Goal: Task Accomplishment & Management: Complete application form

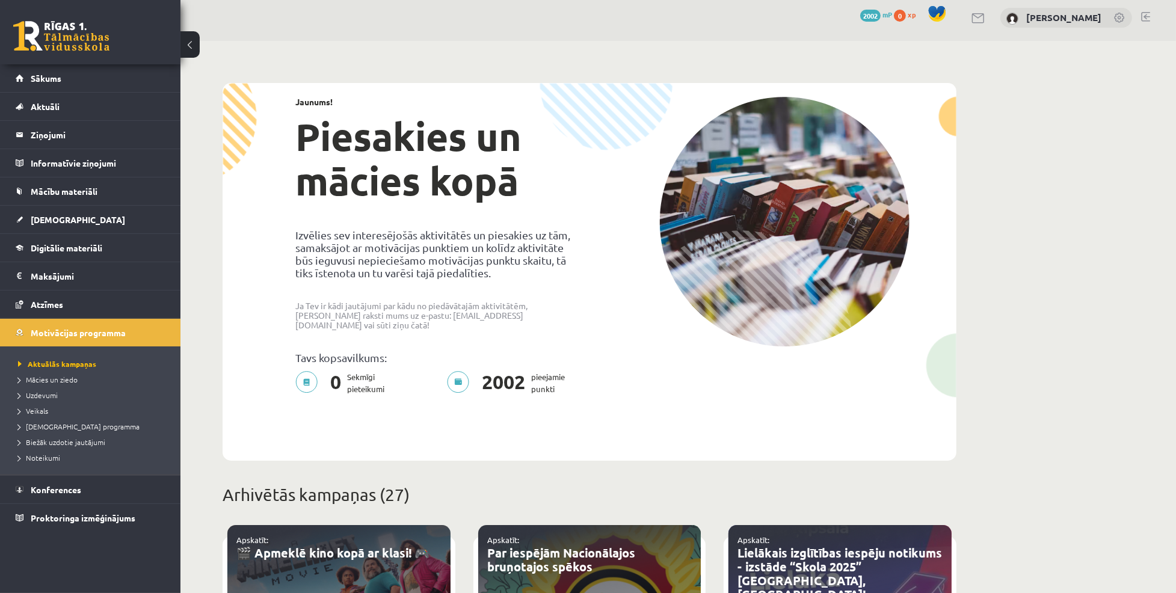
scroll to position [5, 0]
click at [58, 217] on span "[DEMOGRAPHIC_DATA]" at bounding box center [78, 219] width 94 height 11
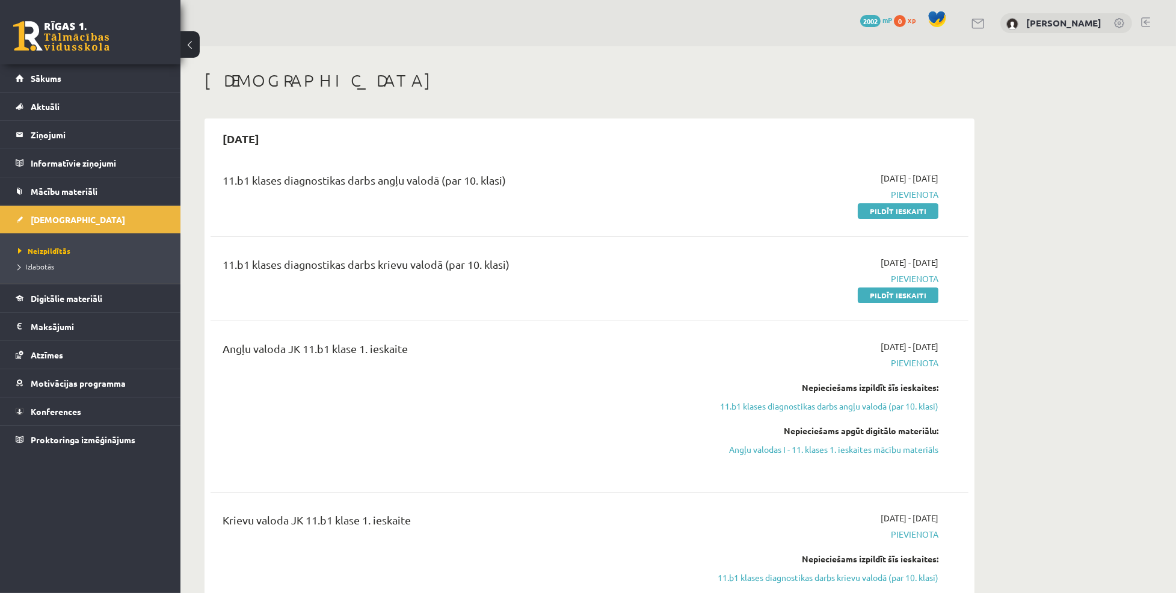
click at [192, 45] on button at bounding box center [190, 44] width 19 height 26
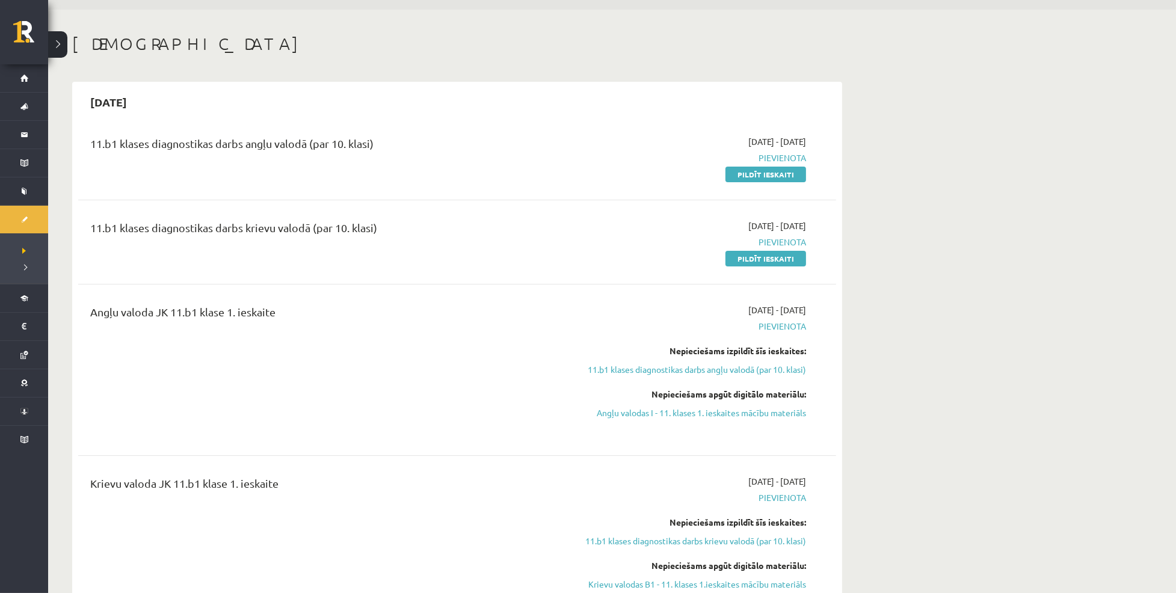
scroll to position [37, 0]
click at [762, 262] on link "Pildīt ieskaiti" at bounding box center [766, 258] width 81 height 16
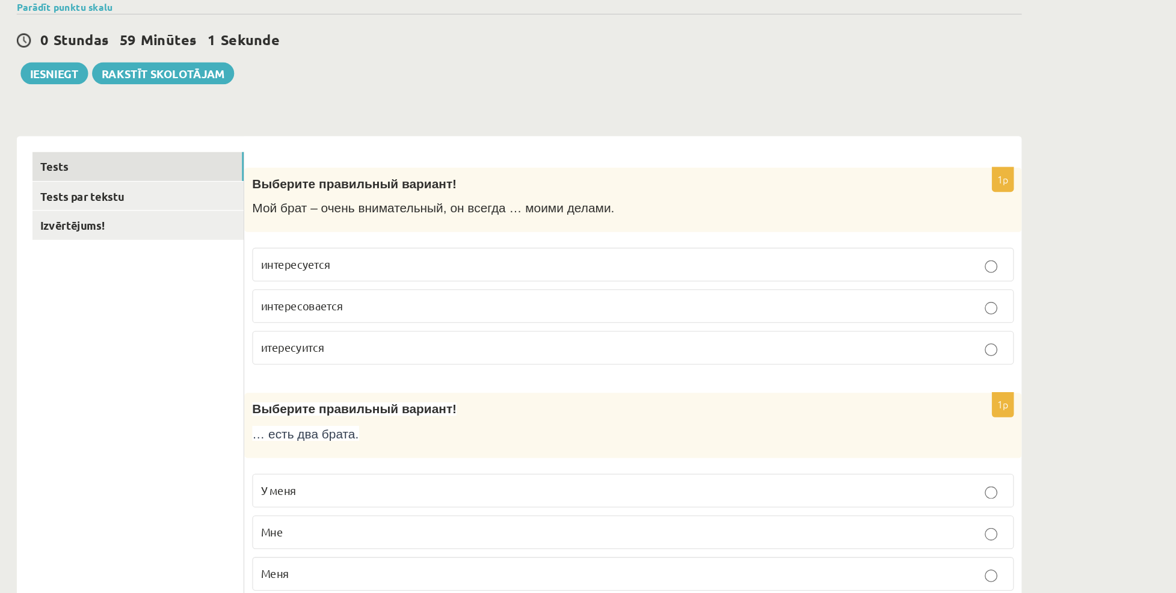
click at [541, 291] on label "интересуется" at bounding box center [677, 302] width 584 height 26
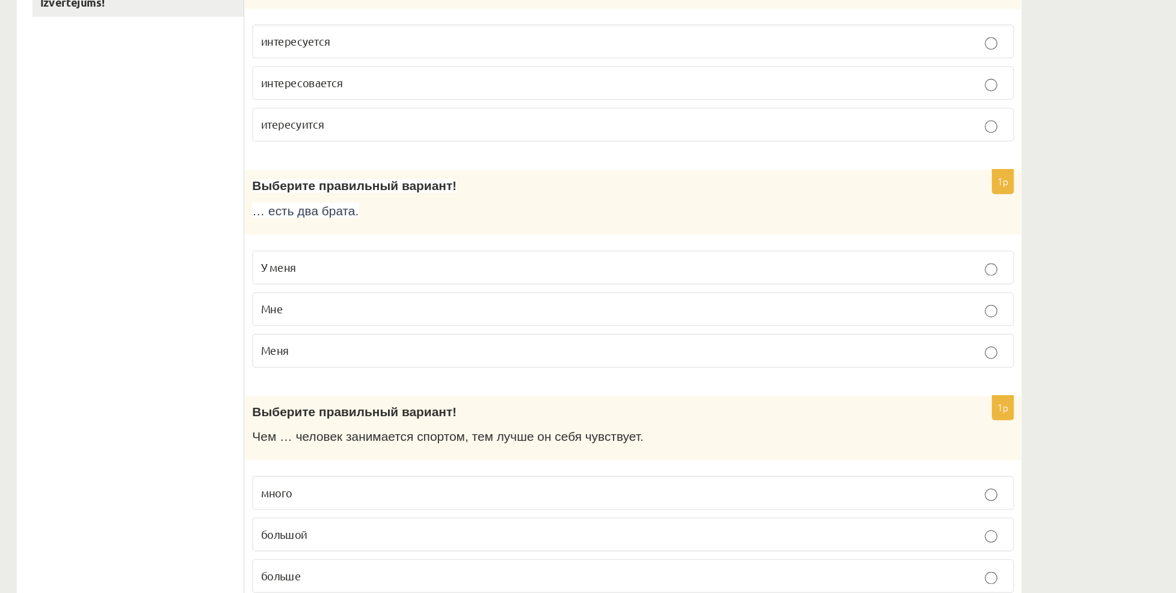
scroll to position [134, 0]
click at [599, 340] on p "У меня" at bounding box center [677, 342] width 570 height 13
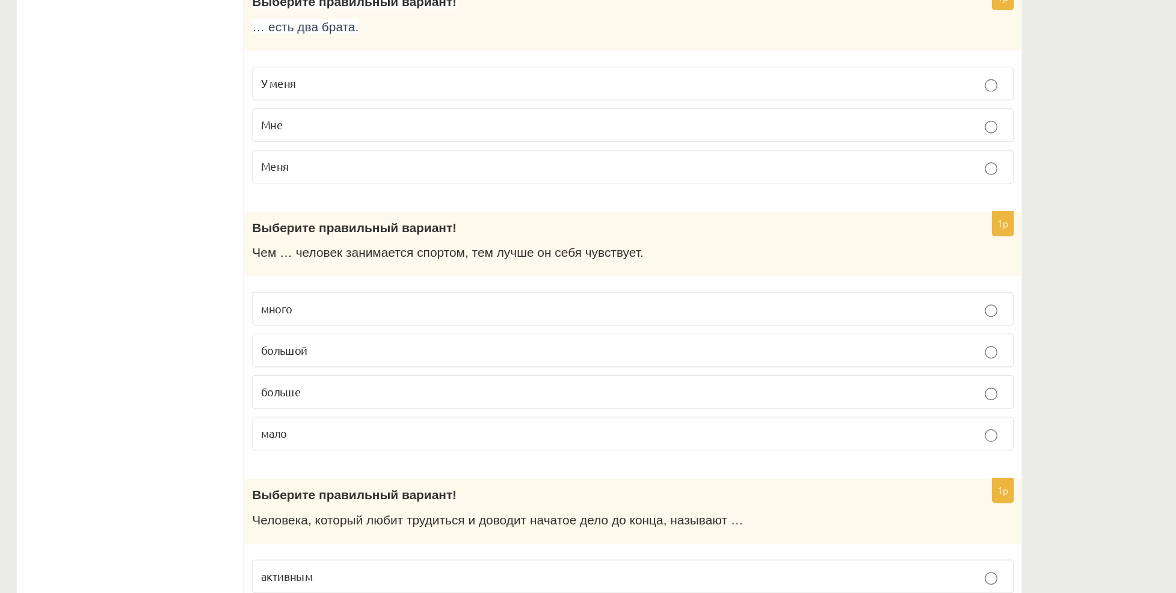
scroll to position [274, 0]
click at [447, 435] on p "больше" at bounding box center [677, 438] width 570 height 13
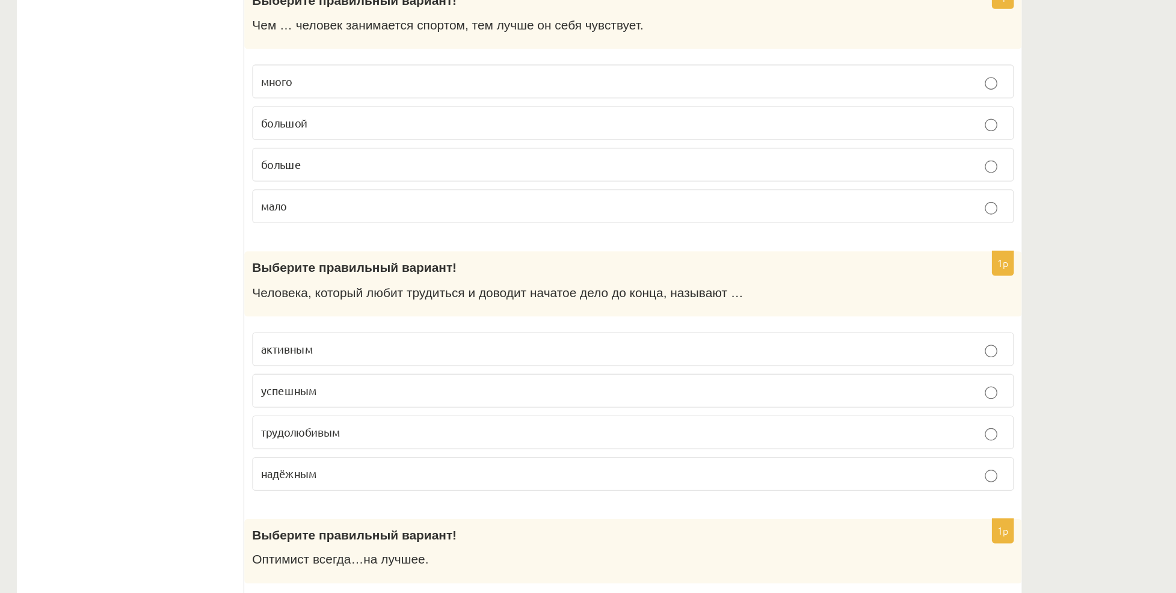
scroll to position [448, 0]
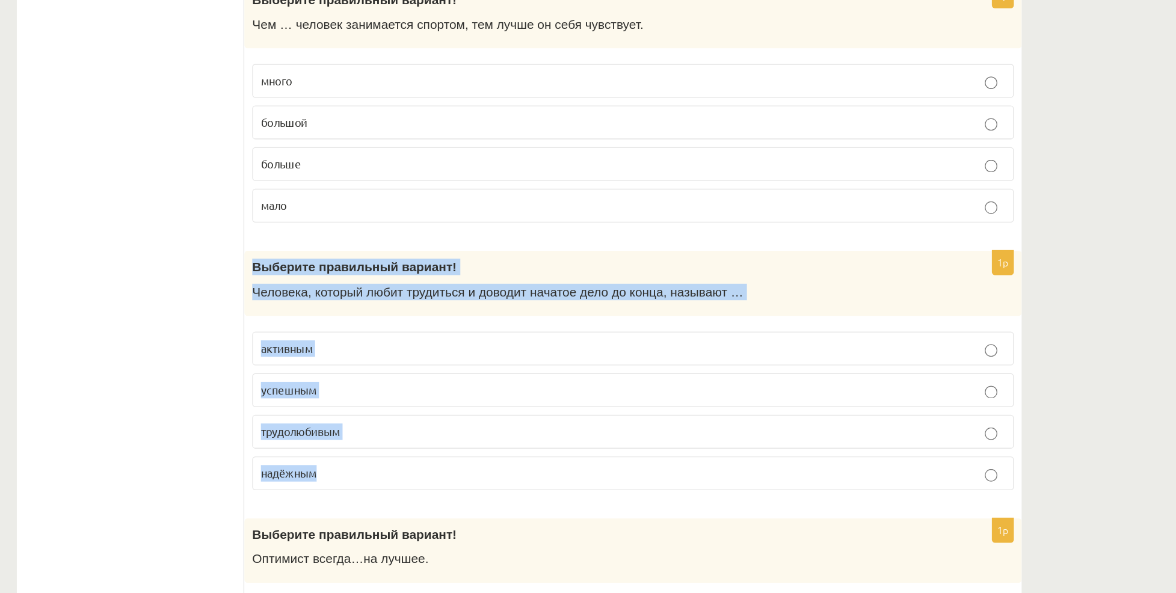
drag, startPoint x: 382, startPoint y: 340, endPoint x: 498, endPoint y: 498, distance: 195.8
click at [498, 498] on div "1p Выберите правильный вариант! Человека, который любит трудиться и доводит нач…" at bounding box center [677, 427] width 596 height 193
copy div "Выберите правильный вариант! Человека, который любит трудиться и доводит начато…"
click at [417, 338] on span "Выберите правильный вариант!" at bounding box center [463, 343] width 156 height 10
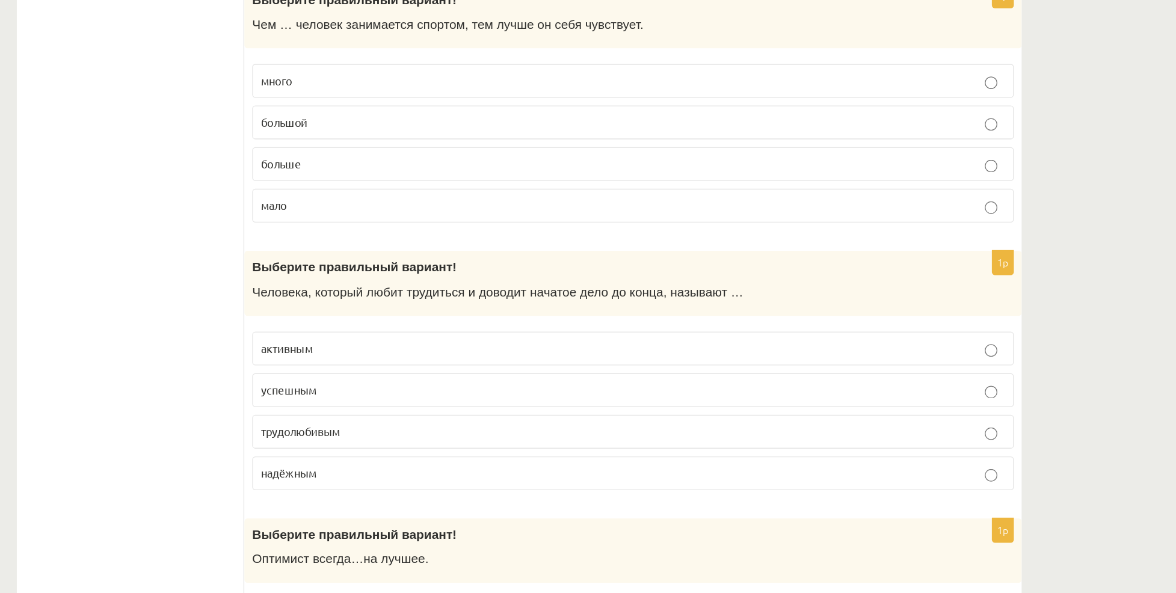
click at [427, 467] on span "трудолюбивым" at bounding box center [422, 469] width 61 height 11
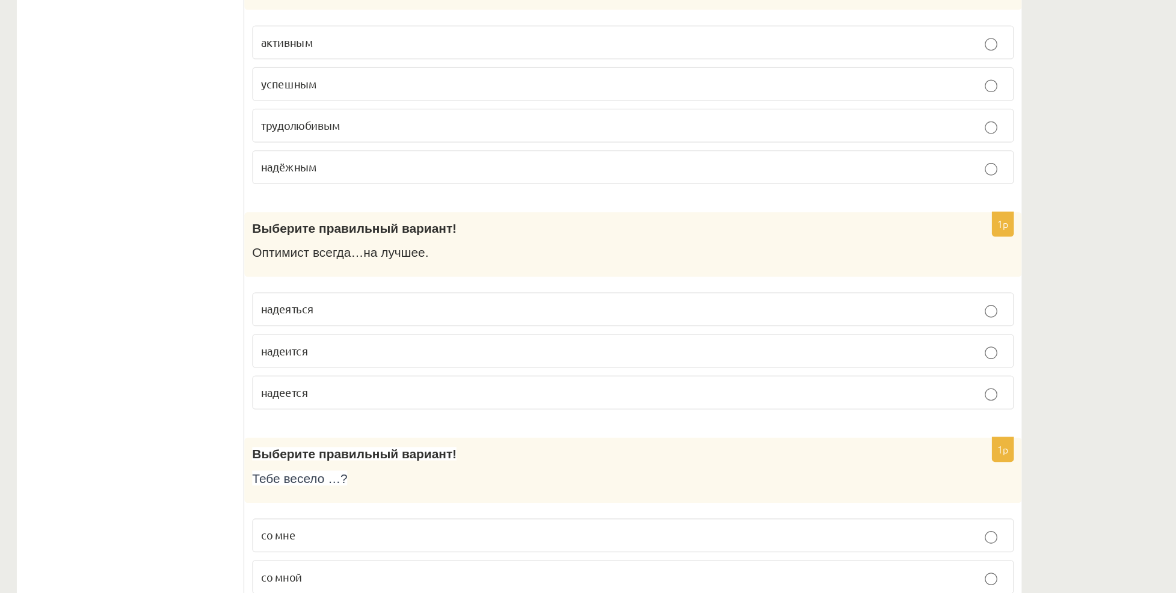
scroll to position [684, 0]
click at [505, 435] on p "надеется" at bounding box center [677, 438] width 570 height 13
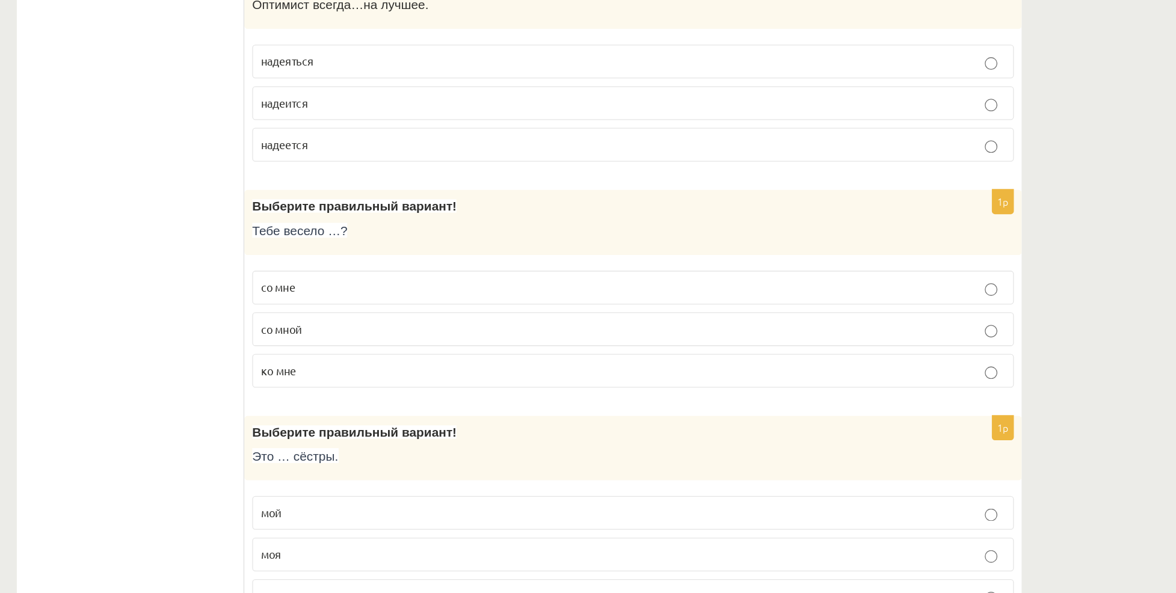
scroll to position [916, 0]
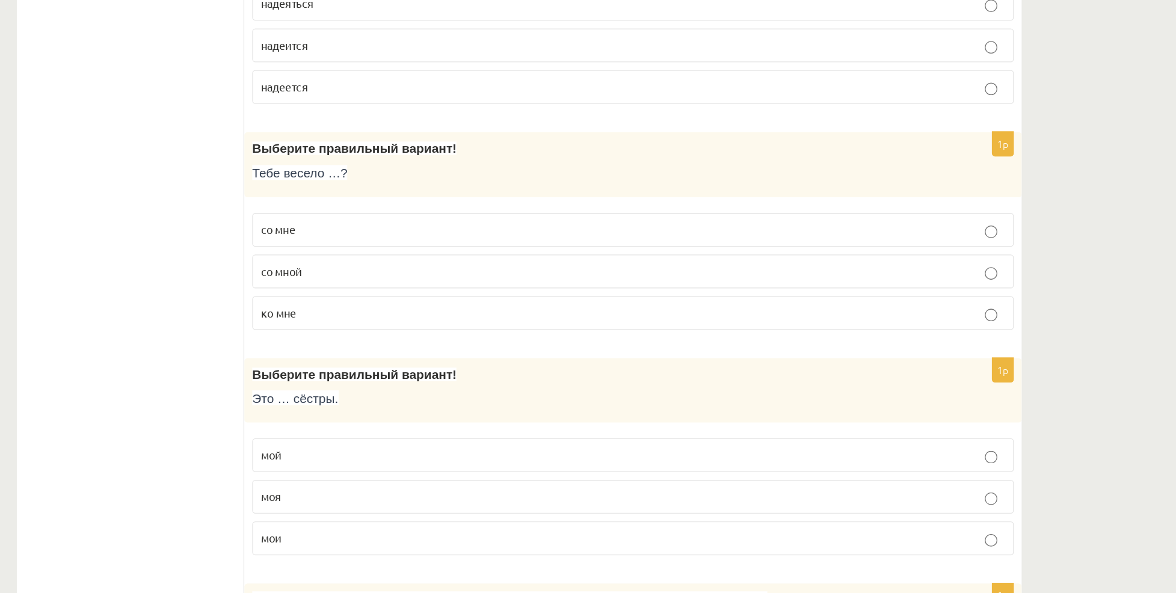
click at [505, 348] on p "со мной" at bounding box center [677, 347] width 570 height 13
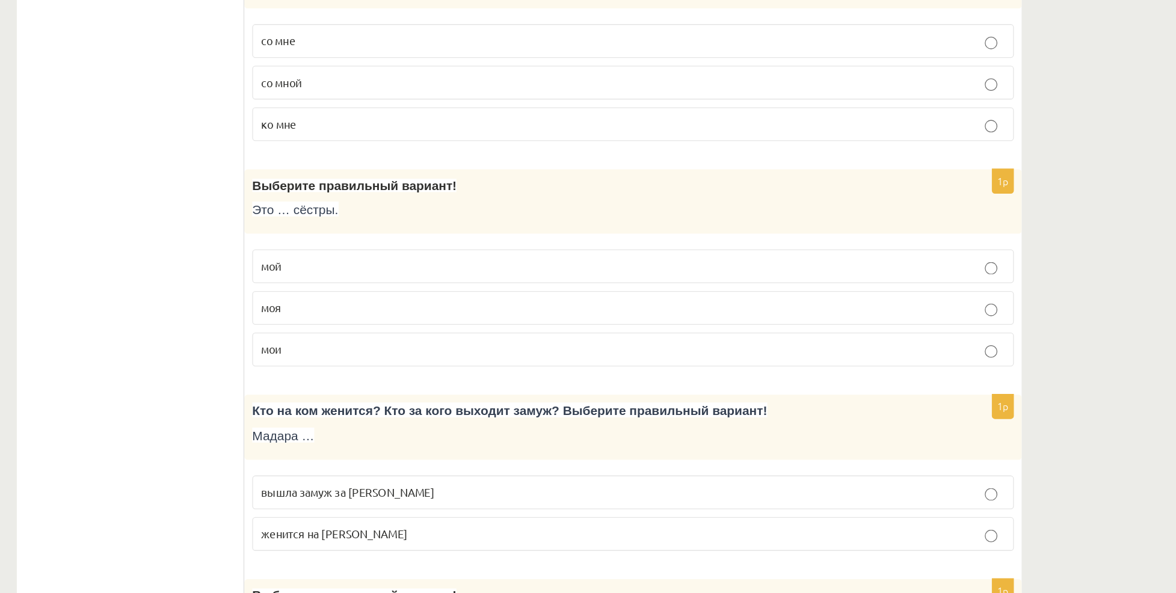
scroll to position [1071, 0]
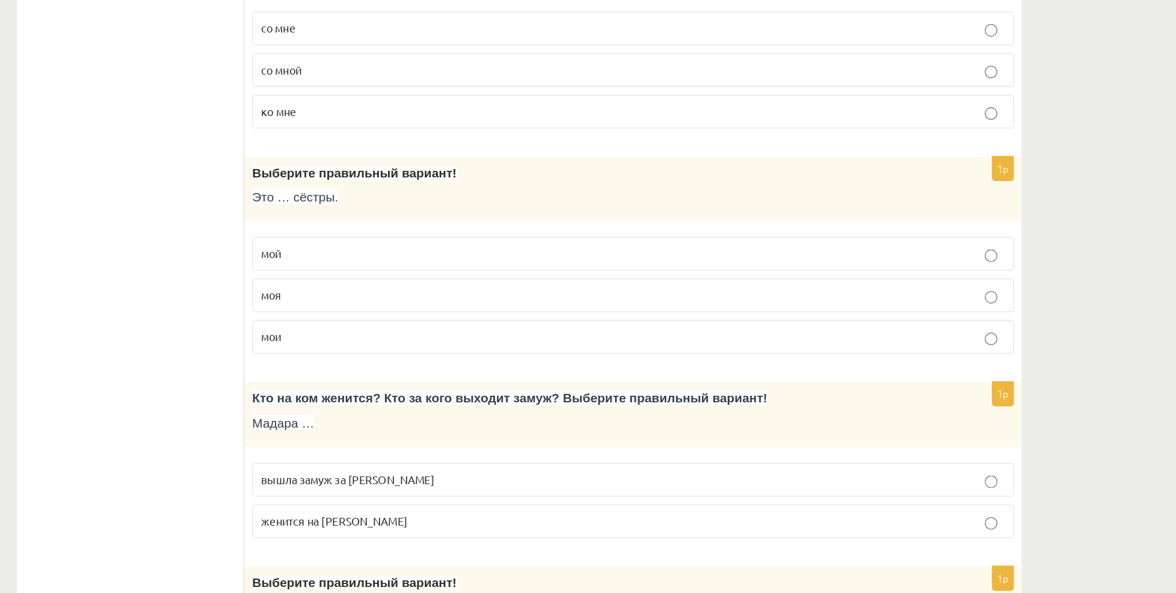
click at [502, 390] on label "мои" at bounding box center [677, 397] width 584 height 26
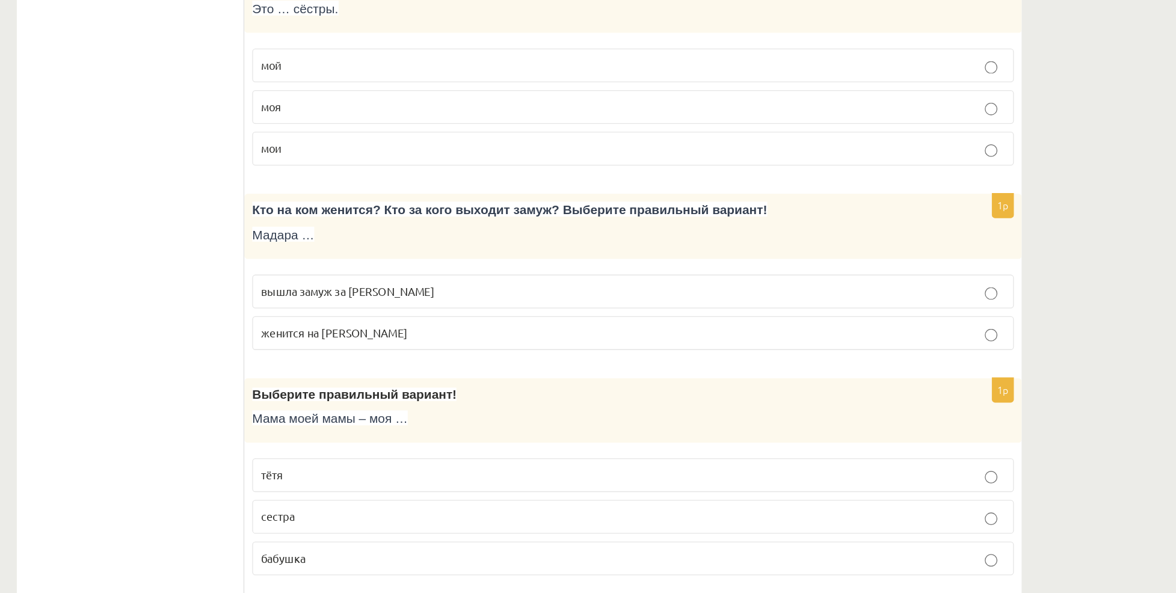
scroll to position [1217, 0]
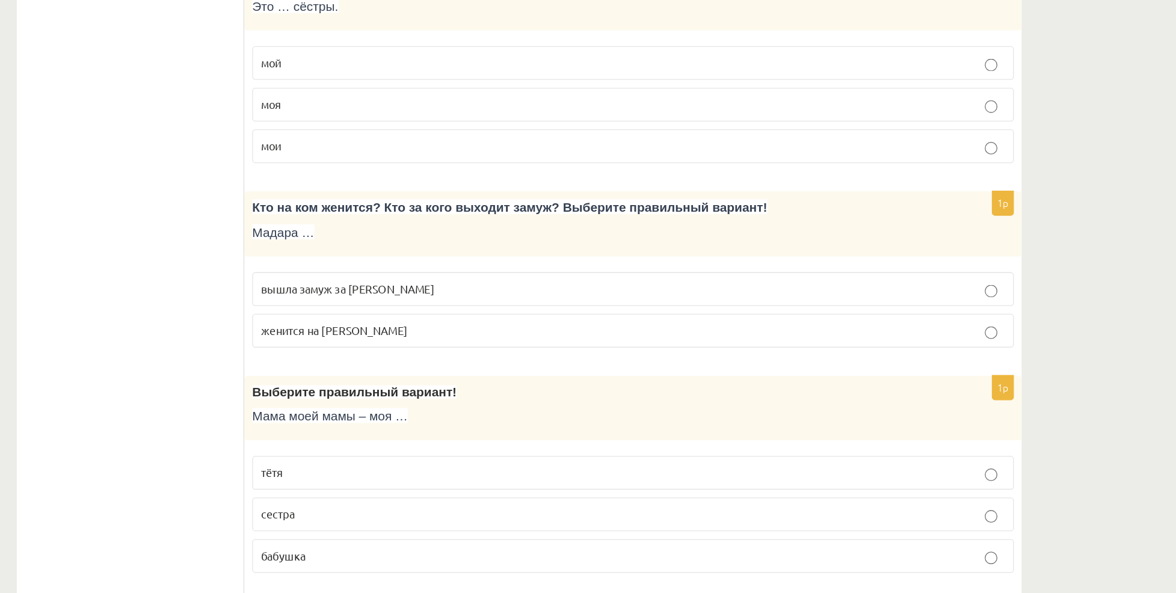
click at [487, 359] on p "вышла замуж за Марка" at bounding box center [677, 360] width 570 height 13
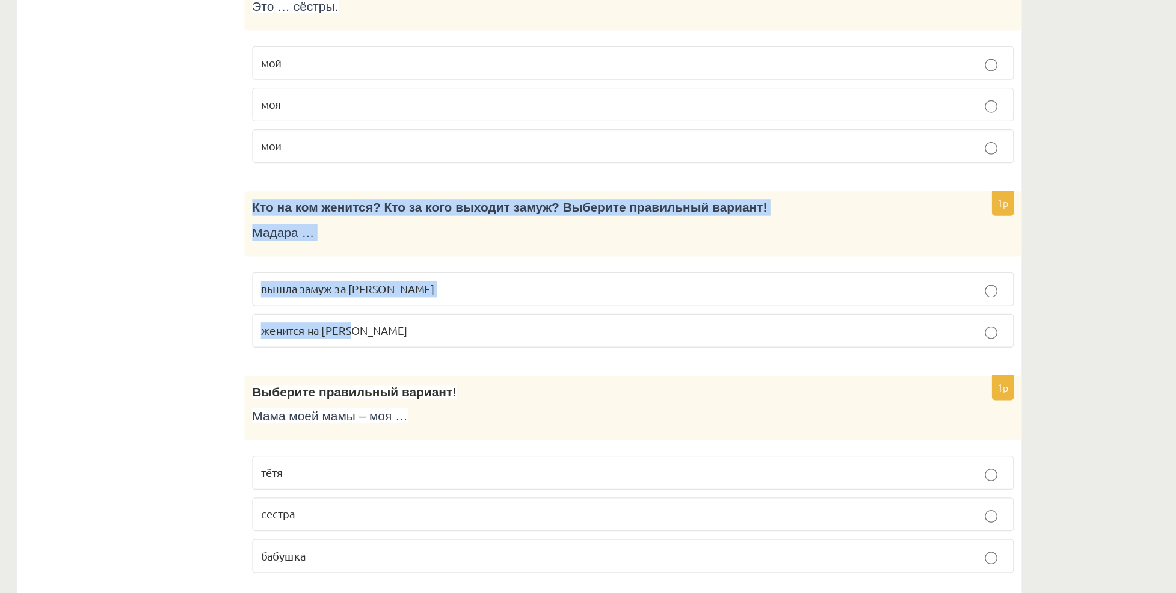
drag, startPoint x: 384, startPoint y: 295, endPoint x: 483, endPoint y: 389, distance: 136.6
click at [483, 389] on div "1p Кто на ком женится? Кто за кого выходит замуж? Выберите правильный вариант! …" at bounding box center [677, 349] width 596 height 129
copy div "Кто на ком женится? Кто за кого выходит замуж? Выберите правильный вариант! Мад…"
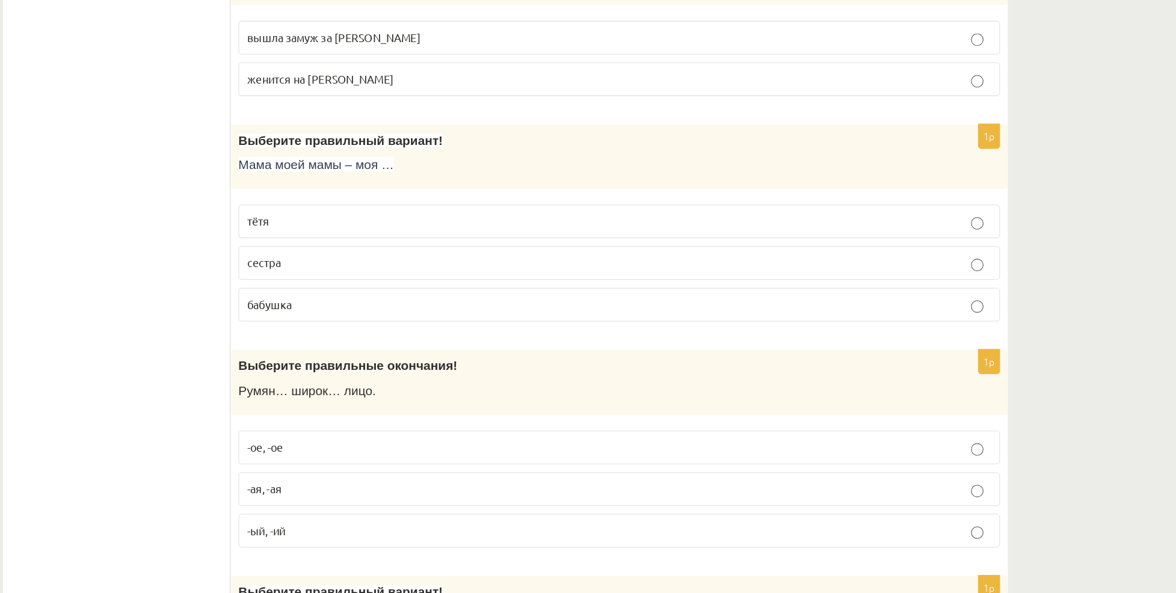
scroll to position [1414, 0]
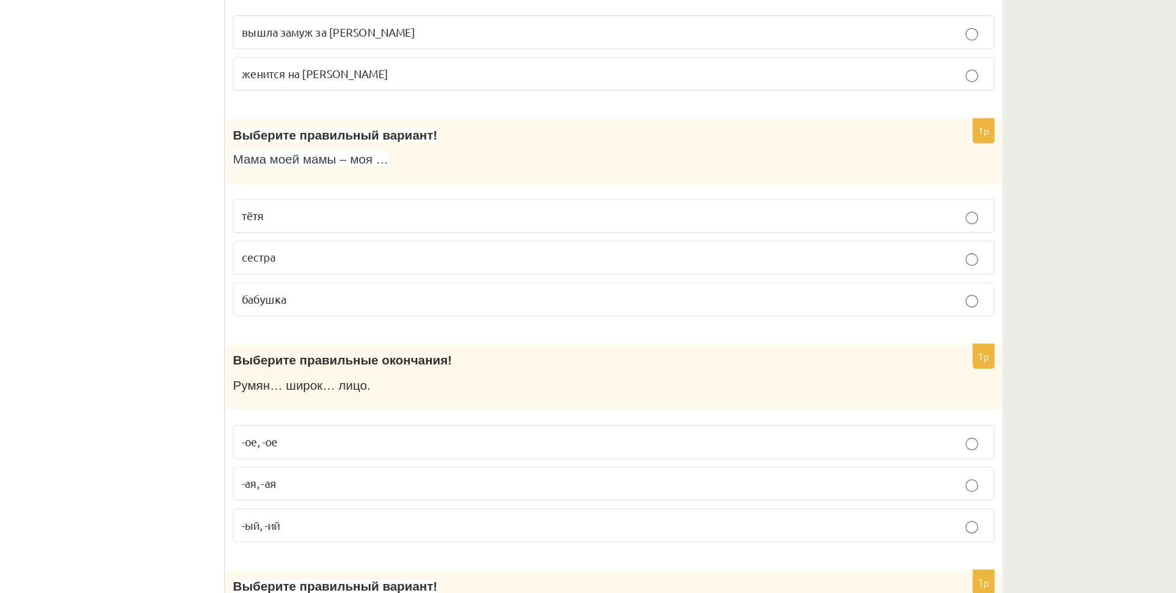
click at [480, 369] on p "бабушка" at bounding box center [677, 368] width 570 height 13
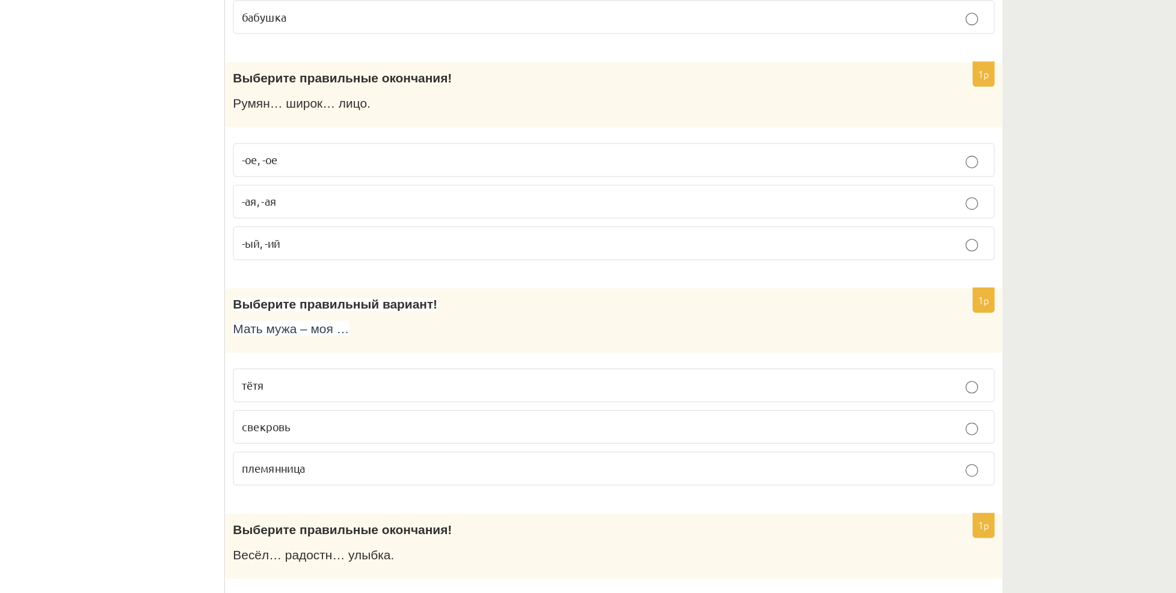
scroll to position [1631, 0]
click at [423, 335] on label "-ый, -ий" at bounding box center [677, 325] width 584 height 26
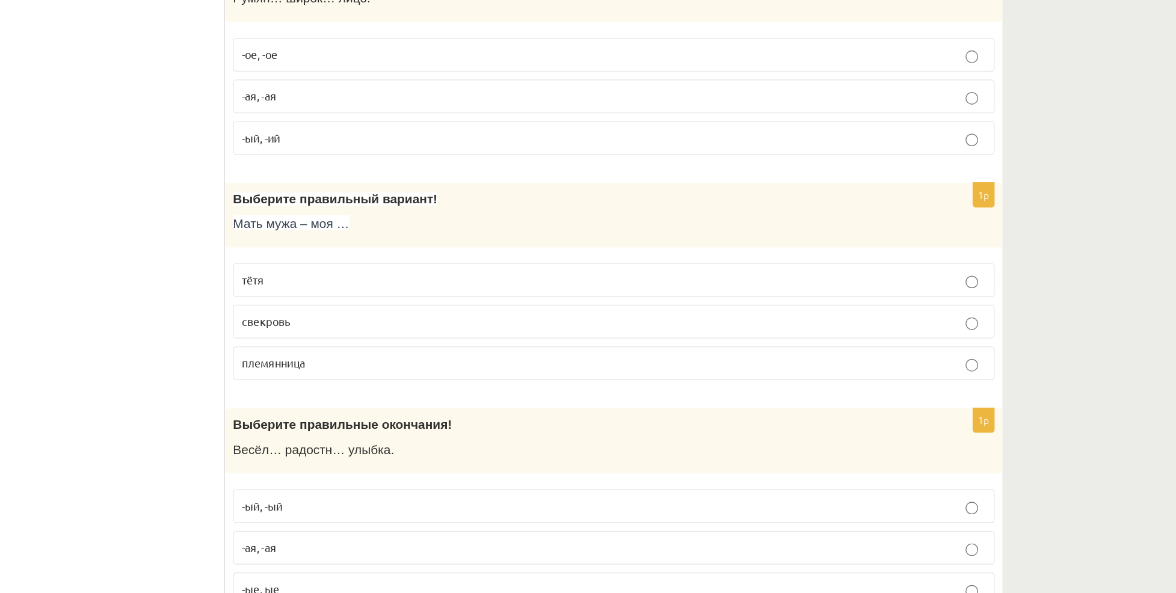
scroll to position [1733, 0]
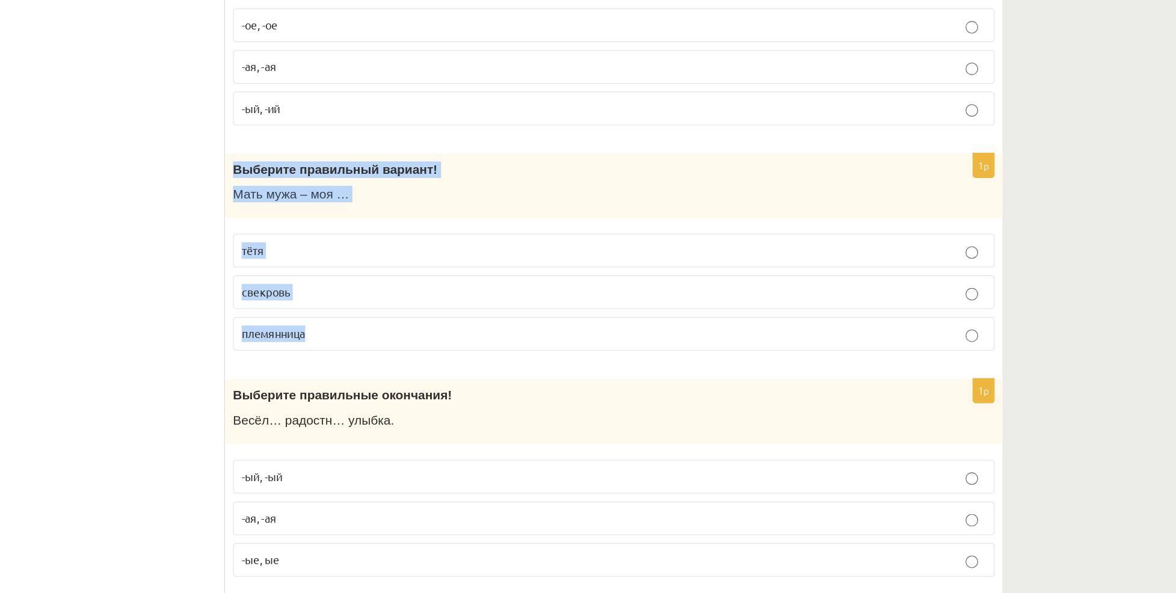
drag, startPoint x: 386, startPoint y: 267, endPoint x: 493, endPoint y: 395, distance: 166.6
click at [493, 395] on div "1p Выберите правильный вариант! Мать мужа – моя … тётя свекровь племянница" at bounding box center [677, 336] width 596 height 161
copy div "Выберите правильный вариант! Мать мужа – моя … тётя свекровь племянница"
click at [511, 355] on label "свекровь" at bounding box center [677, 363] width 584 height 26
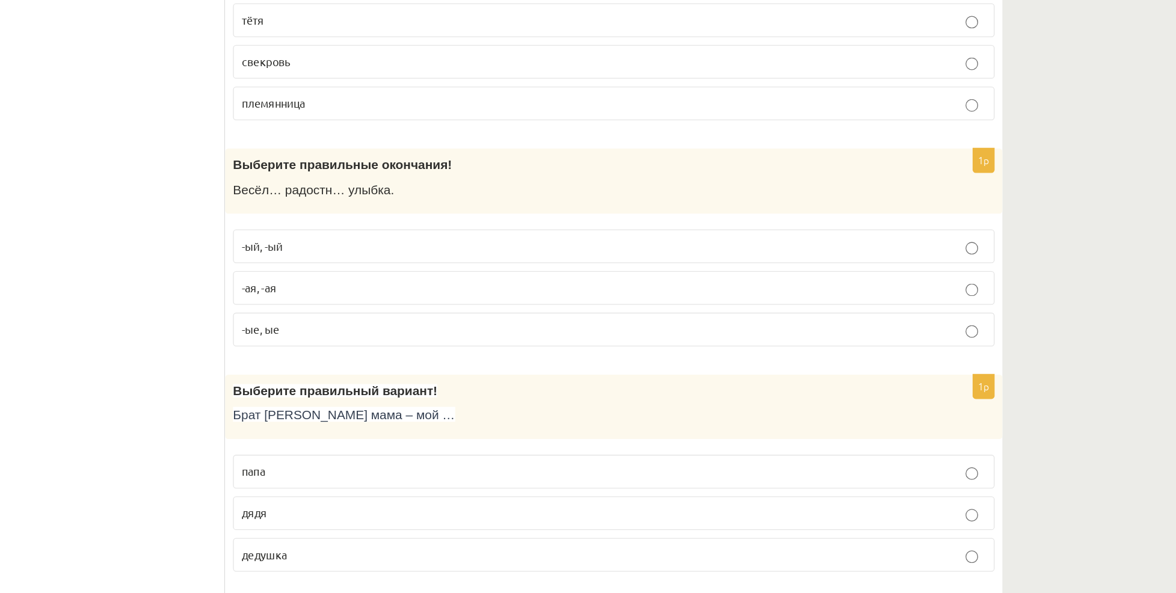
scroll to position [1911, 0]
click at [416, 362] on span "-ая, -ая" at bounding box center [405, 358] width 26 height 11
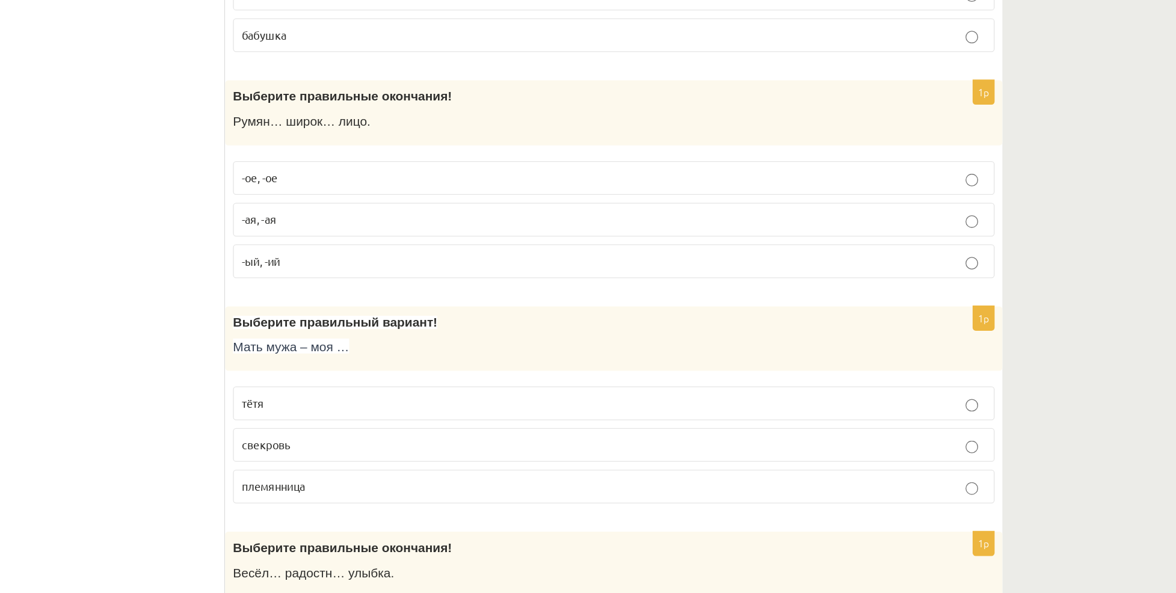
scroll to position [1754, 0]
click at [573, 134] on p "-ое, -ое" at bounding box center [677, 137] width 570 height 13
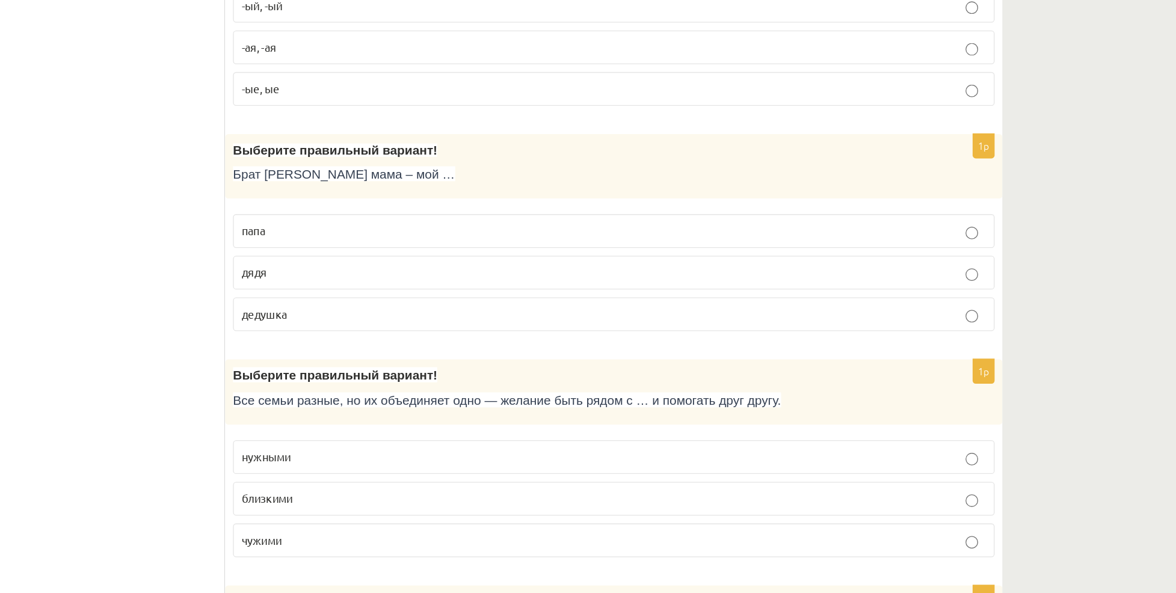
scroll to position [2095, 0]
click at [473, 350] on p "дядя" at bounding box center [677, 347] width 570 height 13
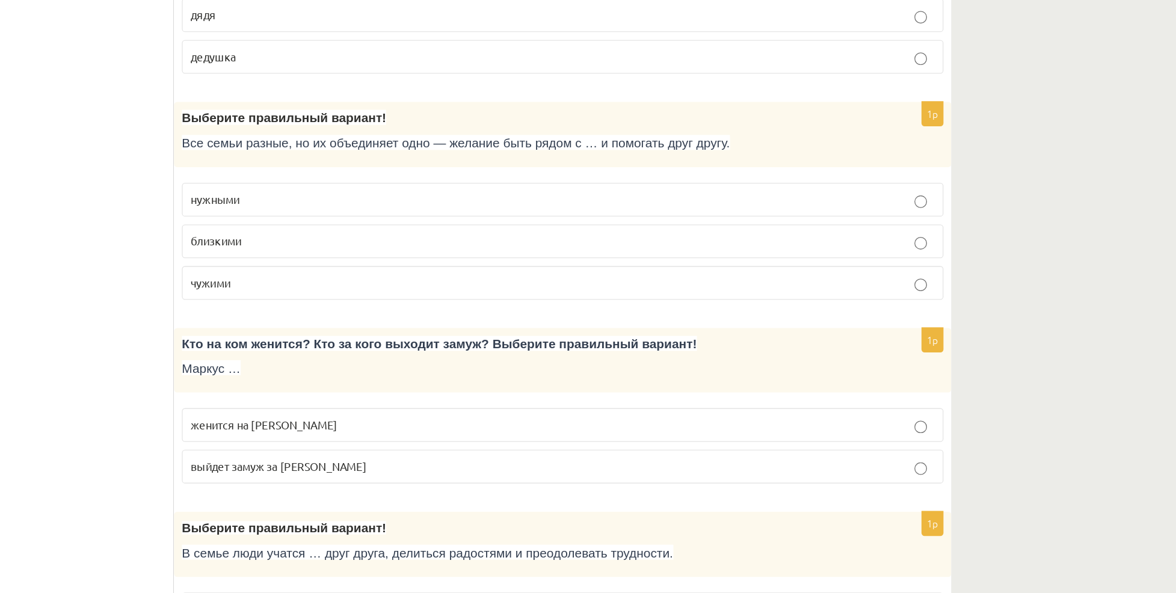
scroll to position [2313, 0]
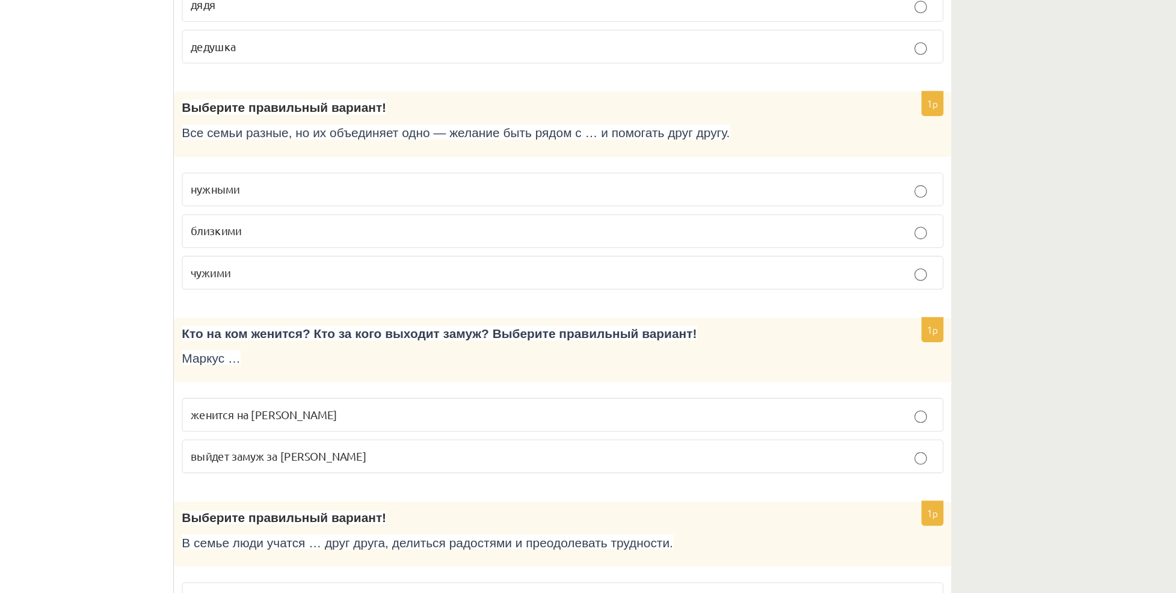
click at [483, 292] on label "близкими" at bounding box center [677, 302] width 584 height 26
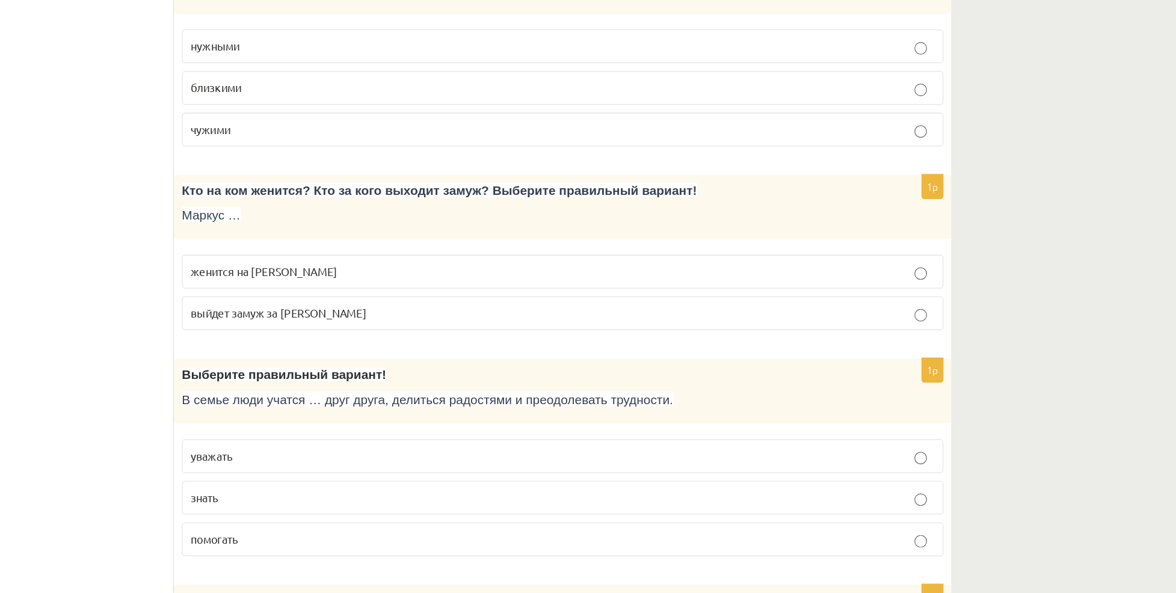
scroll to position [2410, 0]
click at [431, 356] on label "женится на Агнии" at bounding box center [677, 346] width 584 height 26
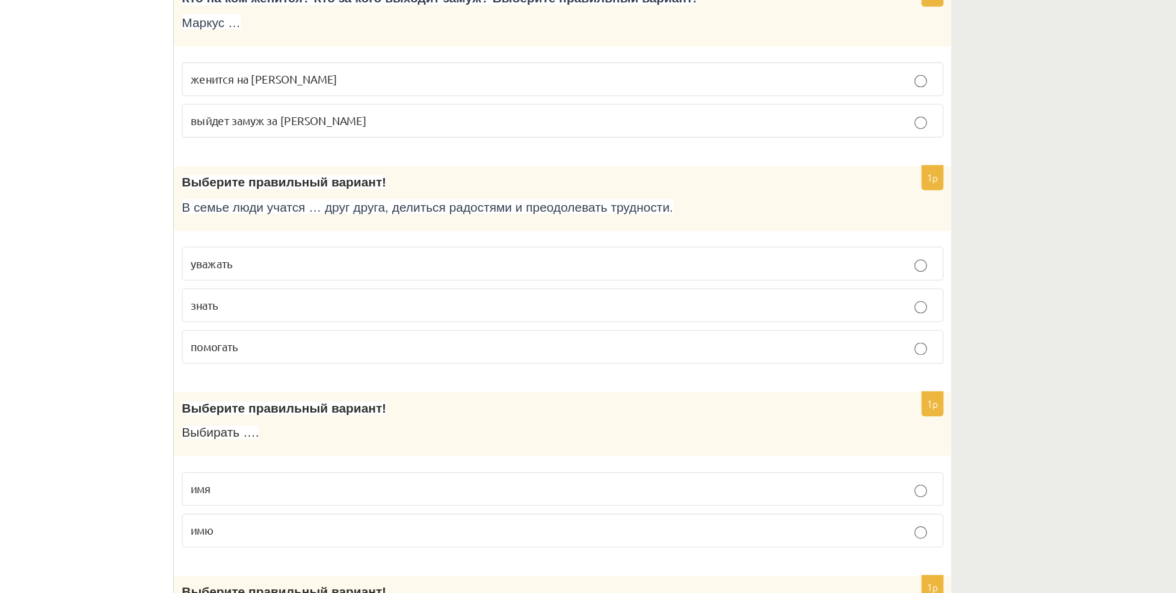
scroll to position [2557, 0]
click at [443, 410] on p "помогать" at bounding box center [677, 404] width 570 height 13
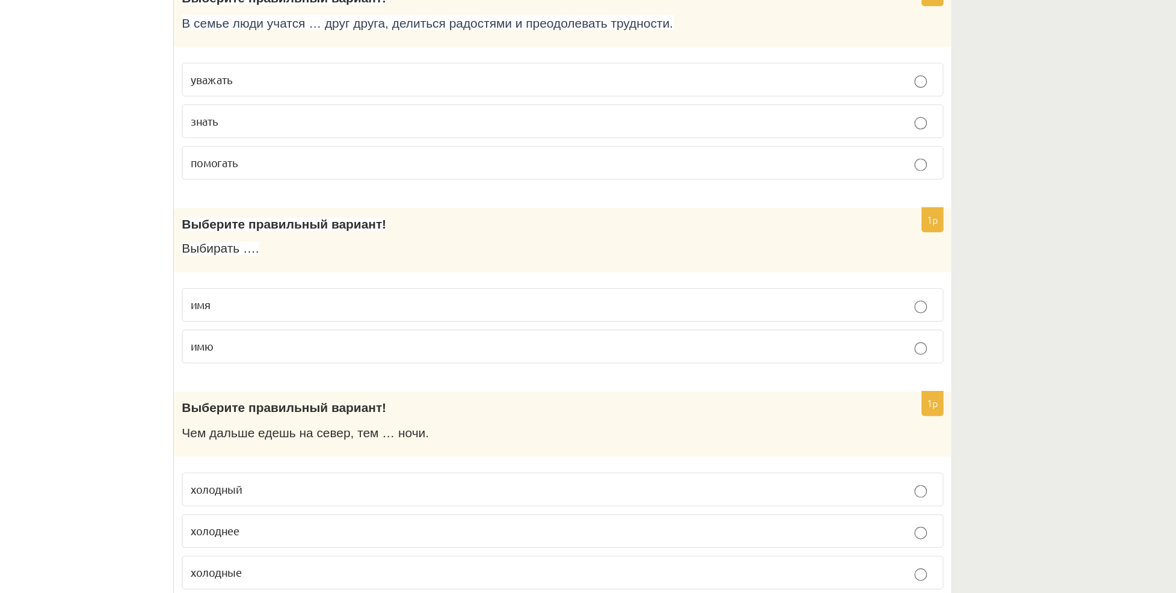
scroll to position [2699, 0]
click at [478, 371] on p "имя" at bounding box center [677, 371] width 570 height 13
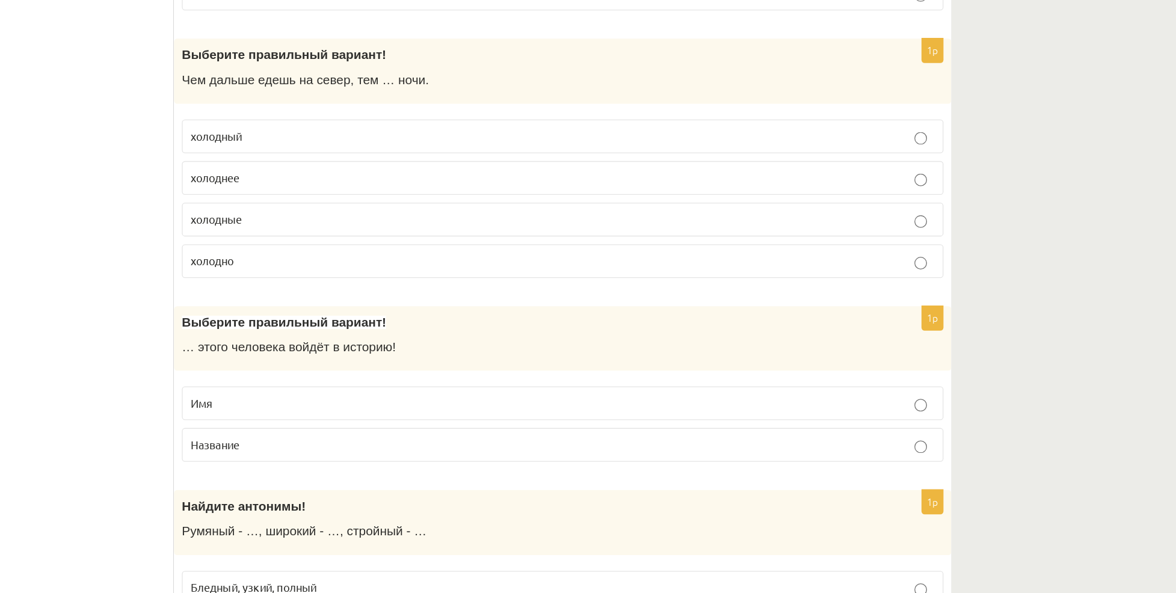
scroll to position [2974, 0]
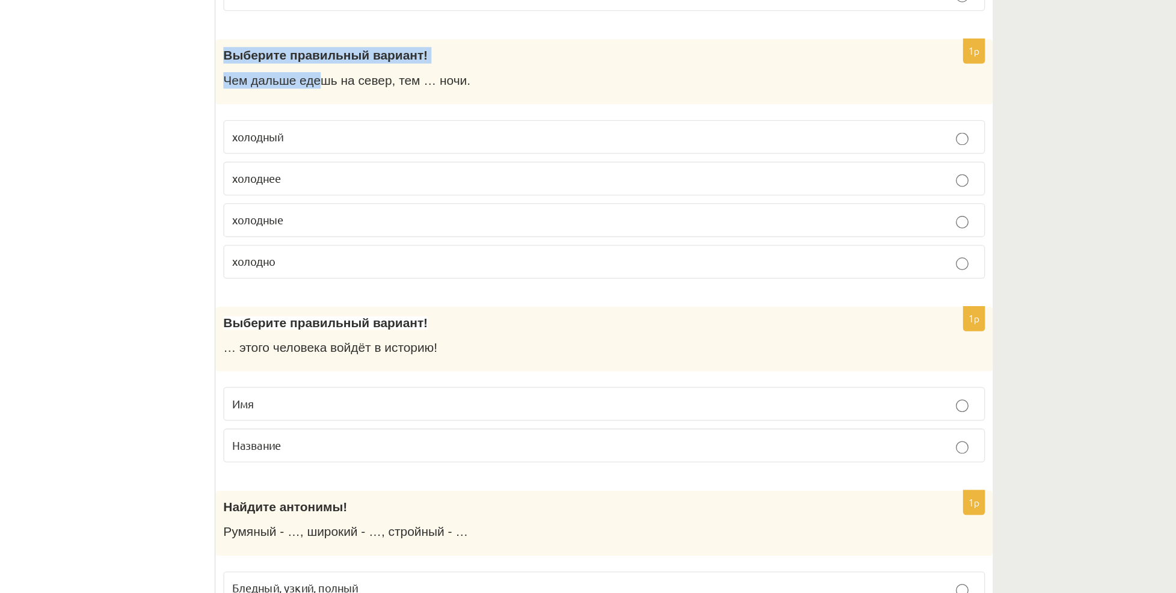
drag, startPoint x: 385, startPoint y: 180, endPoint x: 455, endPoint y: 205, distance: 74.8
click at [455, 205] on div "Выберите правильный вариант ! Чем дальше едешь на север, тем … ночи." at bounding box center [677, 188] width 596 height 50
click at [442, 298] on p "холодные" at bounding box center [677, 301] width 570 height 13
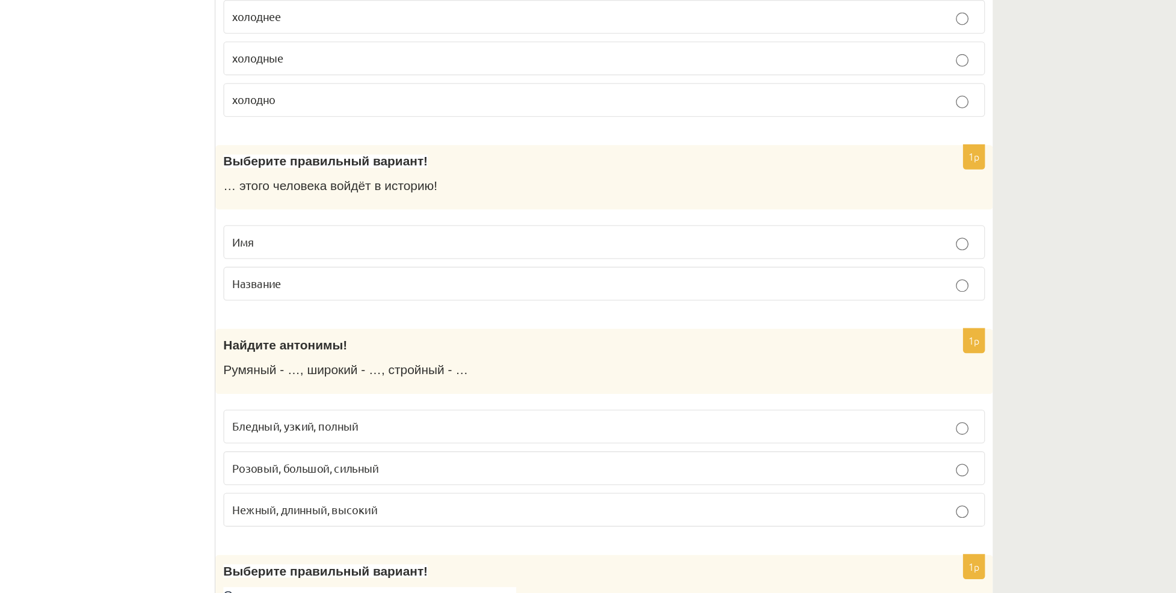
scroll to position [3093, 0]
click at [480, 325] on p "Имя" at bounding box center [677, 322] width 570 height 13
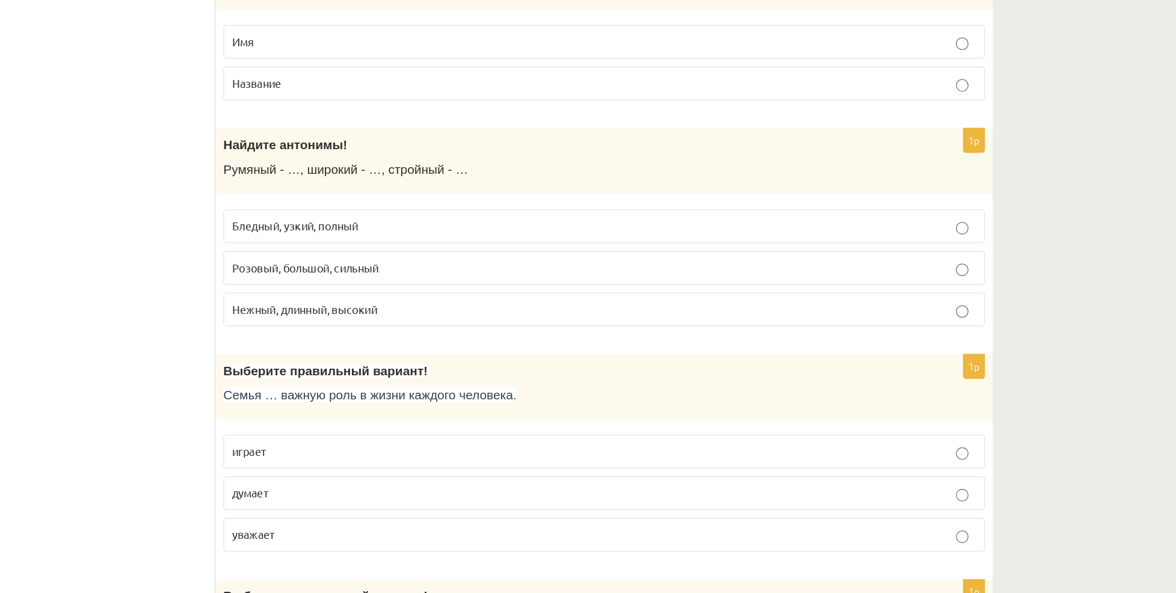
scroll to position [3246, 0]
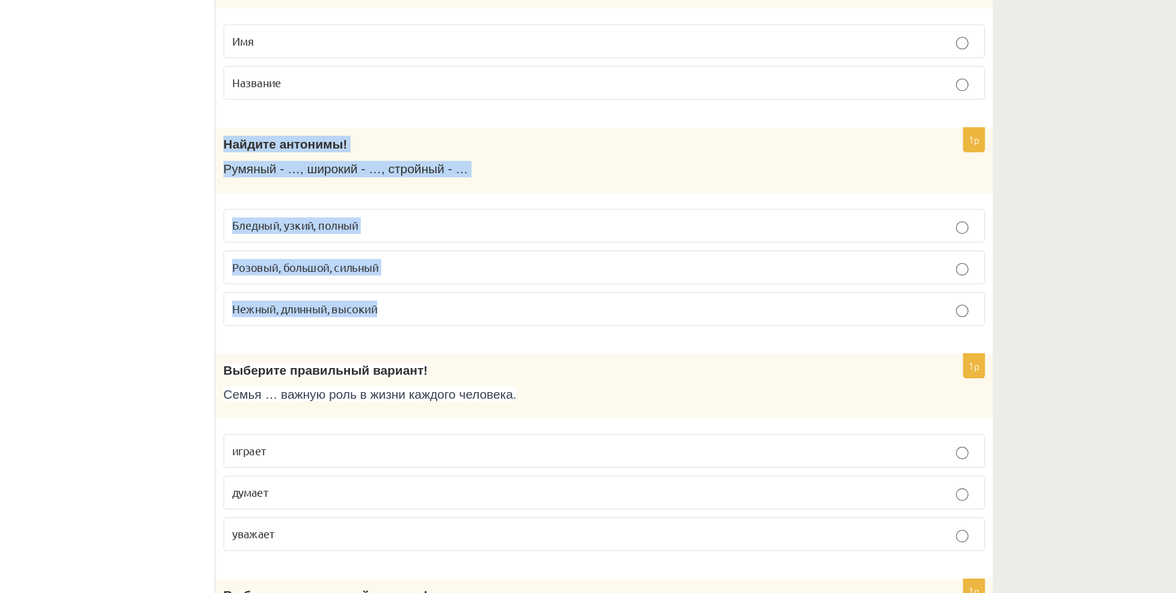
drag, startPoint x: 384, startPoint y: 252, endPoint x: 547, endPoint y: 386, distance: 210.7
click at [547, 386] on div "1p Найдите антонимы! Румяный - …, широкий - …, стройный - … Бледный, узкий, пол…" at bounding box center [677, 316] width 596 height 161
copy div "Найдите антонимы! Румяный - …, широкий - …, стройный - … Бледный, узкий, полный…"
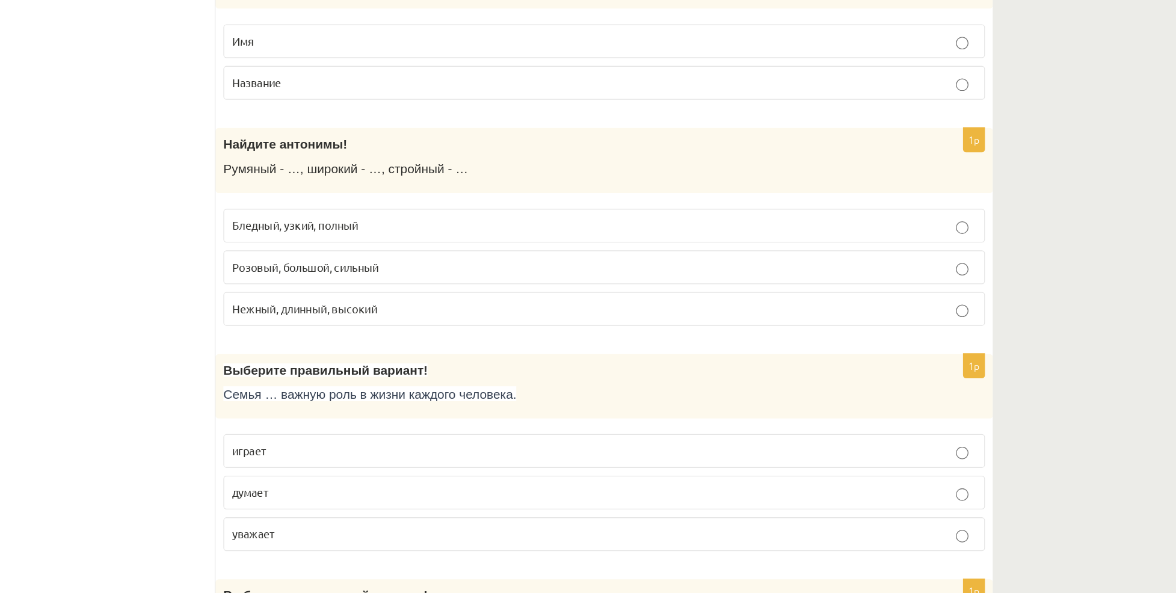
click at [474, 307] on p "Бледный, узкий, полный" at bounding box center [677, 311] width 570 height 13
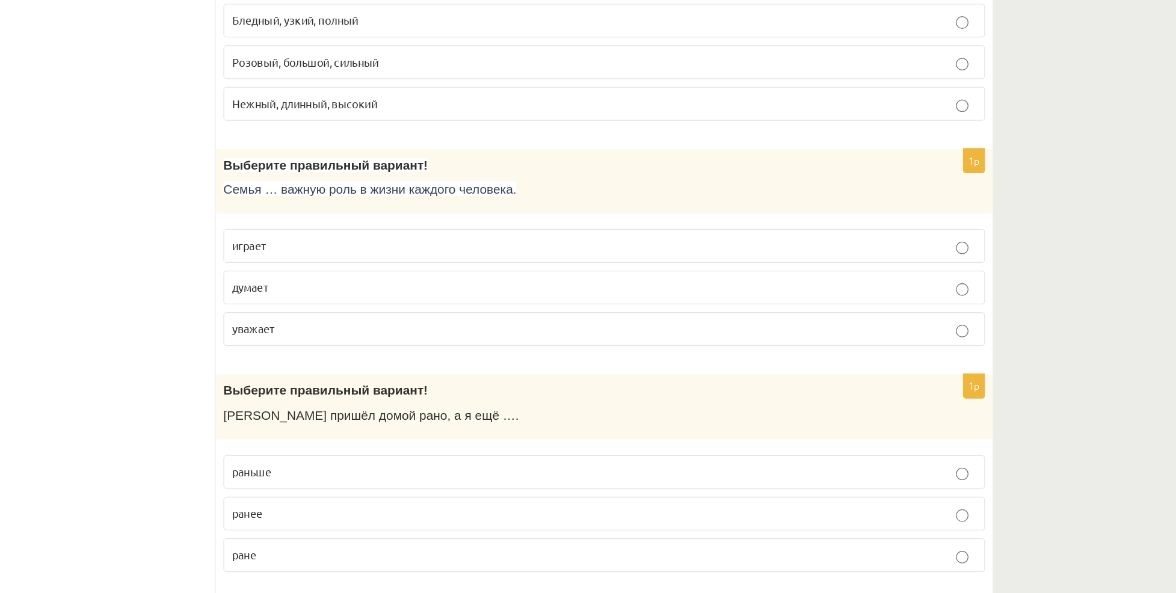
scroll to position [3407, 0]
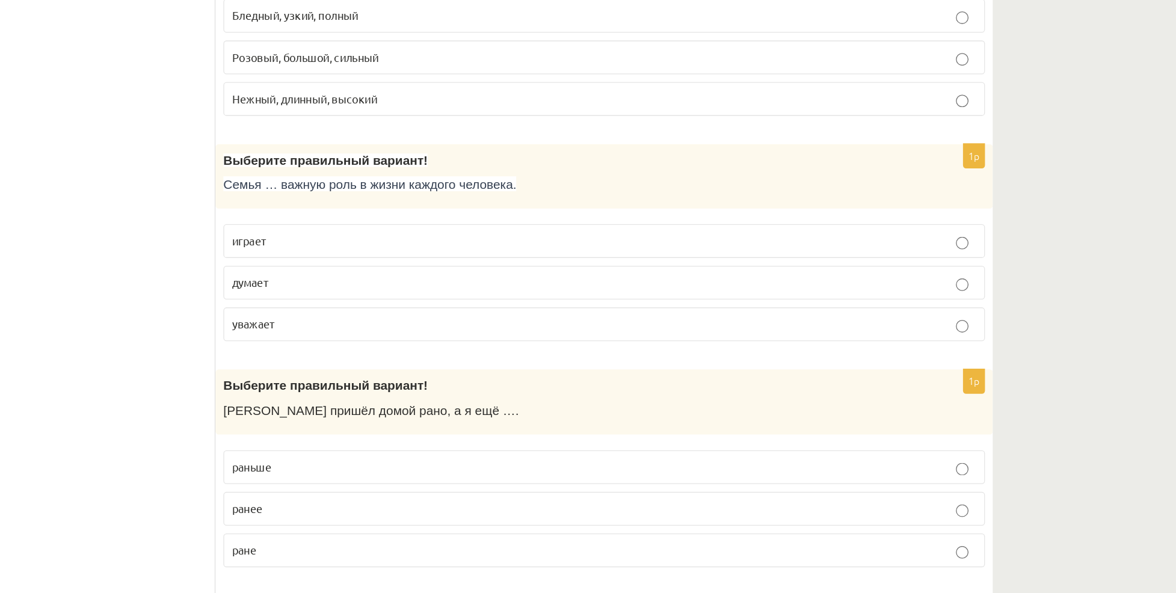
click at [512, 313] on label "играет" at bounding box center [677, 323] width 584 height 26
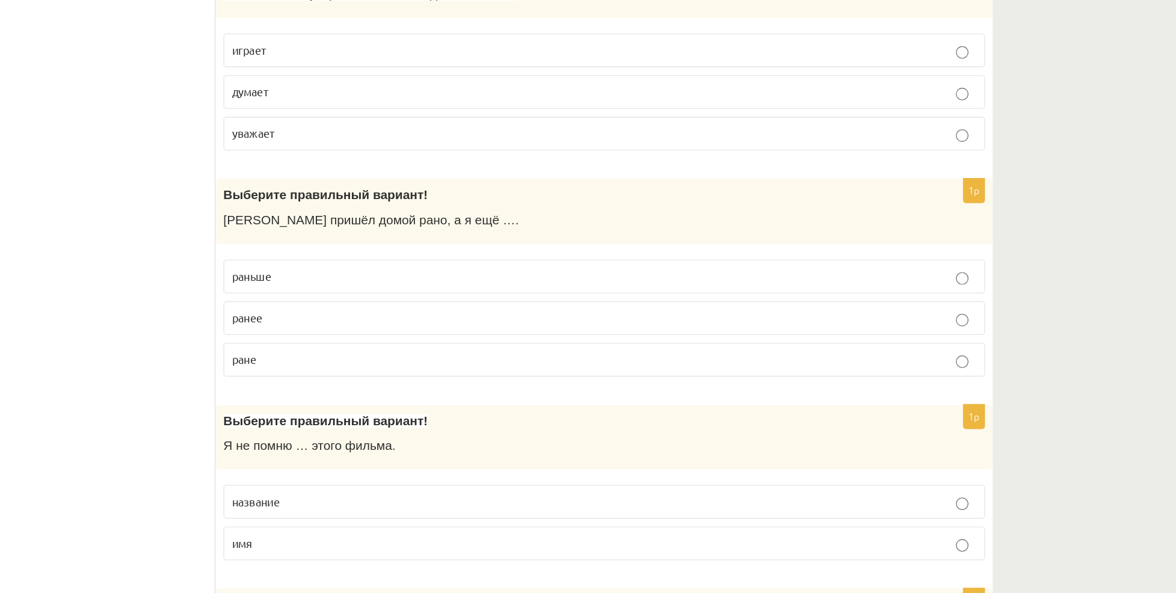
scroll to position [3555, 0]
click at [536, 345] on label "раньше" at bounding box center [677, 349] width 584 height 26
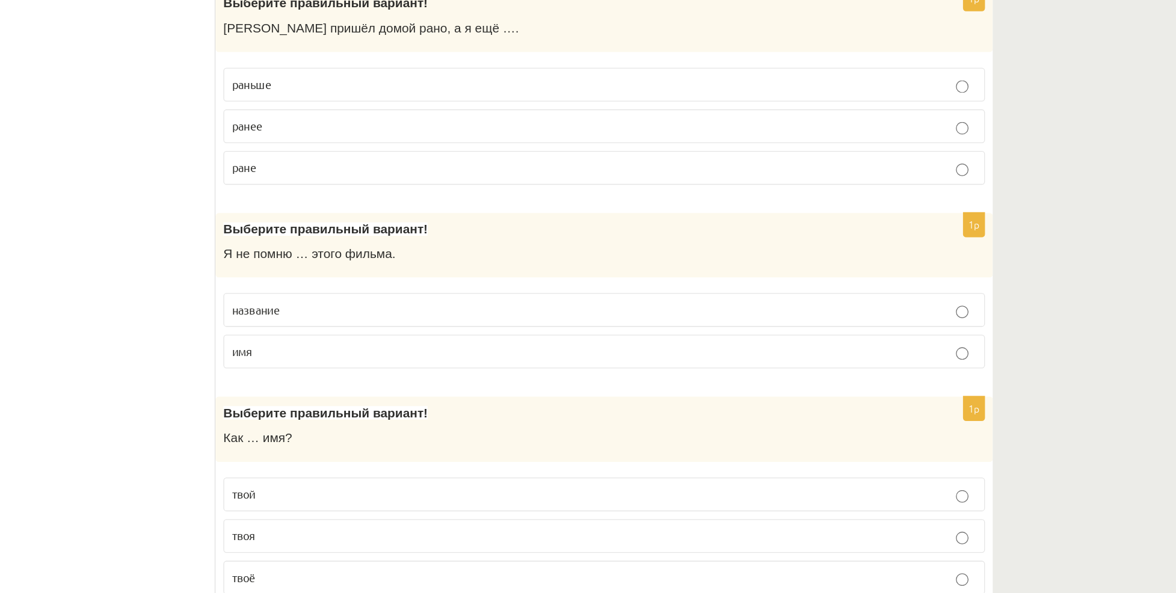
scroll to position [3708, 0]
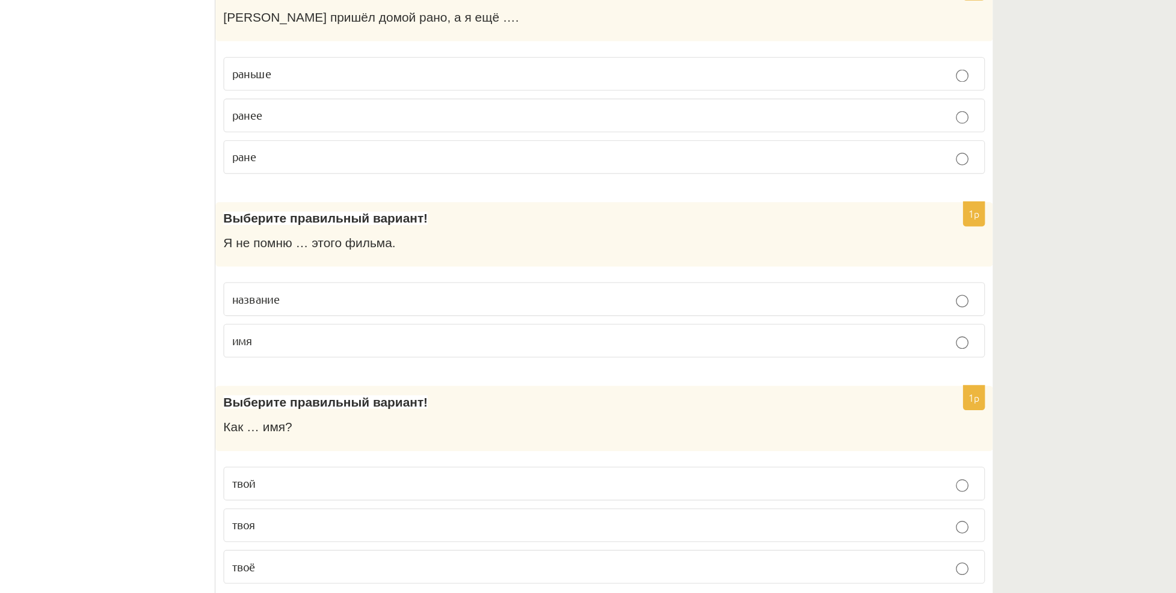
click at [517, 387] on fieldset "название имя" at bounding box center [677, 382] width 584 height 67
click at [528, 380] on label "название" at bounding box center [677, 368] width 584 height 26
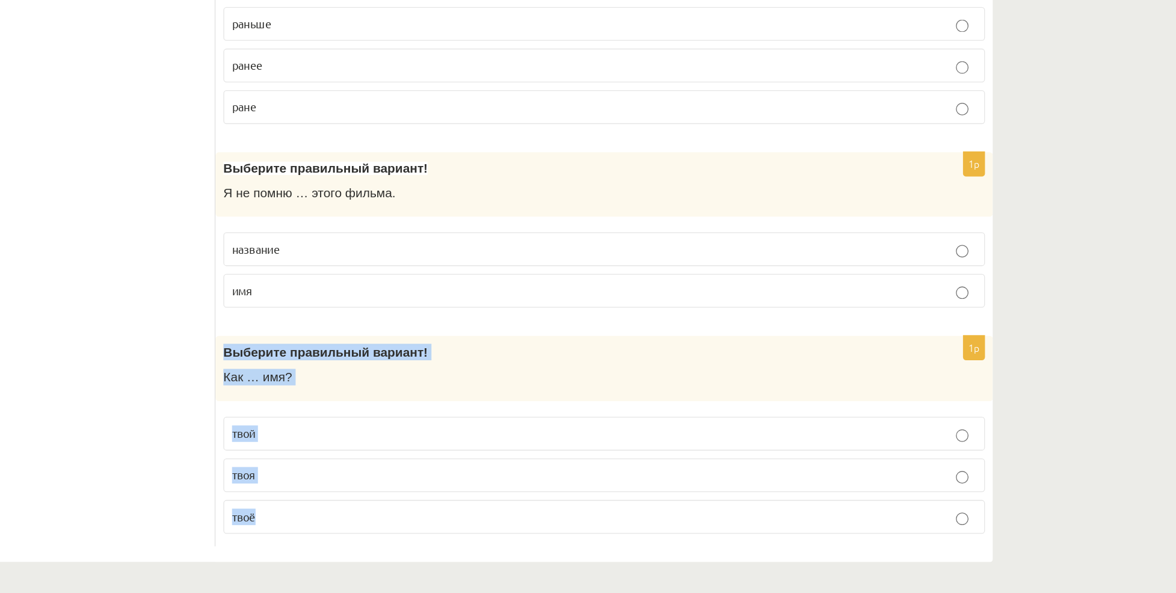
drag, startPoint x: 384, startPoint y: 409, endPoint x: 517, endPoint y: 532, distance: 180.9
click at [517, 532] on div "1p Выберите правильный вариант! Как … имя? твой твоя твоё" at bounding box center [677, 476] width 596 height 161
copy div "Выберите правильный вариант! Как … имя? твой твоя твоё"
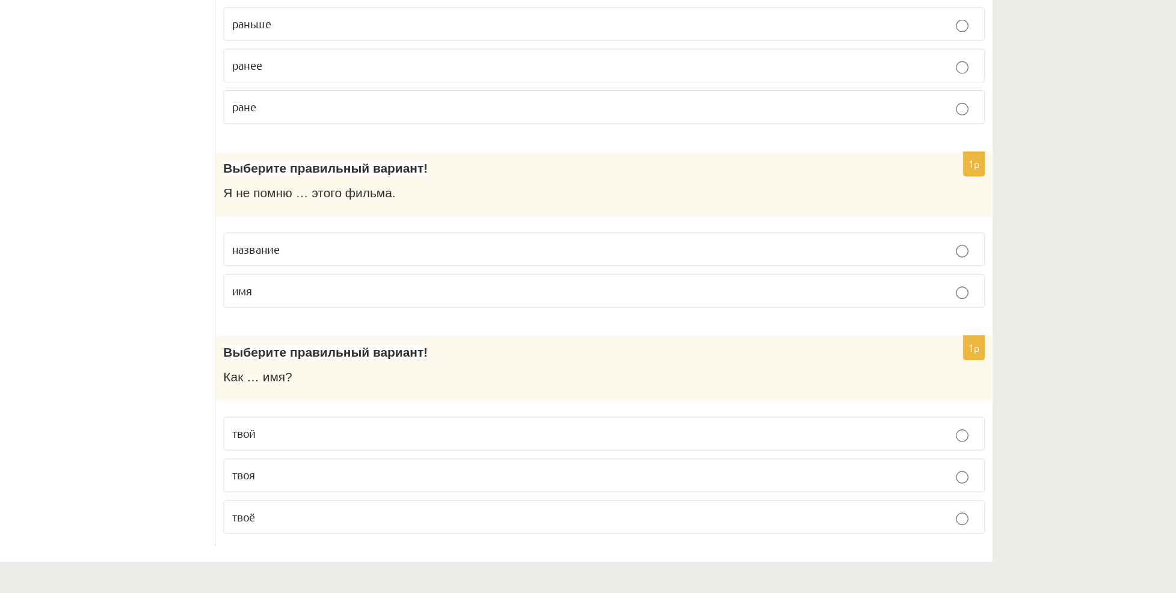
click at [424, 532] on p "твоё" at bounding box center [677, 534] width 570 height 13
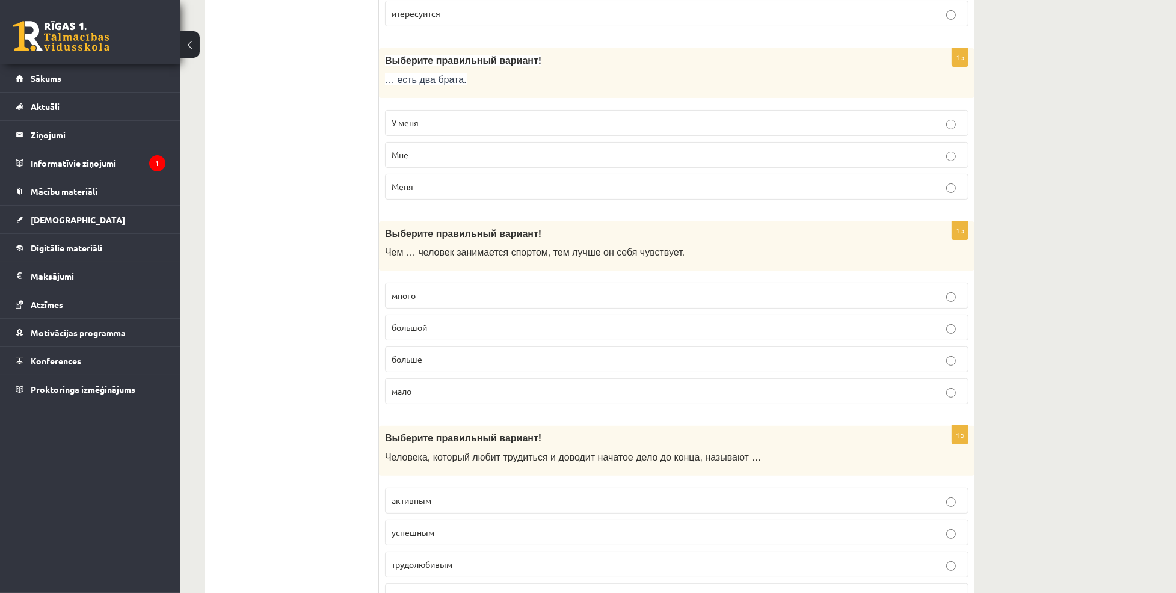
scroll to position [0, 0]
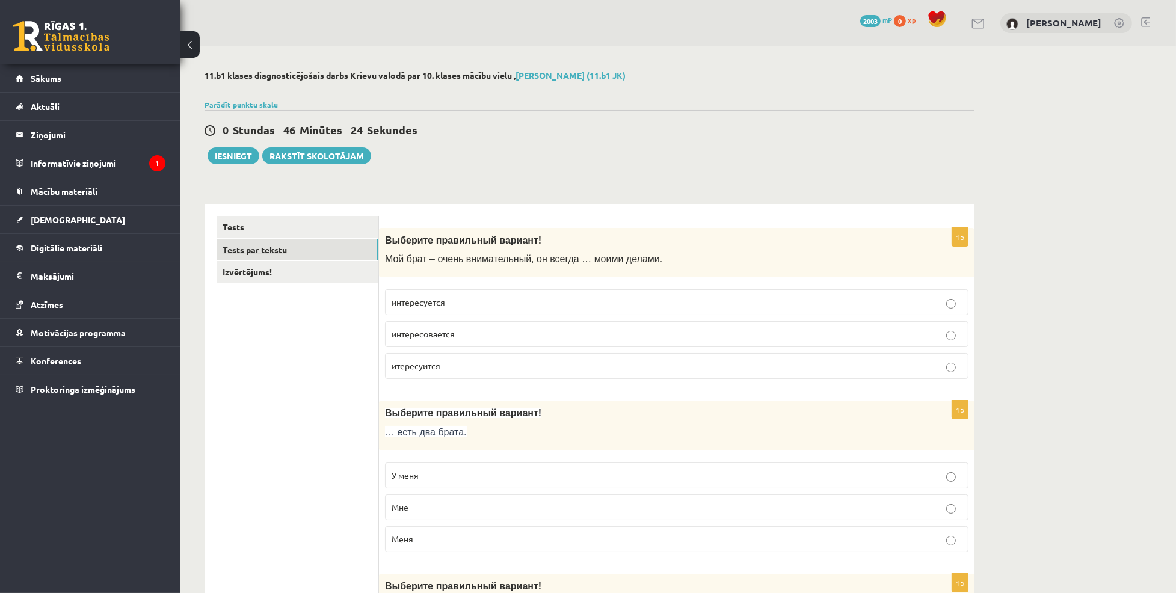
click at [273, 252] on link "Tests par tekstu" at bounding box center [298, 250] width 162 height 22
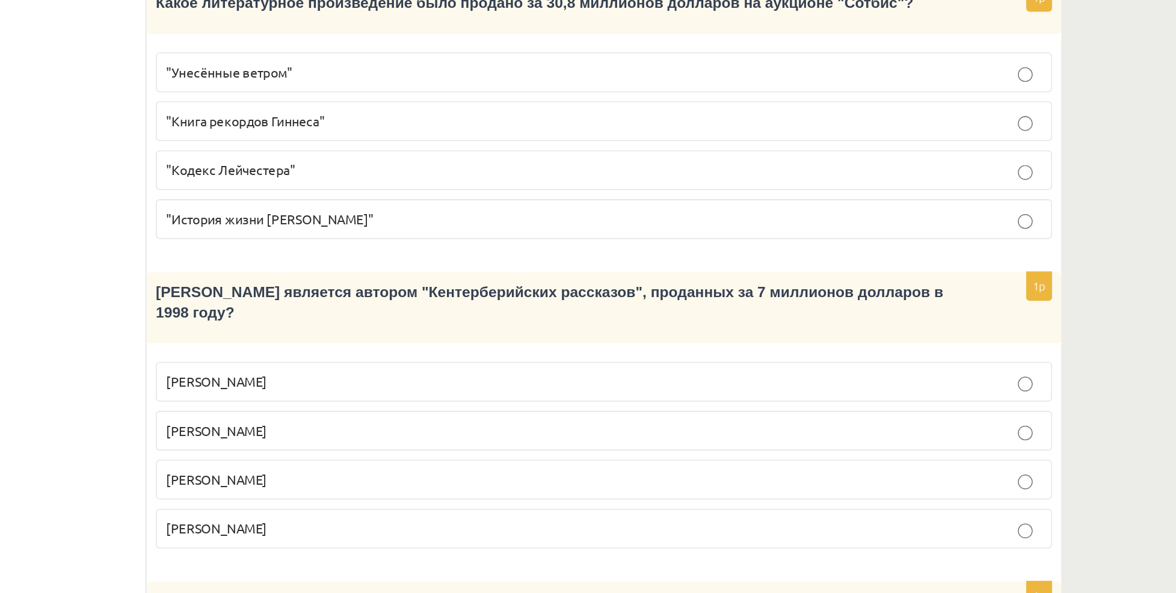
scroll to position [544, 0]
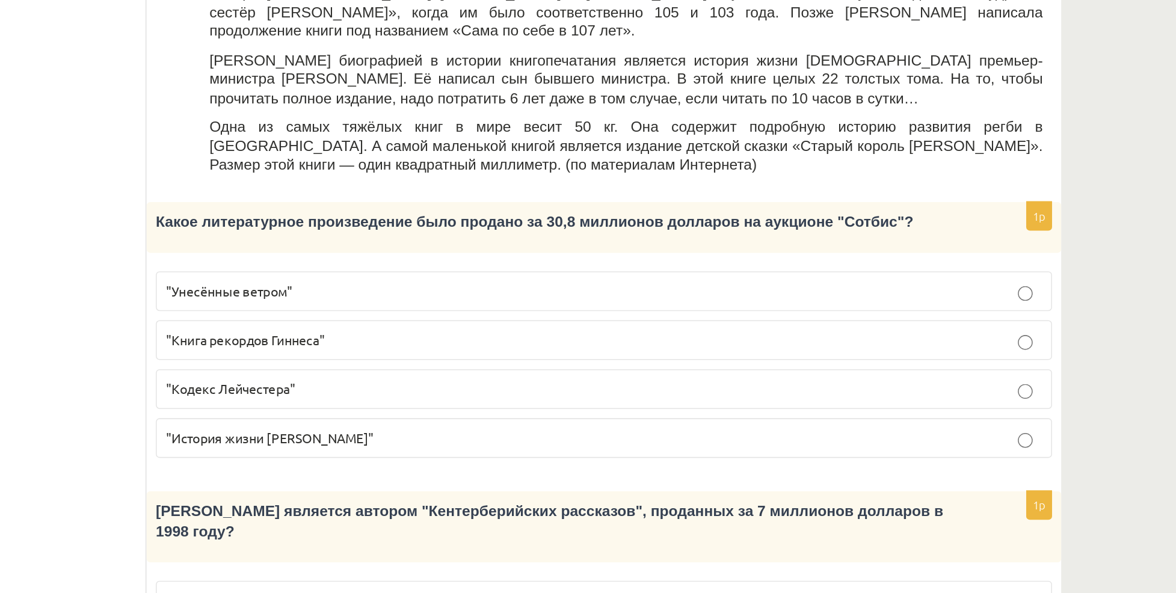
click at [592, 247] on p ""Кодекс Лейчестера"" at bounding box center [677, 253] width 570 height 13
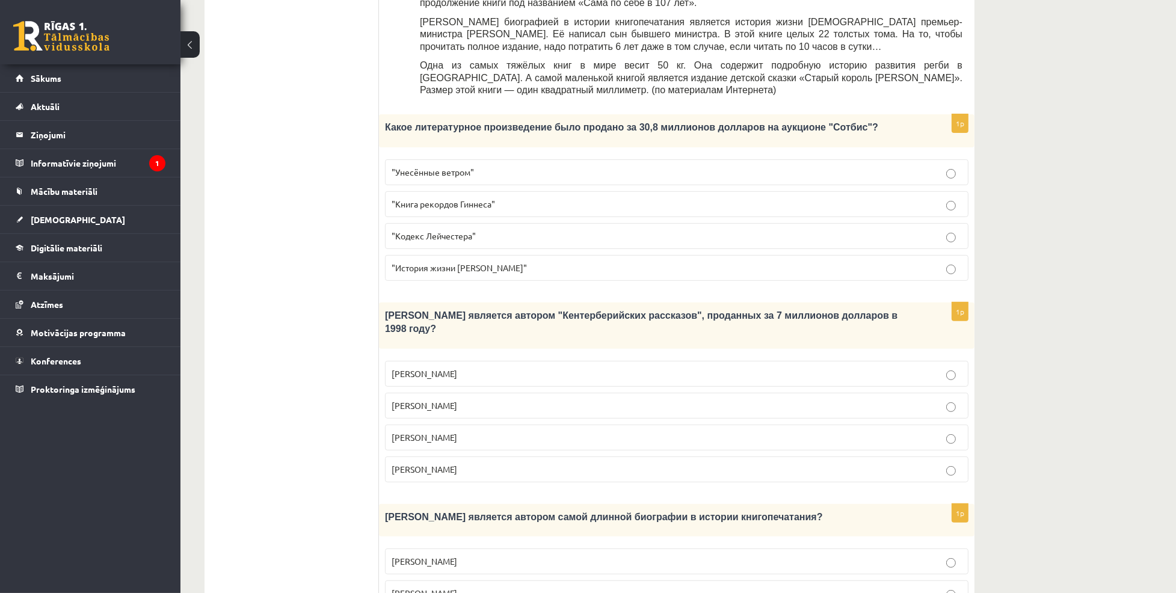
scroll to position [562, 0]
click at [529, 367] on p "Агата Кристи" at bounding box center [677, 373] width 570 height 13
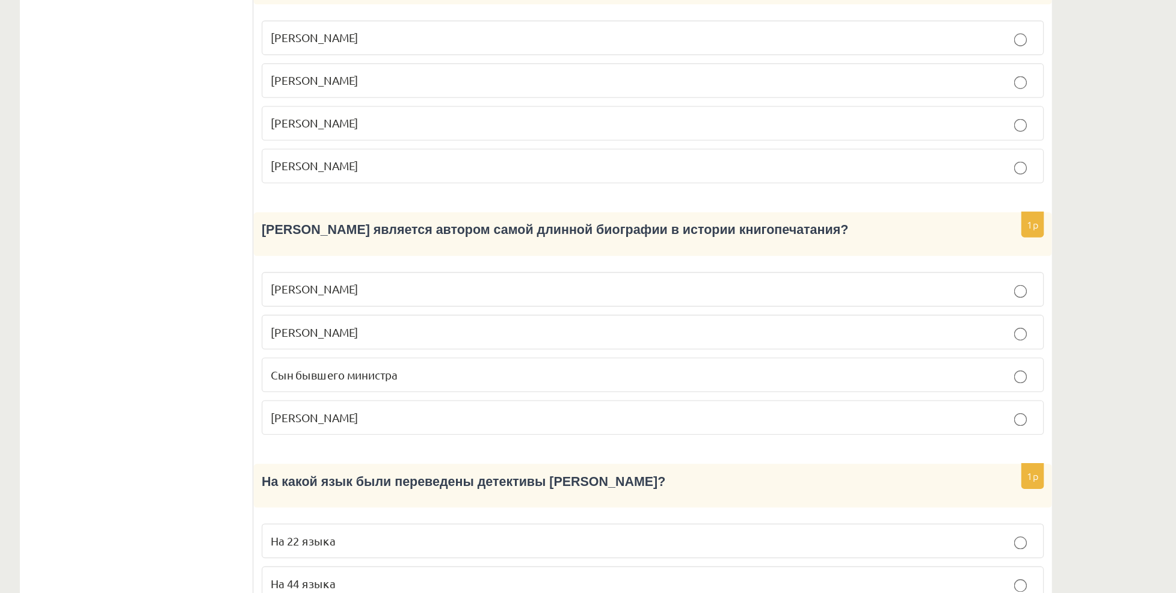
scroll to position [822, 0]
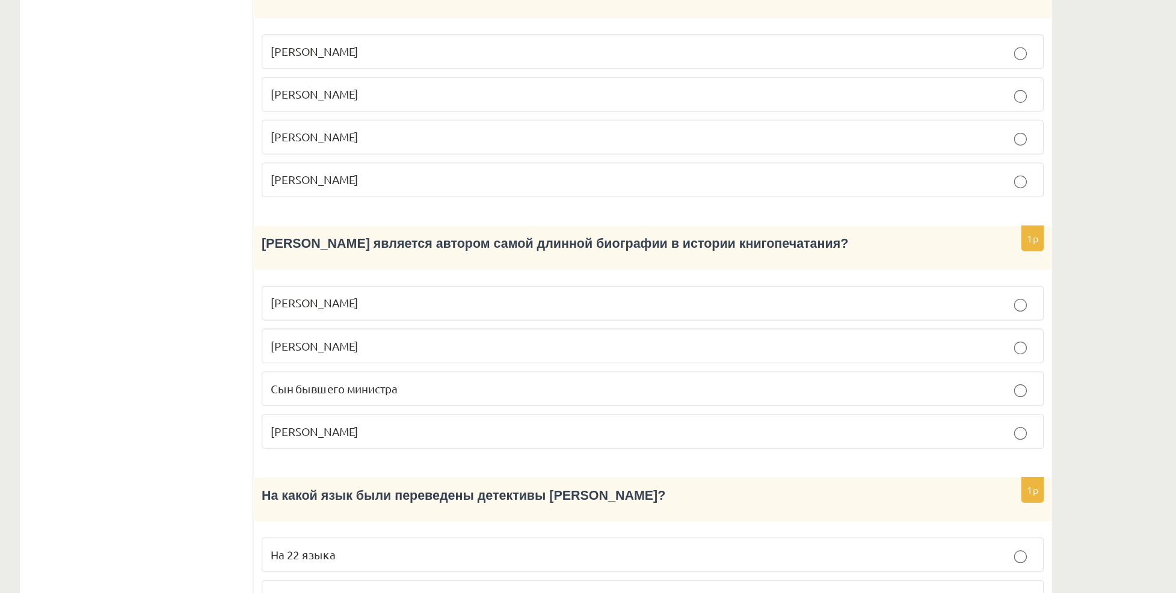
click at [984, 173] on div "11.b1 klases diagnosticējošais darbs Krievu valodā par 10. klases mācību vielu …" at bounding box center [590, 27] width 818 height 1607
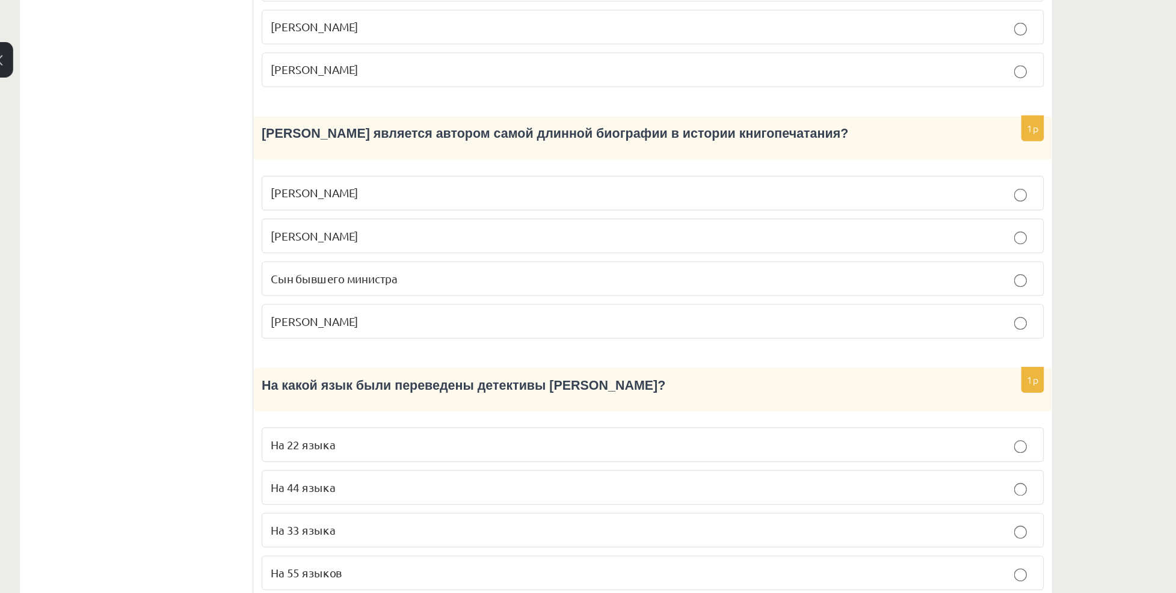
scroll to position [971, 0]
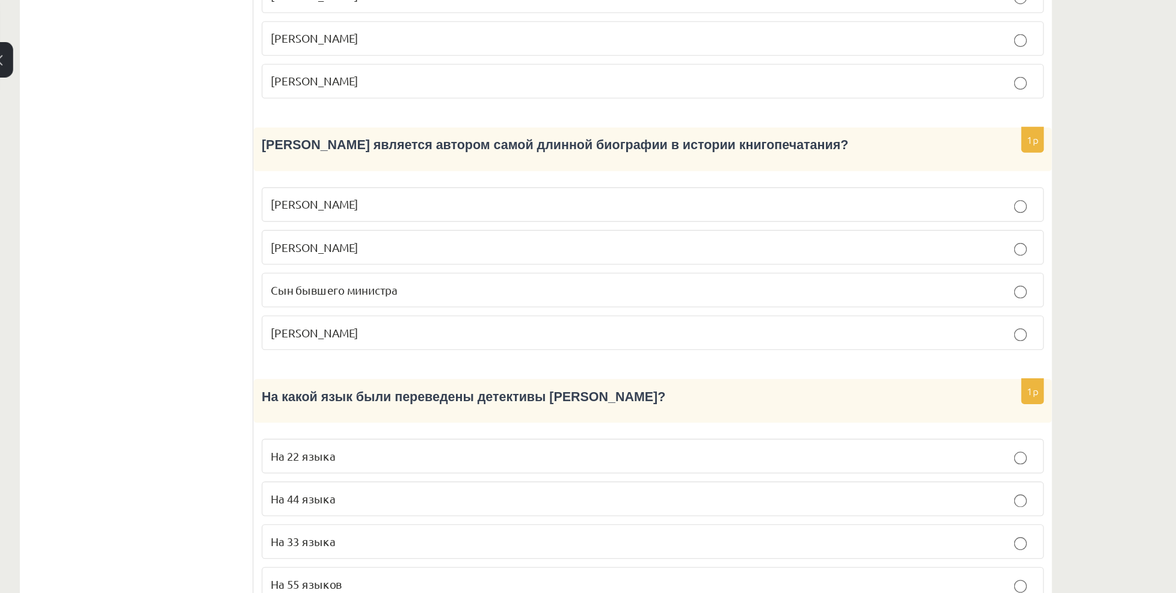
click at [866, 210] on p "Сын бывшего министра" at bounding box center [677, 216] width 570 height 13
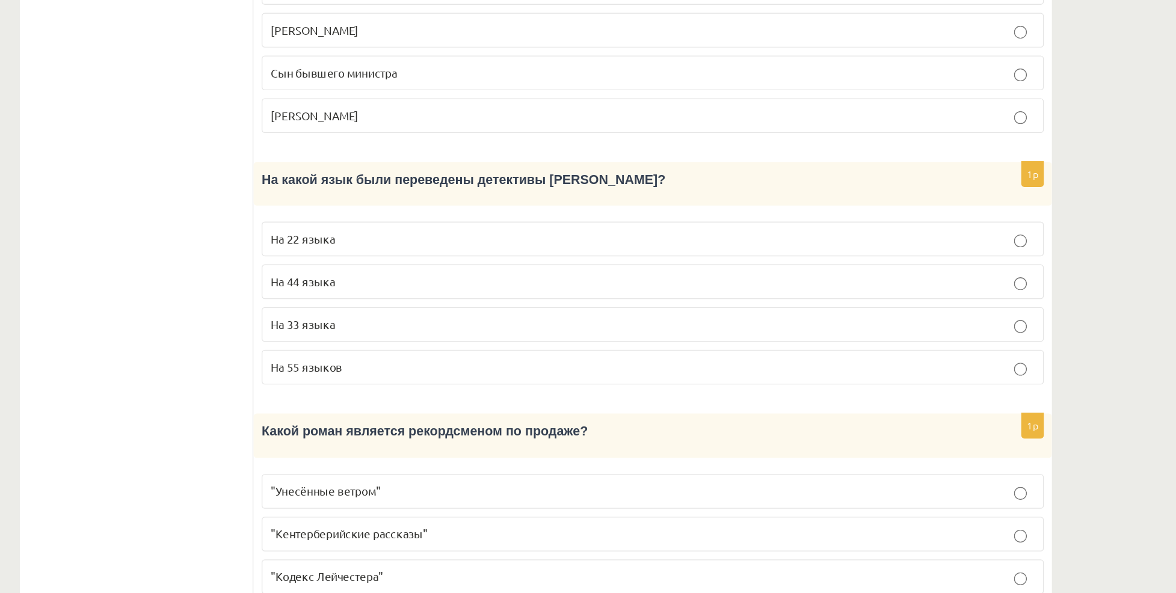
scroll to position [1009, 0]
click at [803, 327] on p "На 44 языка" at bounding box center [677, 333] width 570 height 13
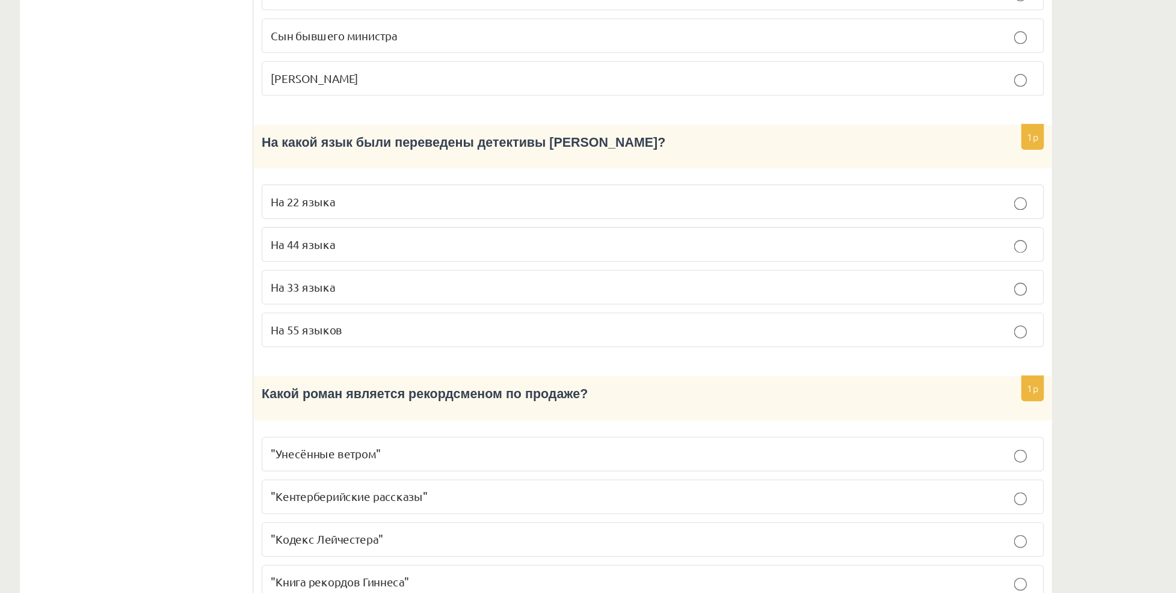
click at [813, 437] on p "Какой роман является рекордсменом по продаже?" at bounding box center [646, 443] width 523 height 13
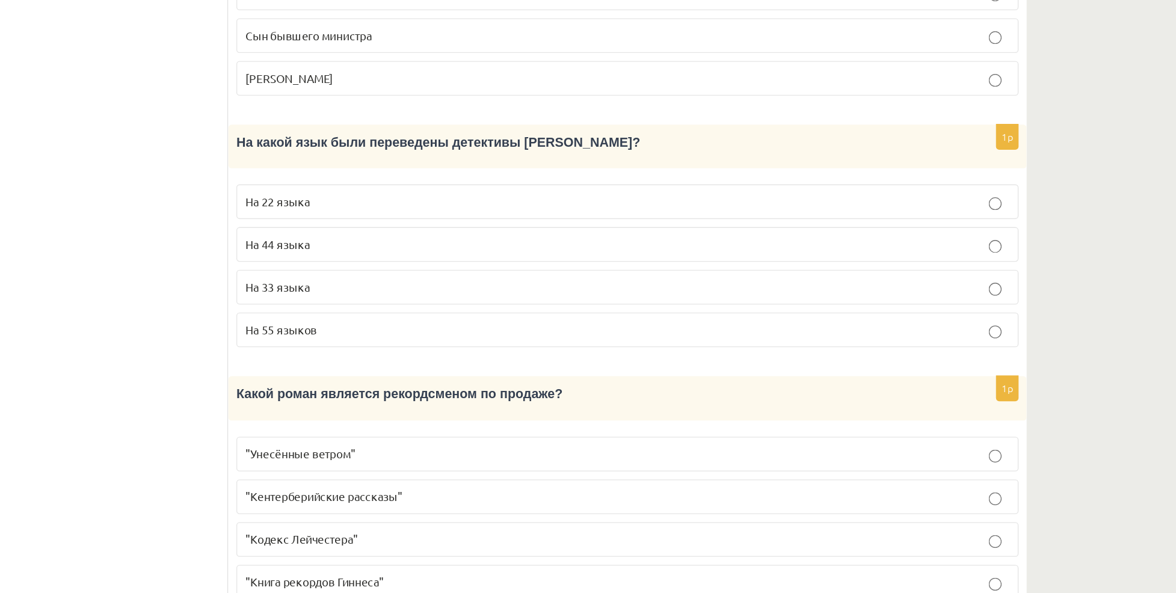
click at [620, 437] on p "Какой роман является рекордсменом по продаже?" at bounding box center [646, 443] width 523 height 13
click at [522, 477] on label ""Унесённые ветром"" at bounding box center [677, 490] width 584 height 26
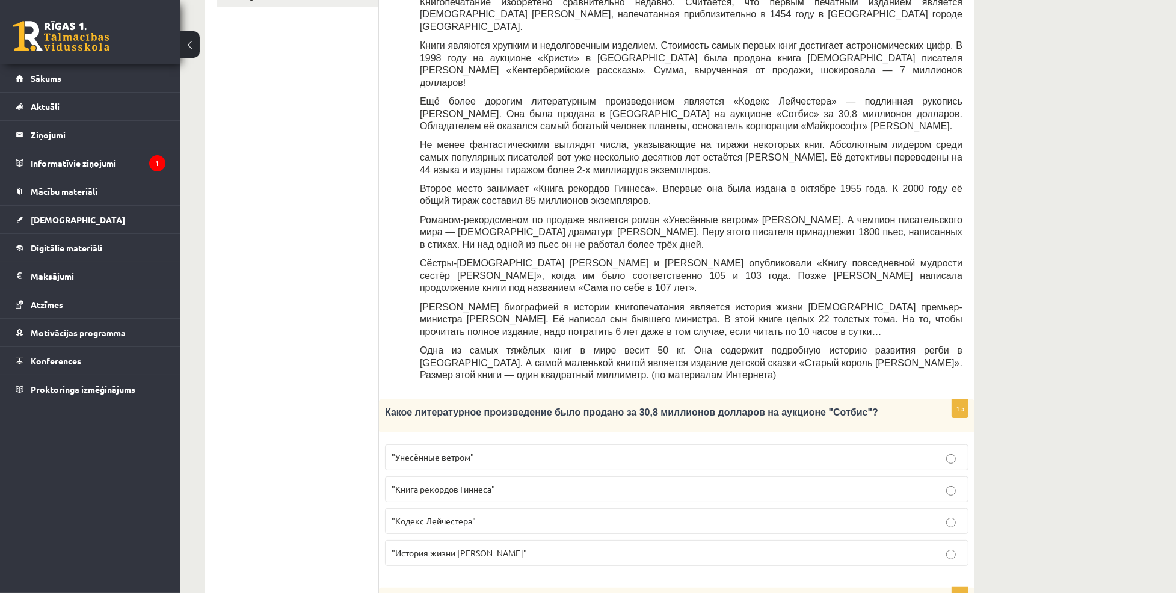
scroll to position [0, 0]
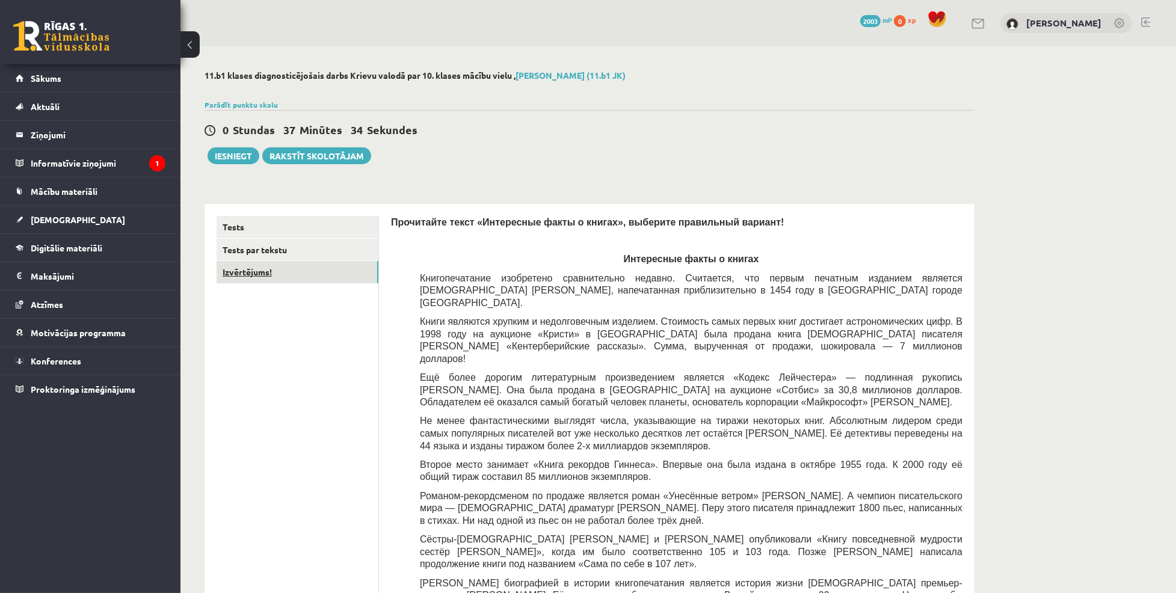
click at [258, 268] on link "Izvērtējums!" at bounding box center [298, 272] width 162 height 22
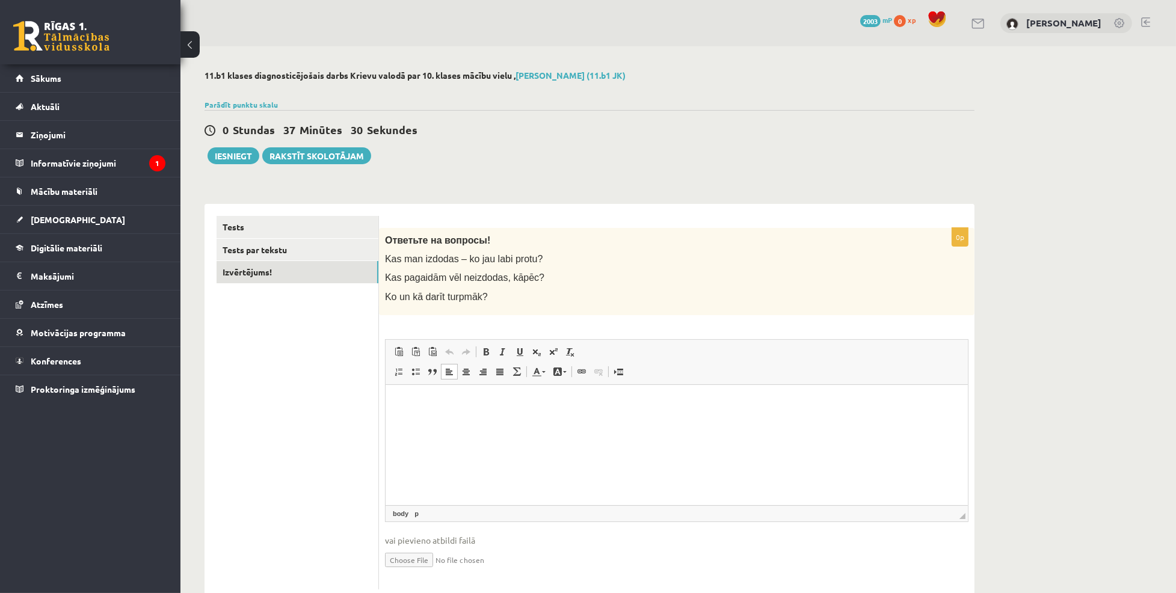
click at [469, 421] on html at bounding box center [676, 402] width 582 height 37
click at [511, 405] on p "******" at bounding box center [676, 403] width 558 height 13
click at [238, 155] on button "Iesniegt" at bounding box center [234, 155] width 52 height 17
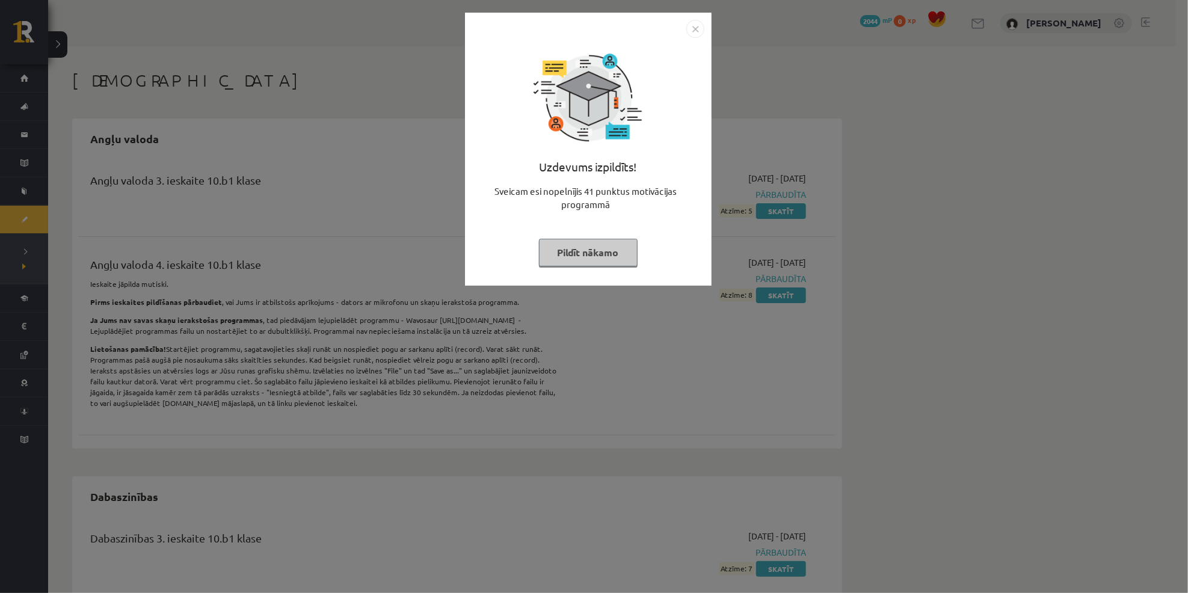
click at [602, 249] on button "Pildīt nākamo" at bounding box center [588, 253] width 99 height 28
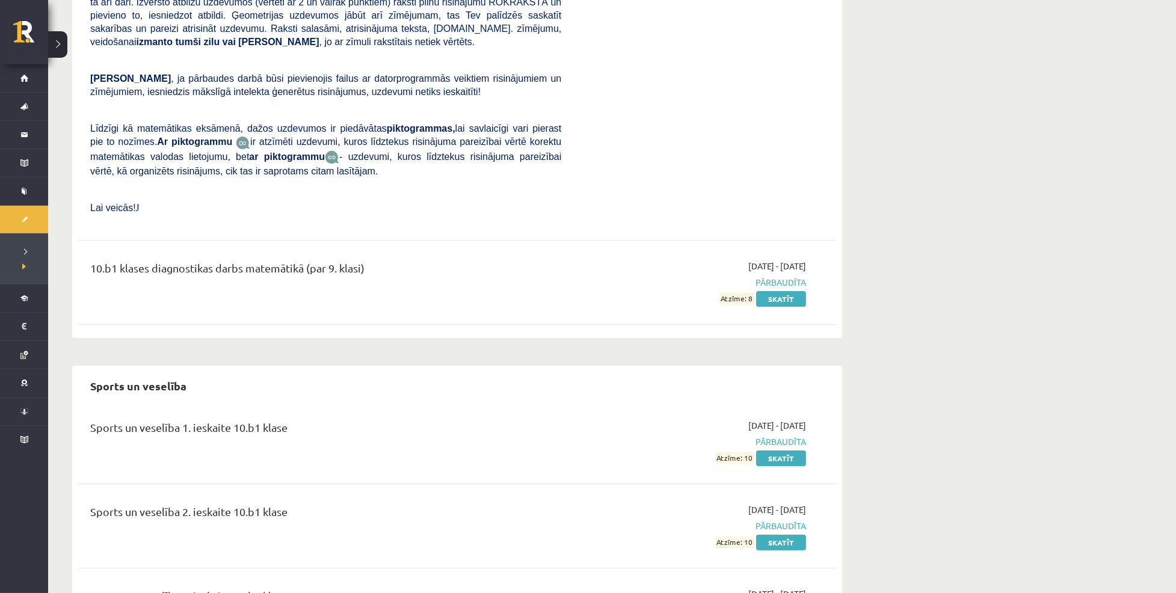
scroll to position [5345, 0]
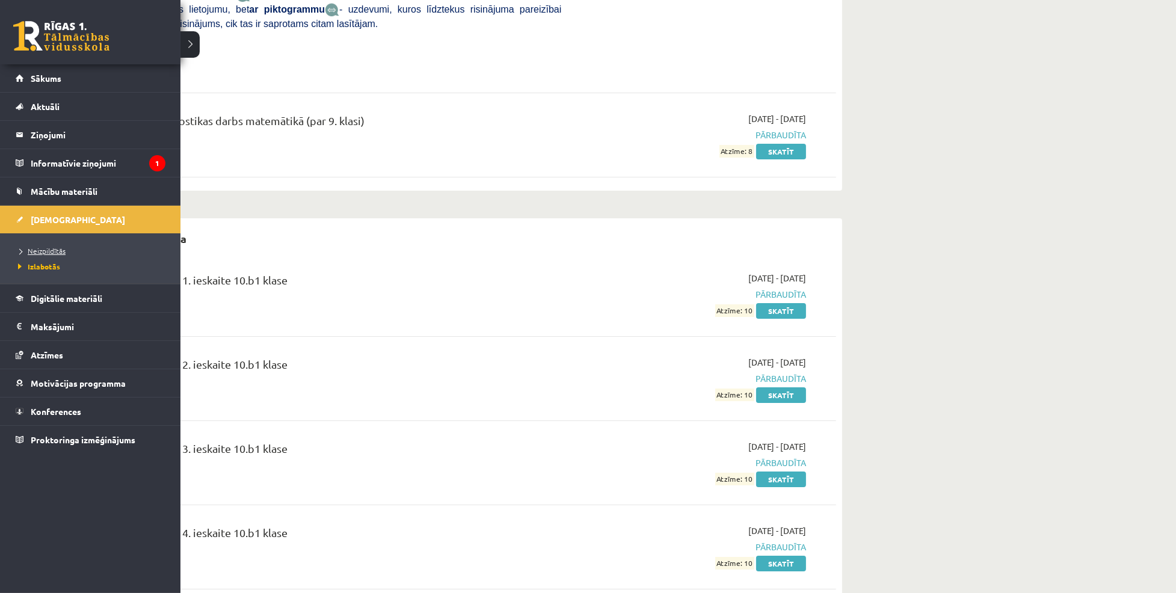
click at [54, 252] on span "Neizpildītās" at bounding box center [40, 251] width 51 height 10
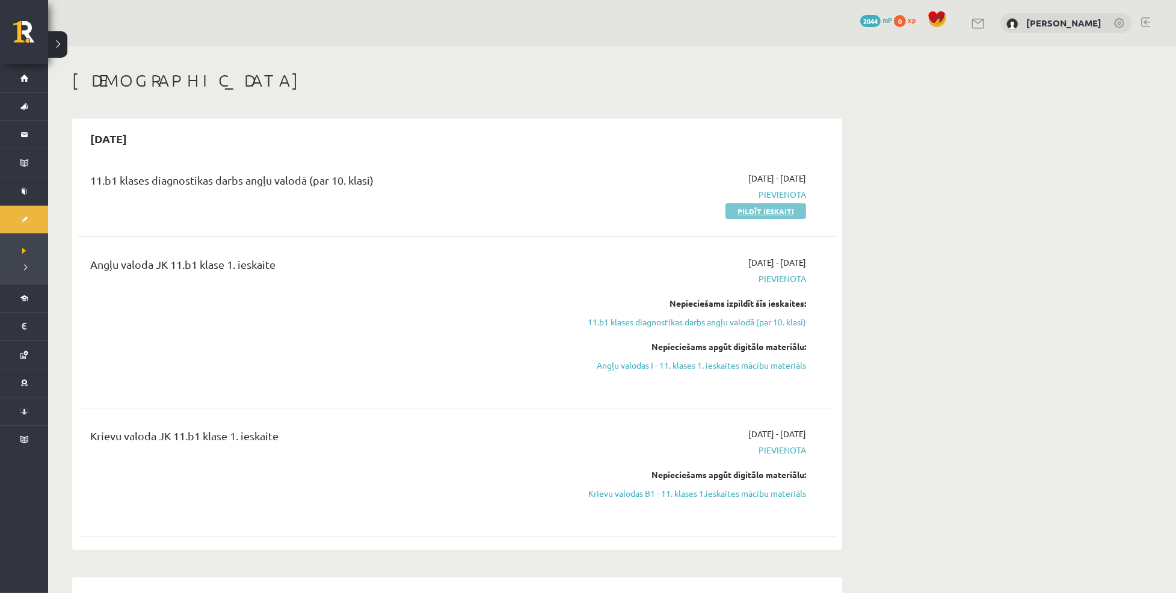
click at [733, 210] on link "Pildīt ieskaiti" at bounding box center [766, 211] width 81 height 16
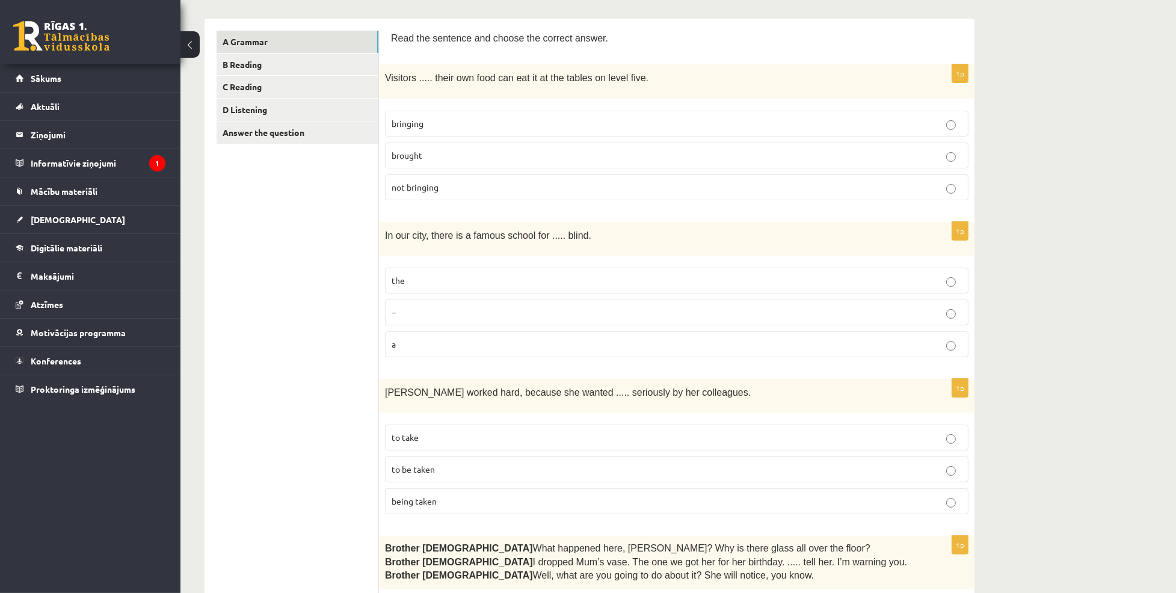
scroll to position [186, 0]
click at [610, 127] on p "bringing" at bounding box center [677, 123] width 570 height 13
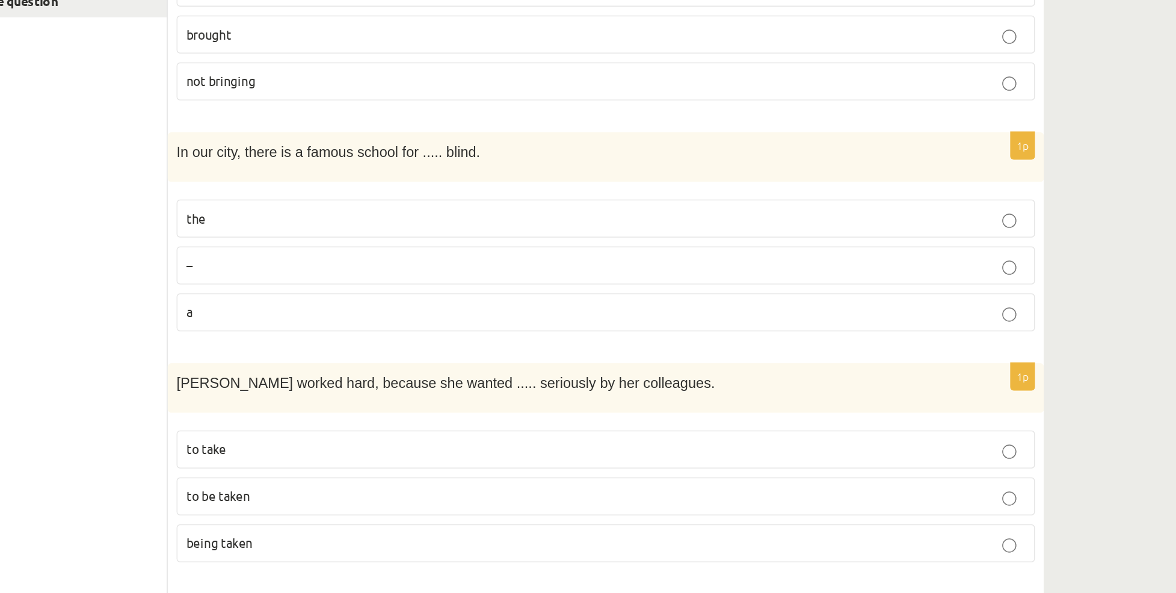
click at [508, 269] on label "the" at bounding box center [677, 280] width 584 height 26
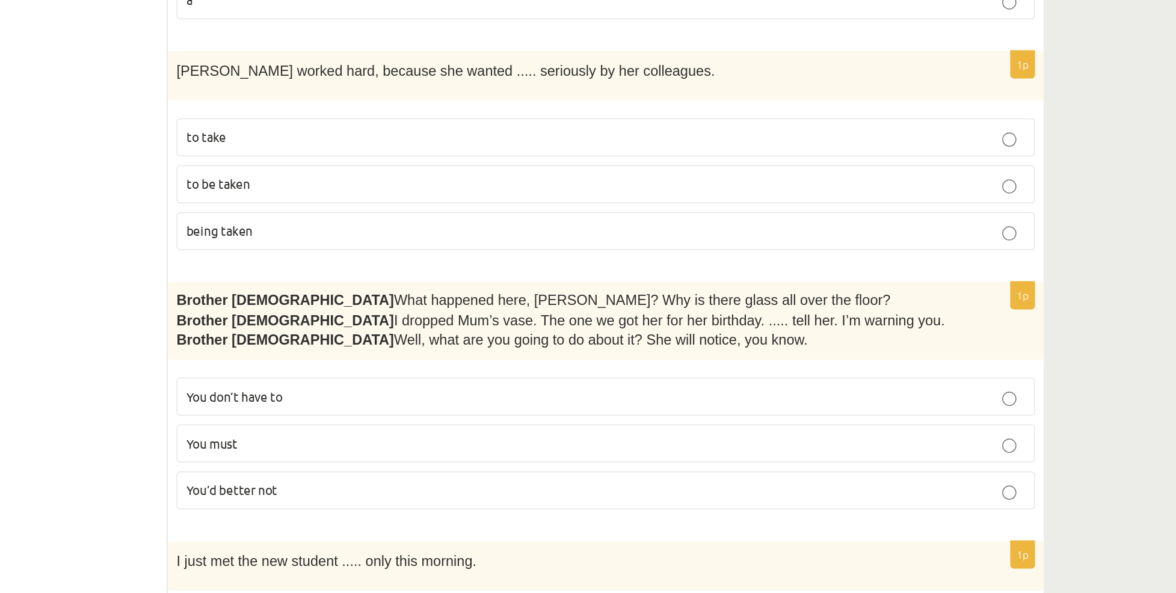
scroll to position [339, 0]
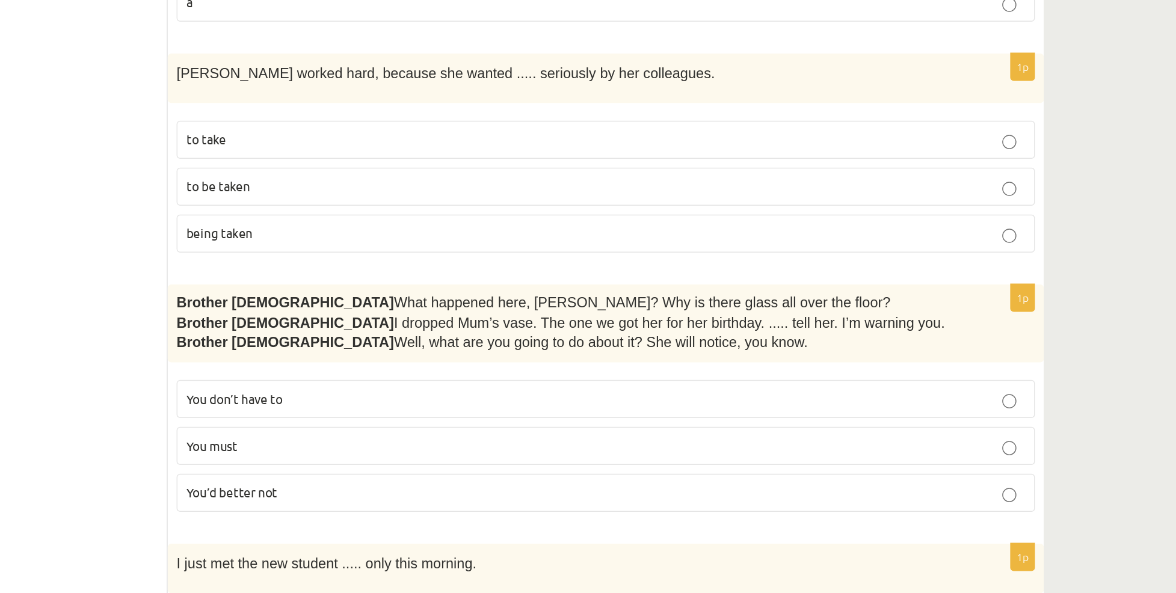
click at [504, 315] on p "to be taken" at bounding box center [677, 315] width 570 height 13
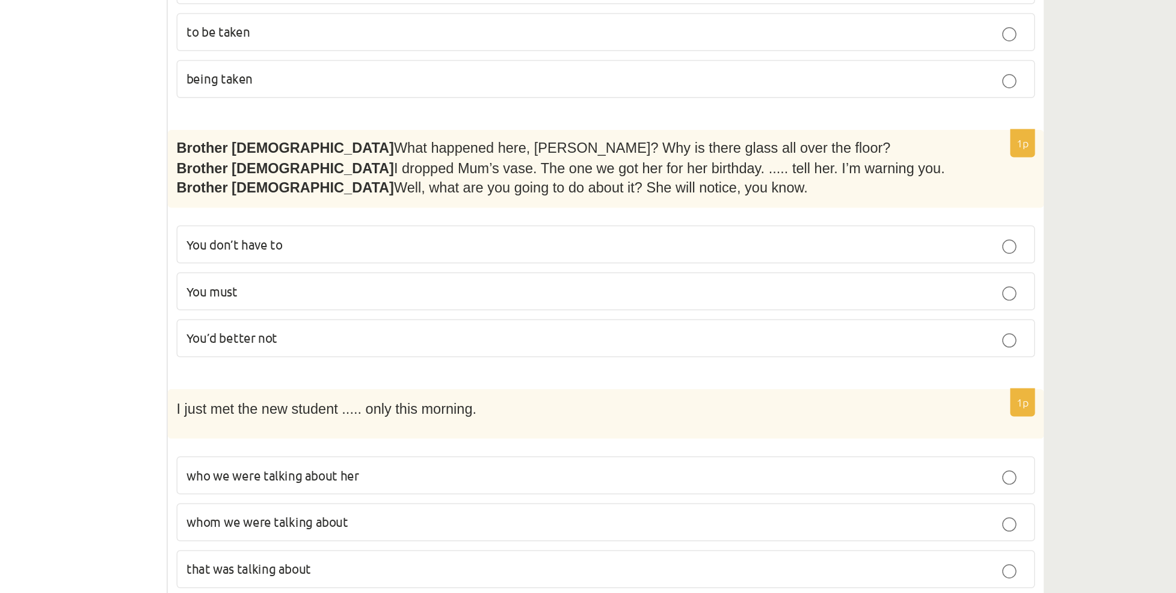
scroll to position [494, 0]
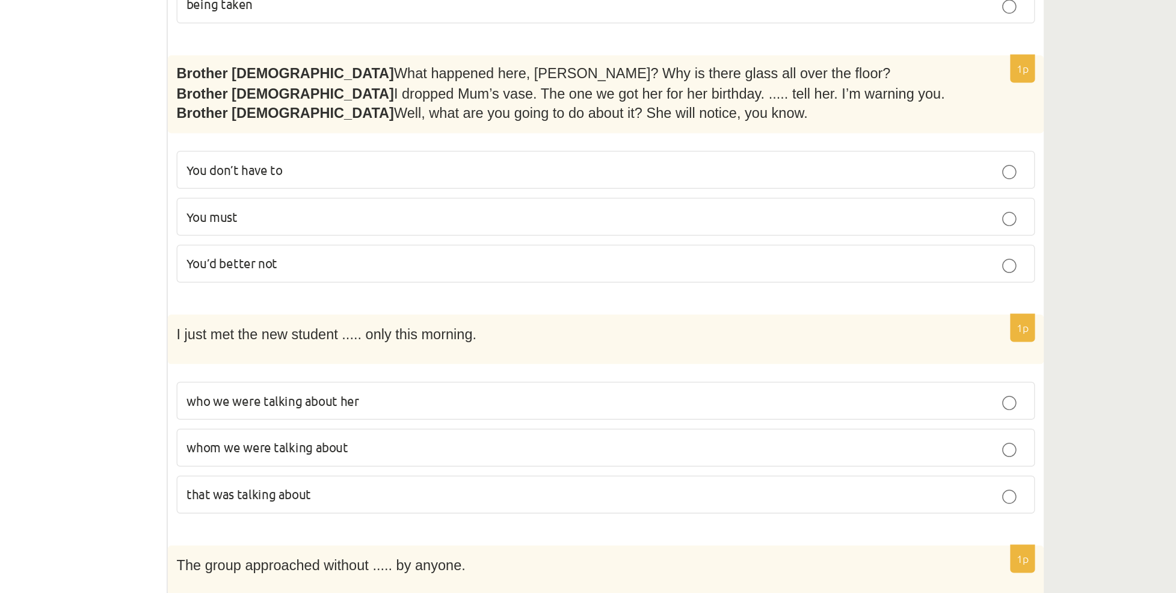
click at [455, 357] on label "You’d better not" at bounding box center [677, 369] width 584 height 26
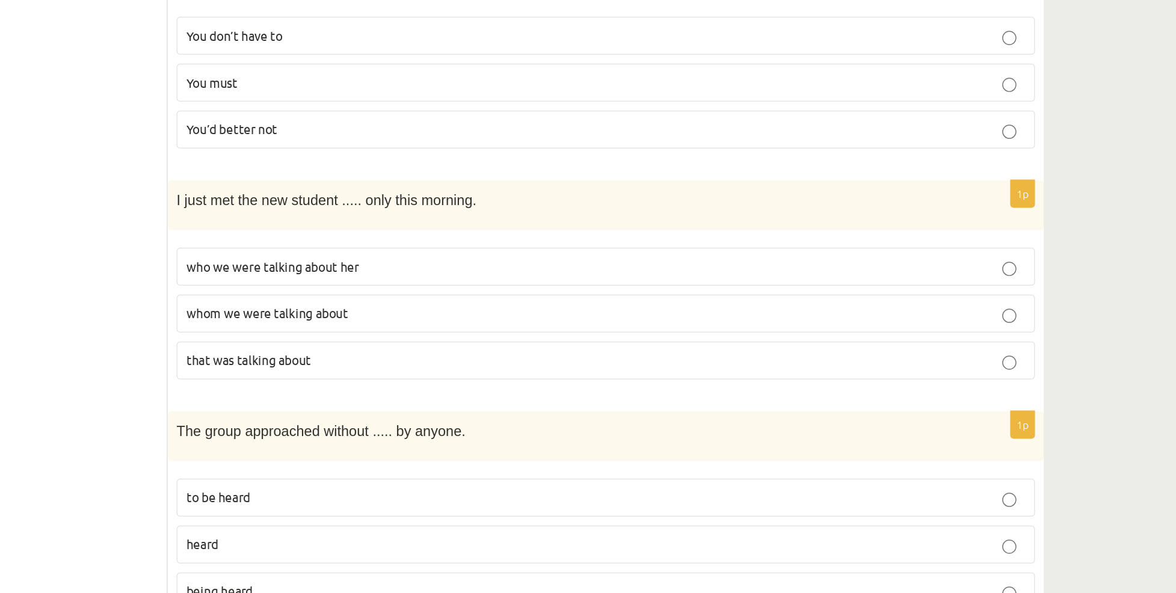
scroll to position [624, 0]
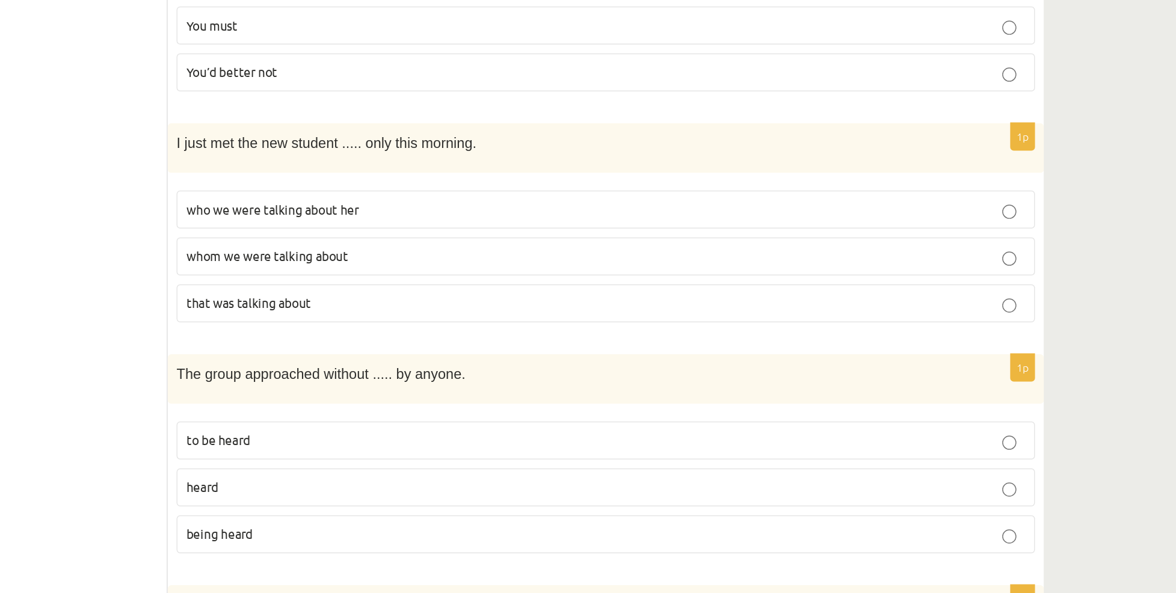
click at [482, 359] on span "whom we were talking about" at bounding box center [447, 364] width 110 height 11
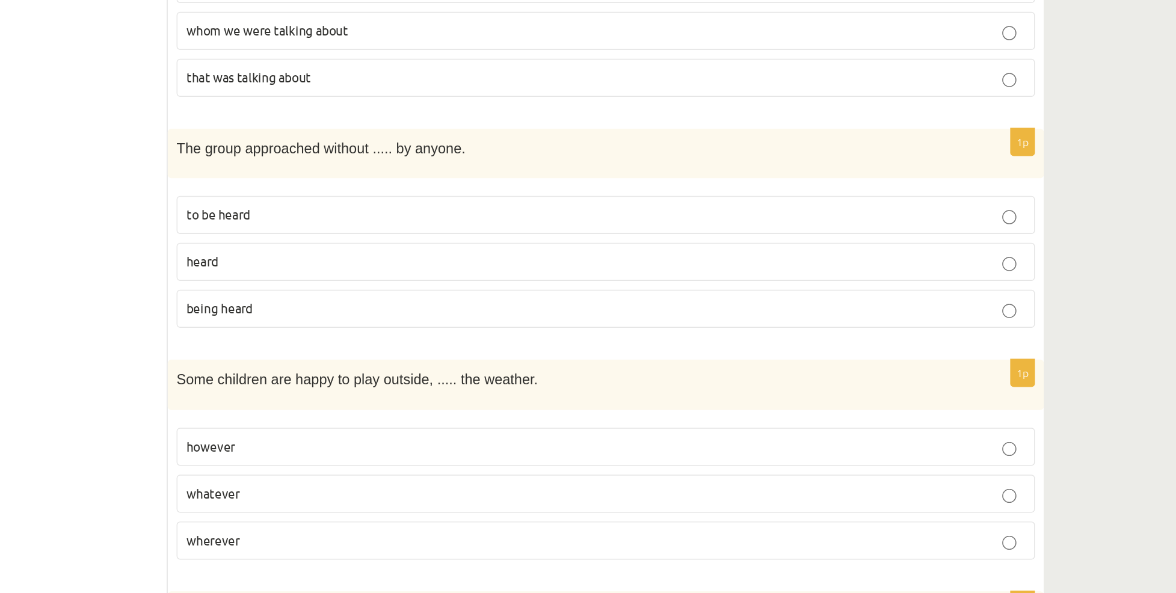
scroll to position [779, 0]
click at [485, 406] on label "being heard" at bounding box center [677, 399] width 584 height 26
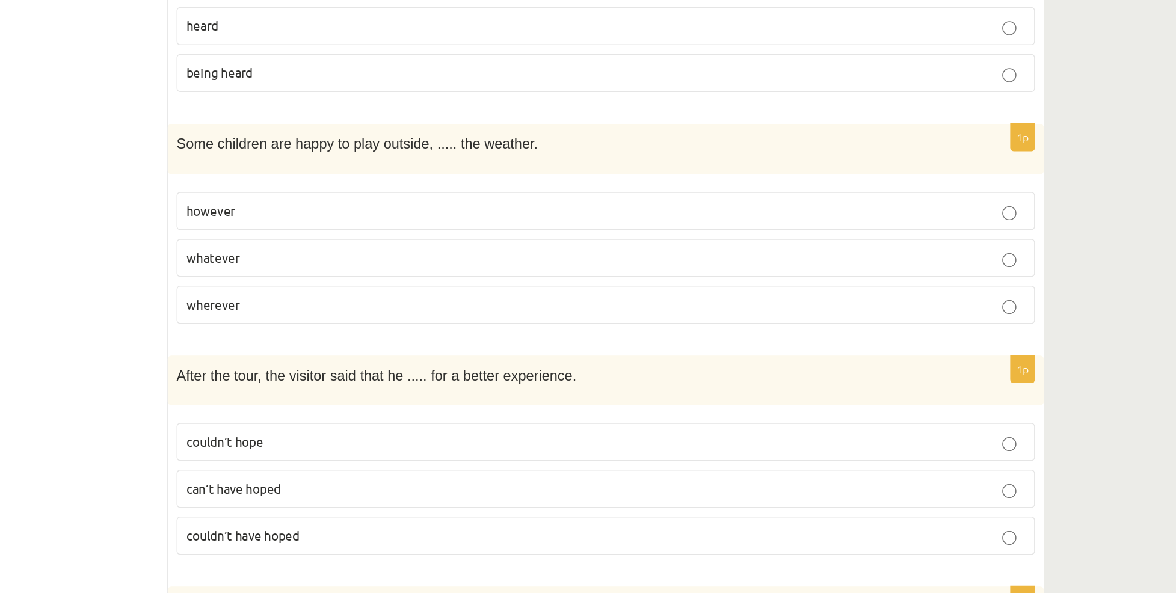
scroll to position [954, 0]
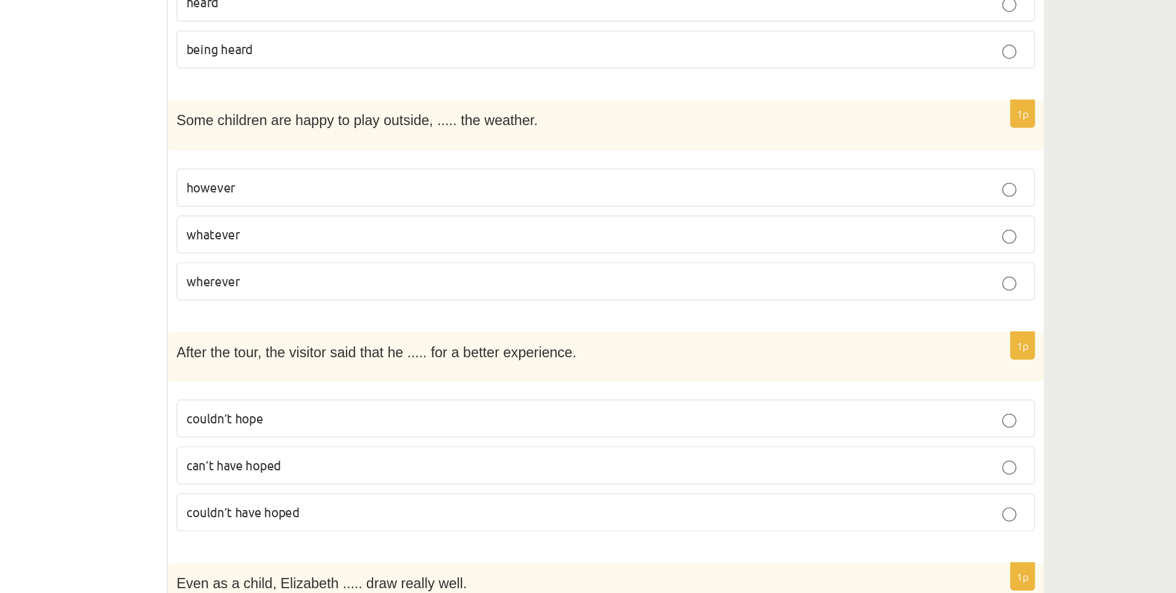
click at [543, 336] on label "whatever" at bounding box center [677, 349] width 584 height 26
click at [622, 317] on p "however" at bounding box center [677, 317] width 570 height 13
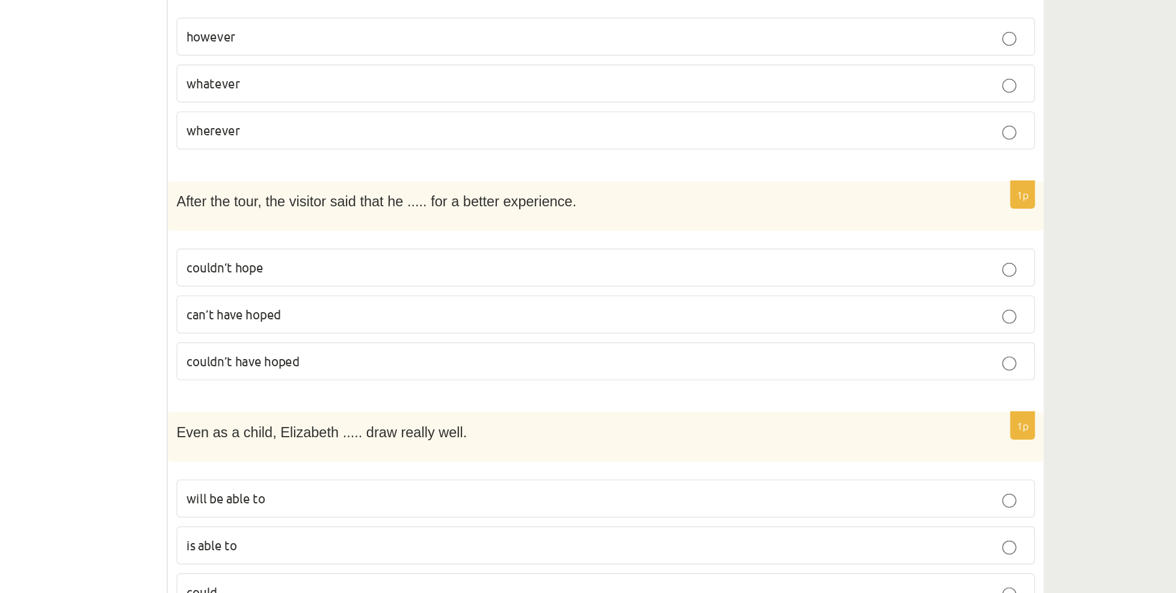
scroll to position [1056, 0]
click at [520, 438] on p "couldn’t have hoped" at bounding box center [677, 436] width 570 height 13
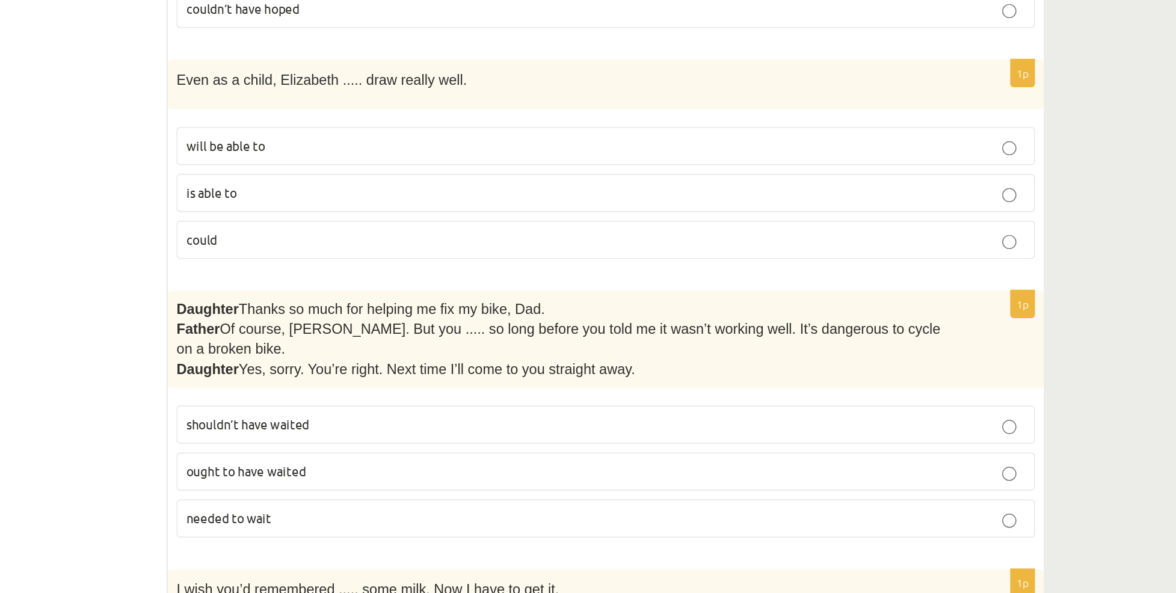
scroll to position [1305, 0]
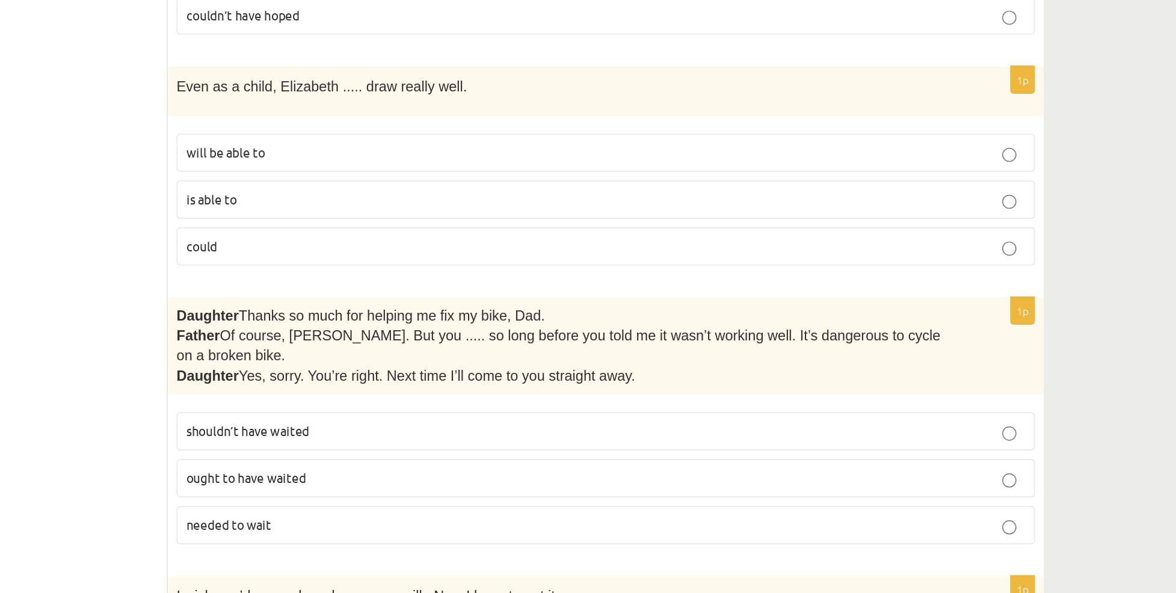
click at [470, 338] on p "could" at bounding box center [677, 344] width 570 height 13
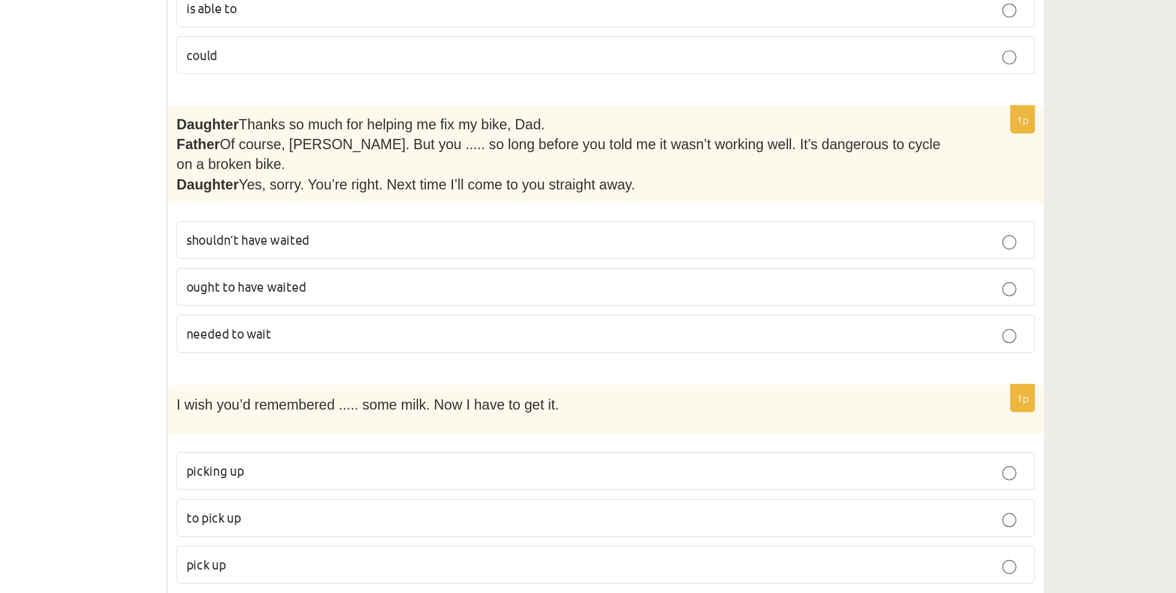
scroll to position [1436, 0]
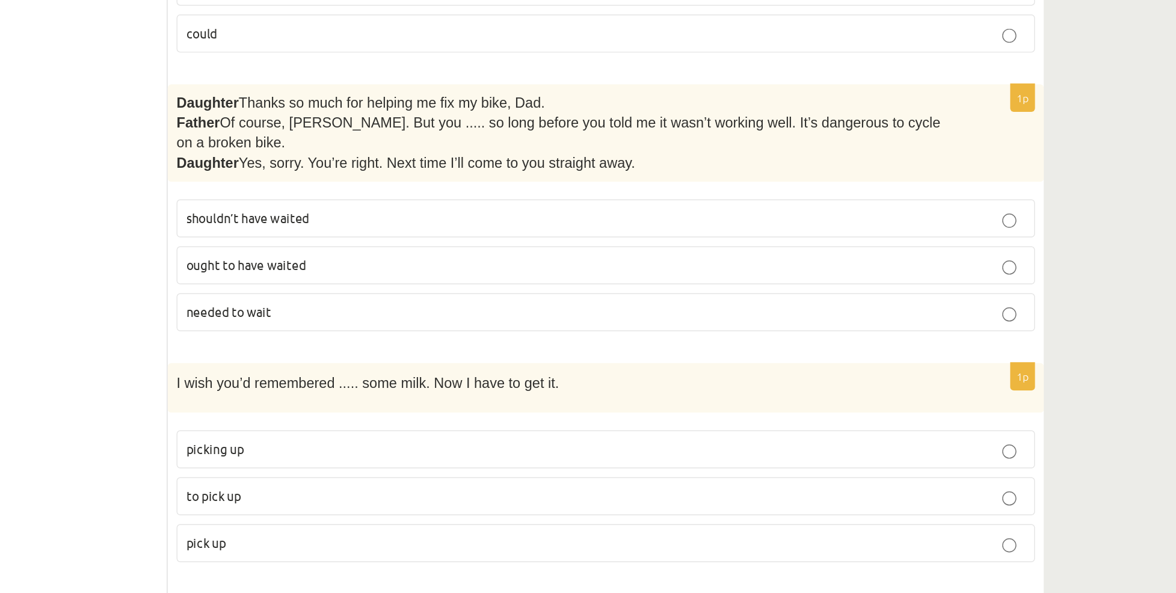
click at [472, 333] on span "shouldn’t have waited" at bounding box center [434, 338] width 84 height 11
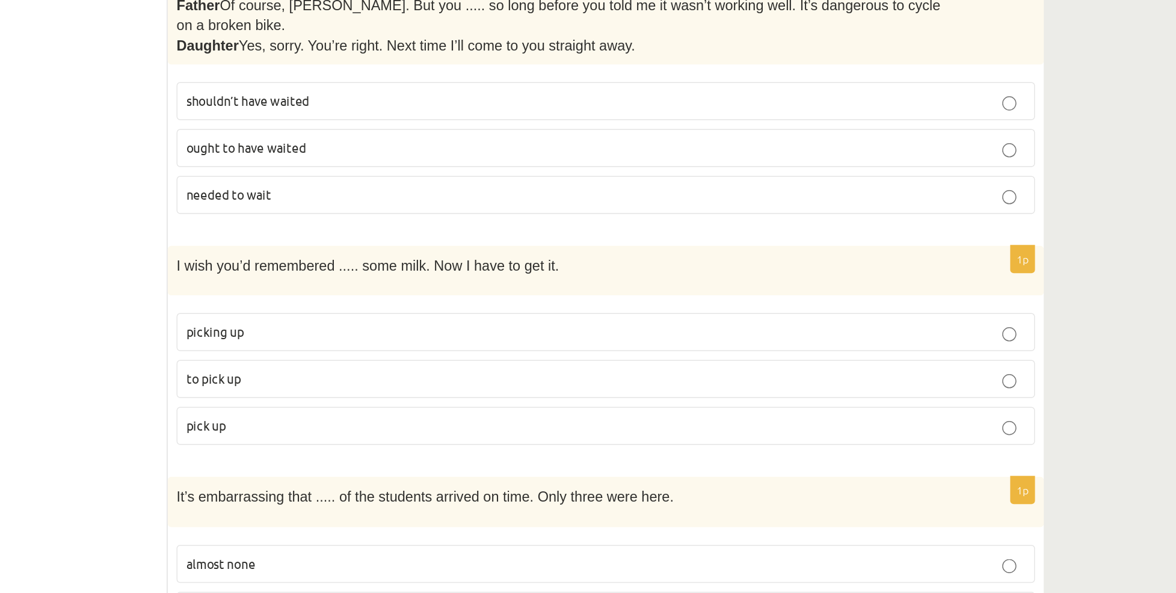
scroll to position [1519, 0]
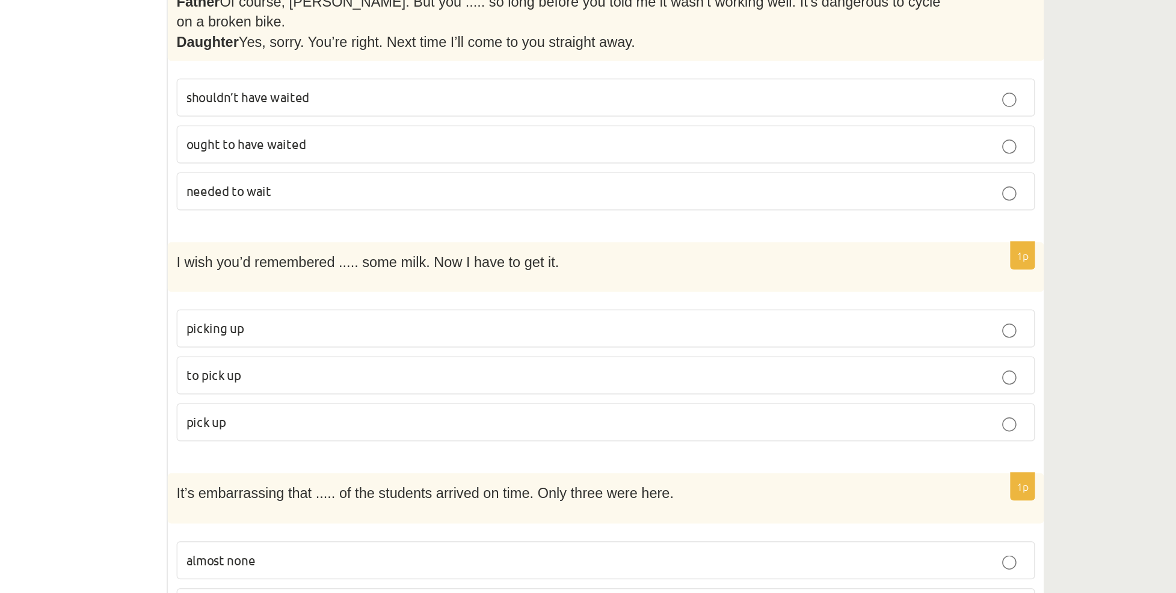
click at [835, 360] on p "I wish you’d remembered ..... some milk. Now I have to get it." at bounding box center [646, 367] width 523 height 14
click at [771, 437] on label "to pick up" at bounding box center [677, 445] width 584 height 26
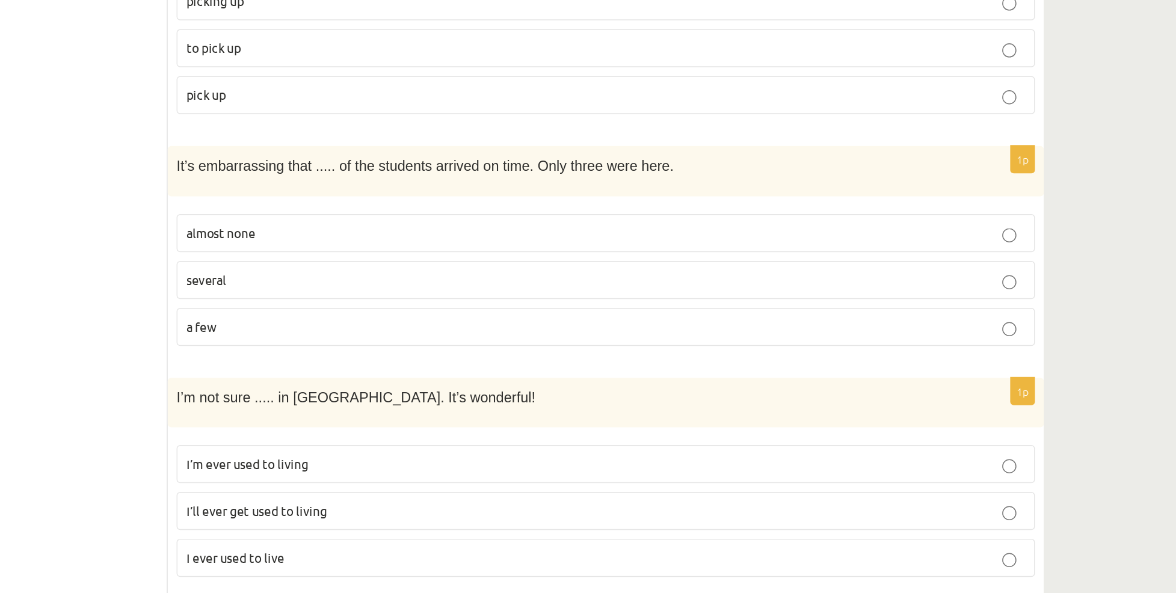
scroll to position [1742, 0]
click at [749, 341] on p "almost none" at bounding box center [677, 347] width 570 height 13
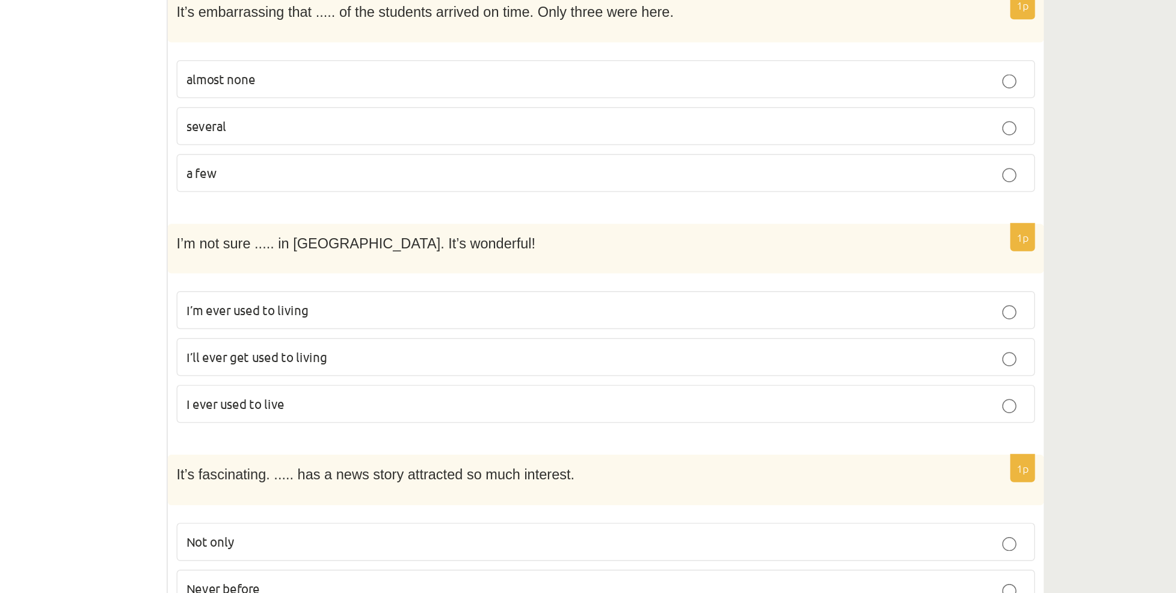
scroll to position [1847, 0]
click at [708, 425] on p "I’ll ever get used to living" at bounding box center [677, 431] width 570 height 13
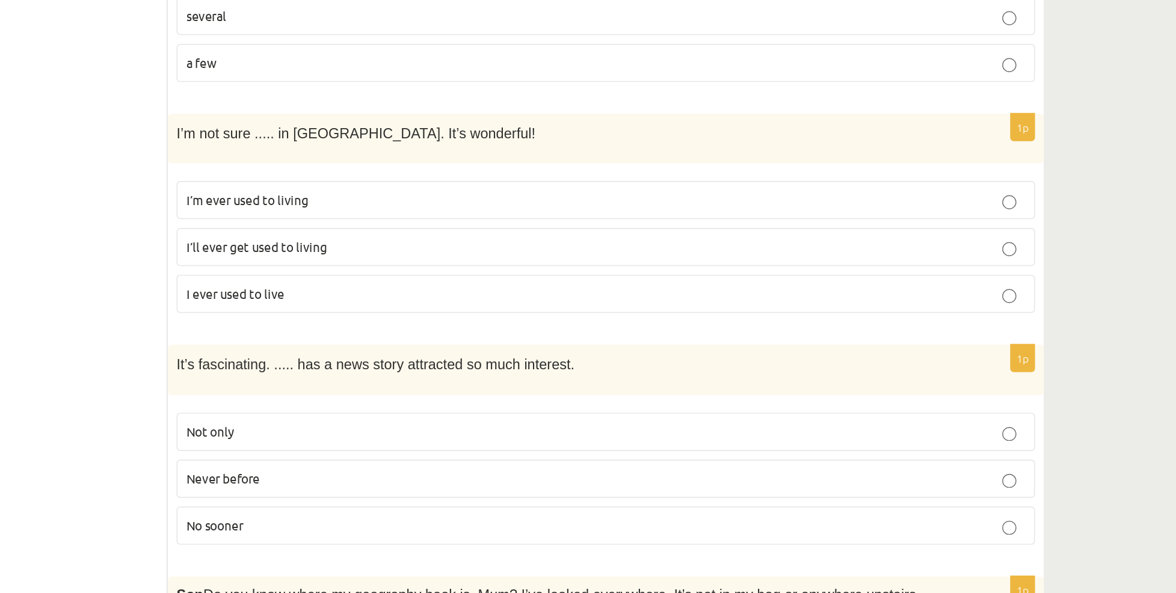
scroll to position [1957, 0]
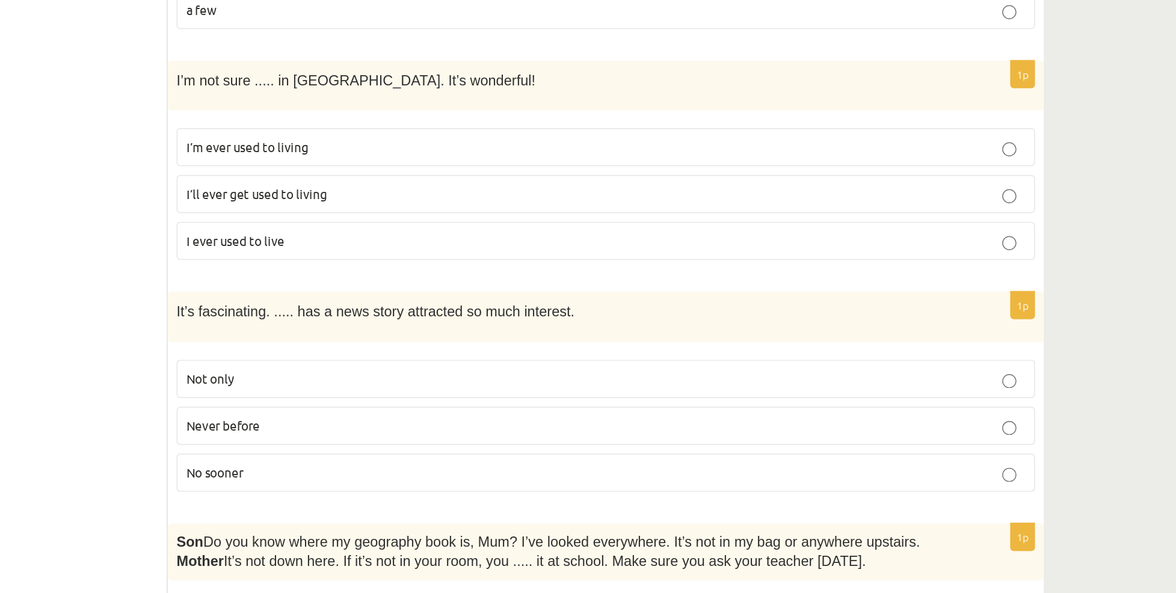
click at [659, 473] on p "Never before" at bounding box center [677, 479] width 570 height 13
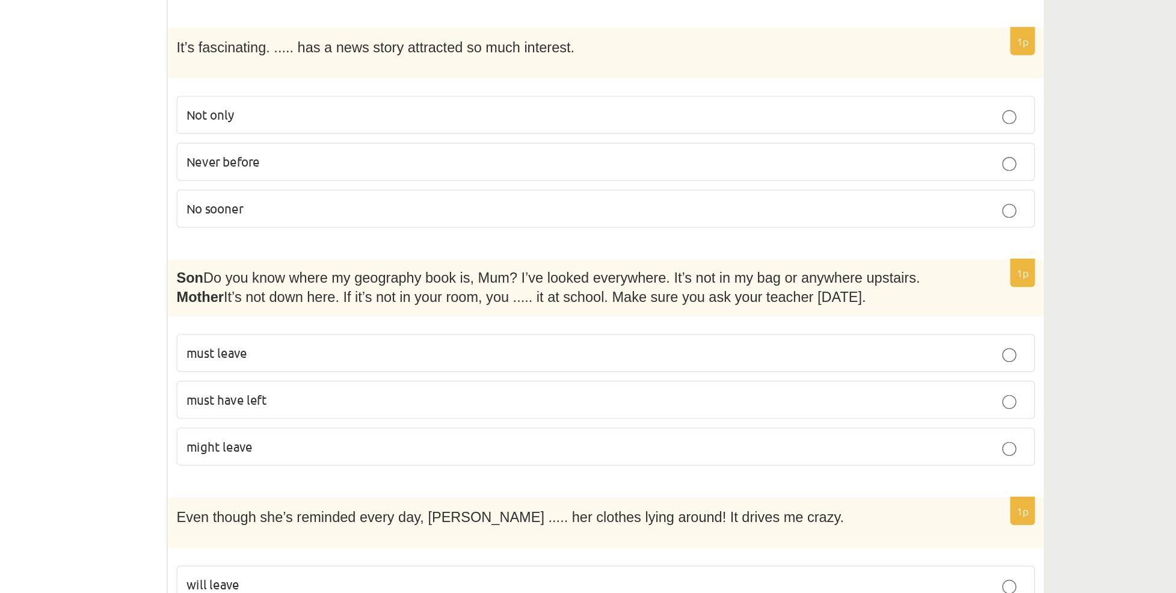
scroll to position [2138, 0]
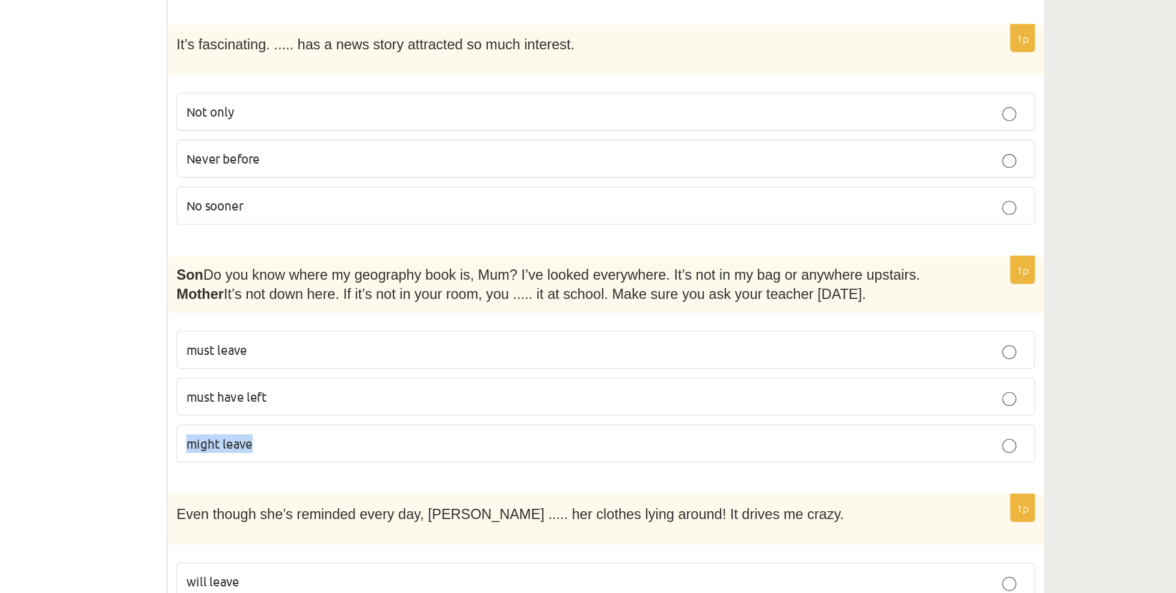
drag, startPoint x: 659, startPoint y: 457, endPoint x: 642, endPoint y: 445, distance: 21.2
click at [642, 445] on fieldset "must leave must have left might leave" at bounding box center [677, 458] width 584 height 99
click at [642, 453] on p "must have left" at bounding box center [677, 459] width 570 height 13
click at [634, 532] on p "Even though she’s reminded every day, Cathy ..... her clothes lying around! It …" at bounding box center [646, 539] width 523 height 14
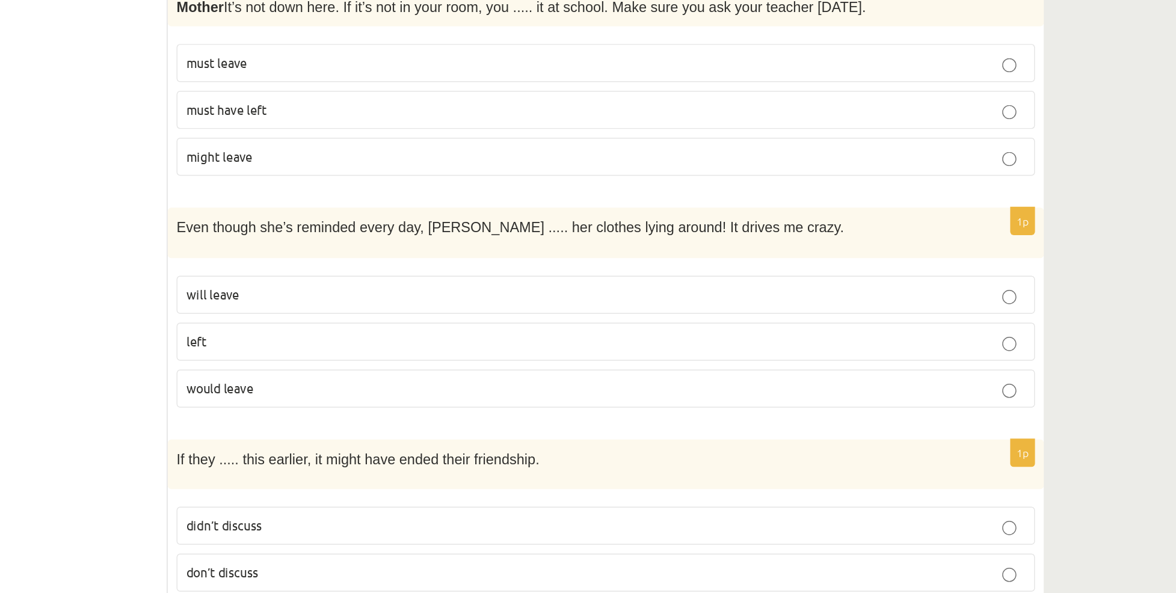
scroll to position [2353, 0]
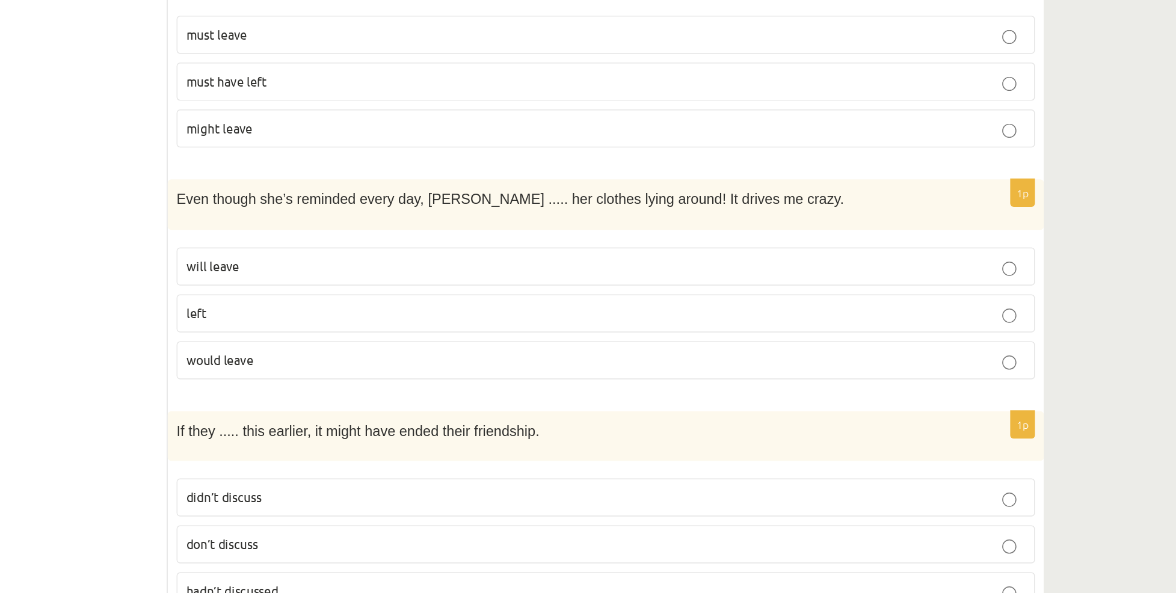
click at [642, 428] on p "would leave" at bounding box center [677, 434] width 570 height 13
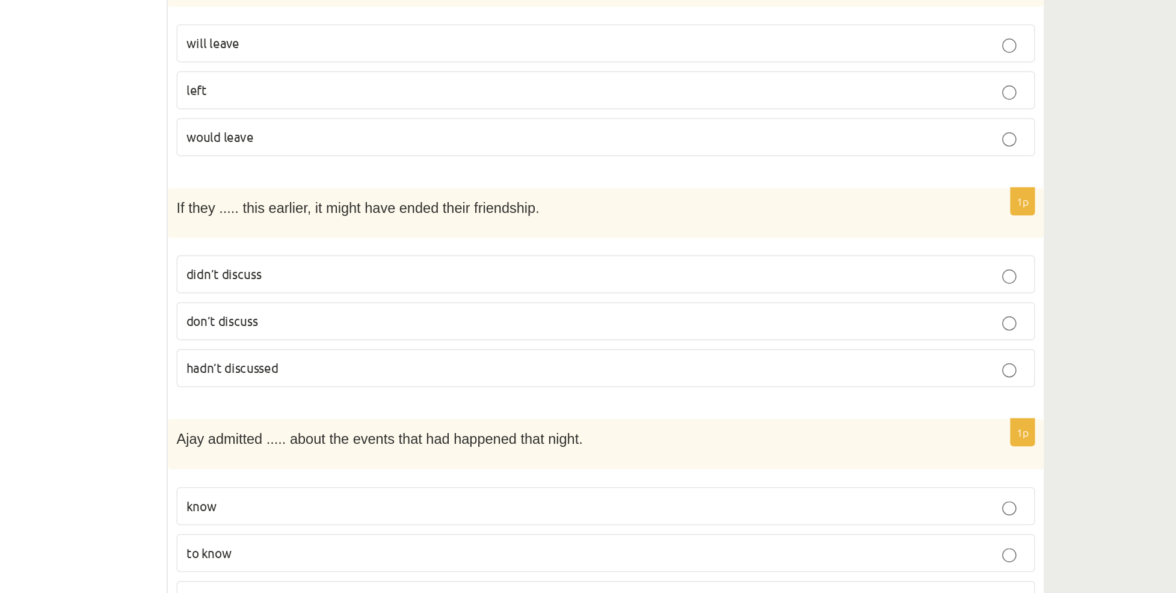
scroll to position [2516, 0]
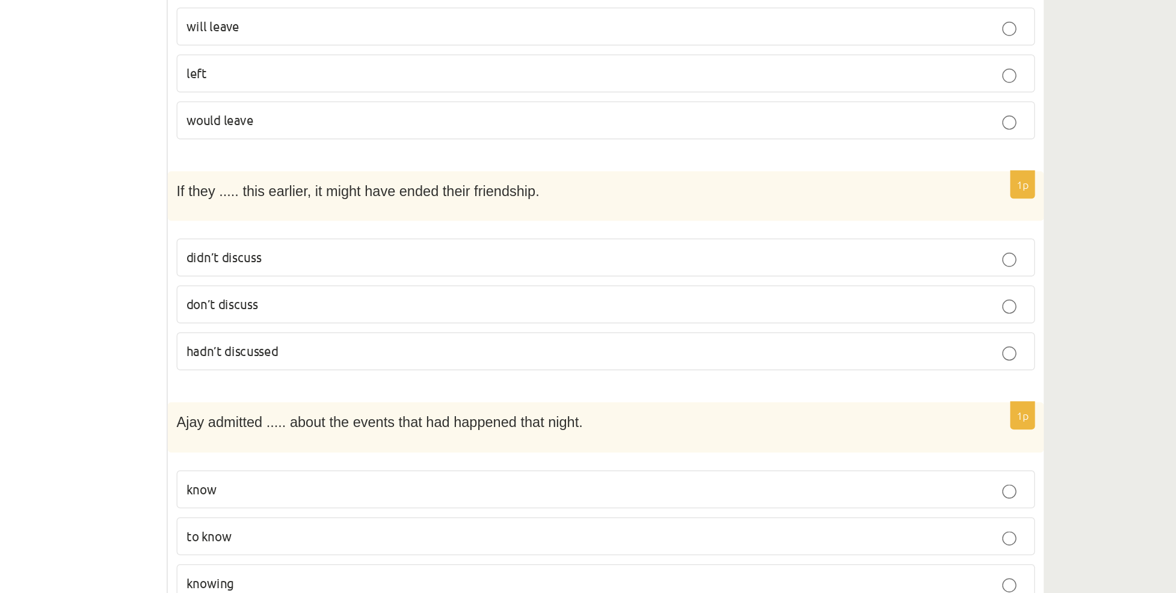
click at [624, 422] on p "hadn’t discussed" at bounding box center [677, 428] width 570 height 13
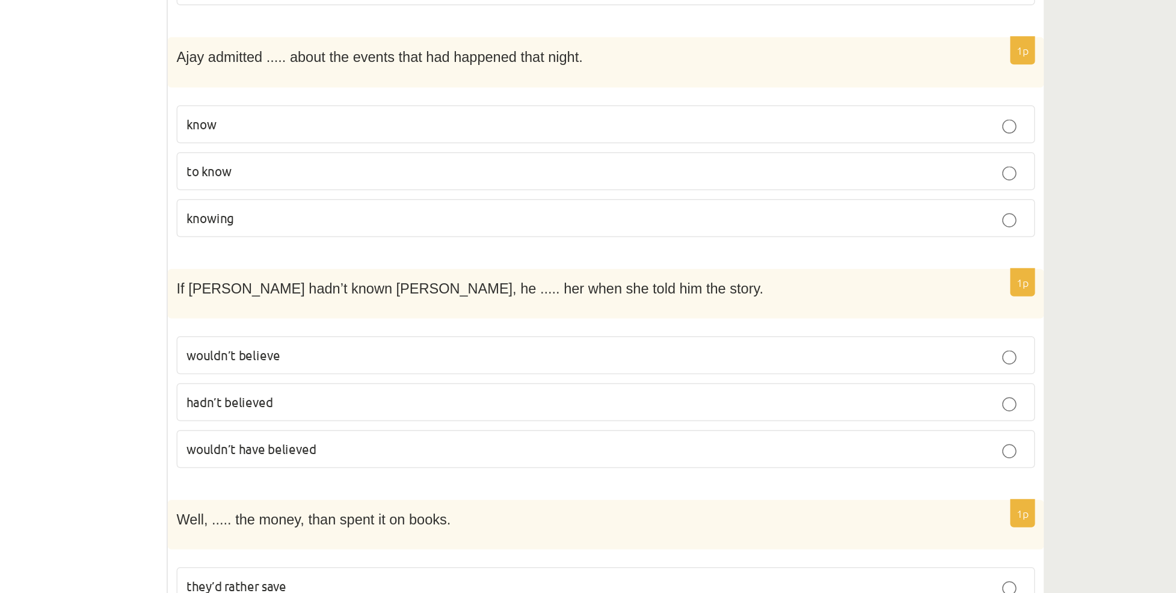
scroll to position [2765, 0]
click at [829, 220] on p "Ajay admitted ..... about the events that had happened that night." at bounding box center [646, 227] width 523 height 14
click at [418, 255] on fieldset "know to know knowing" at bounding box center [677, 304] width 584 height 99
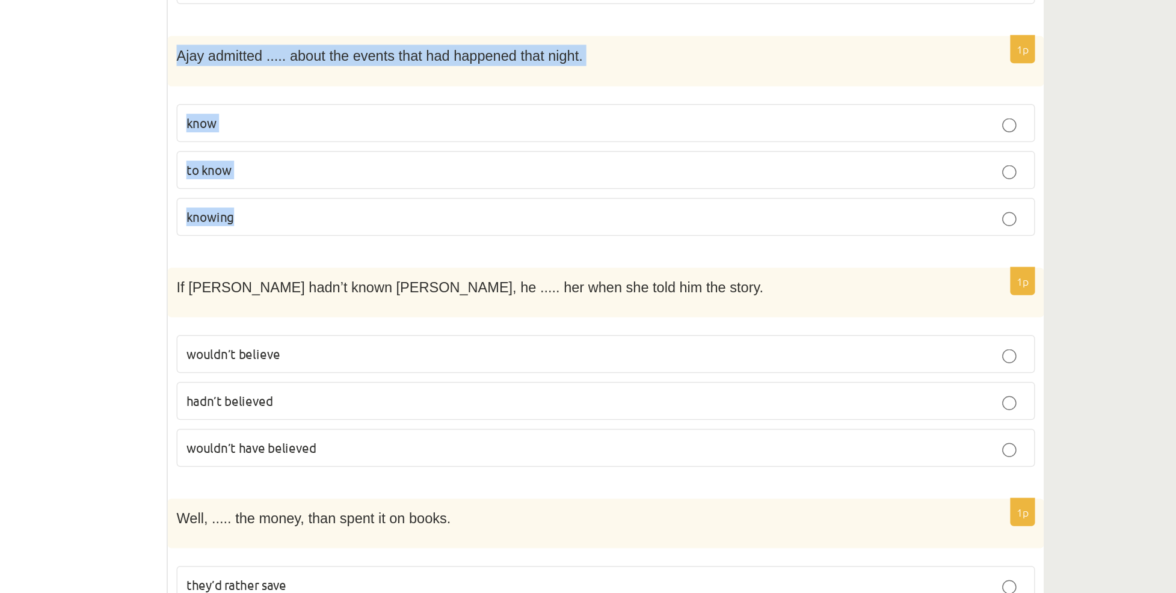
drag, startPoint x: 385, startPoint y: 208, endPoint x: 458, endPoint y: 332, distance: 143.2
click at [458, 332] on div "1p Ajay admitted ..... about the events that had happened that night. know to k…" at bounding box center [677, 286] width 596 height 145
copy div "Ajay admitted ..... about the events that had happened that night. know to know…"
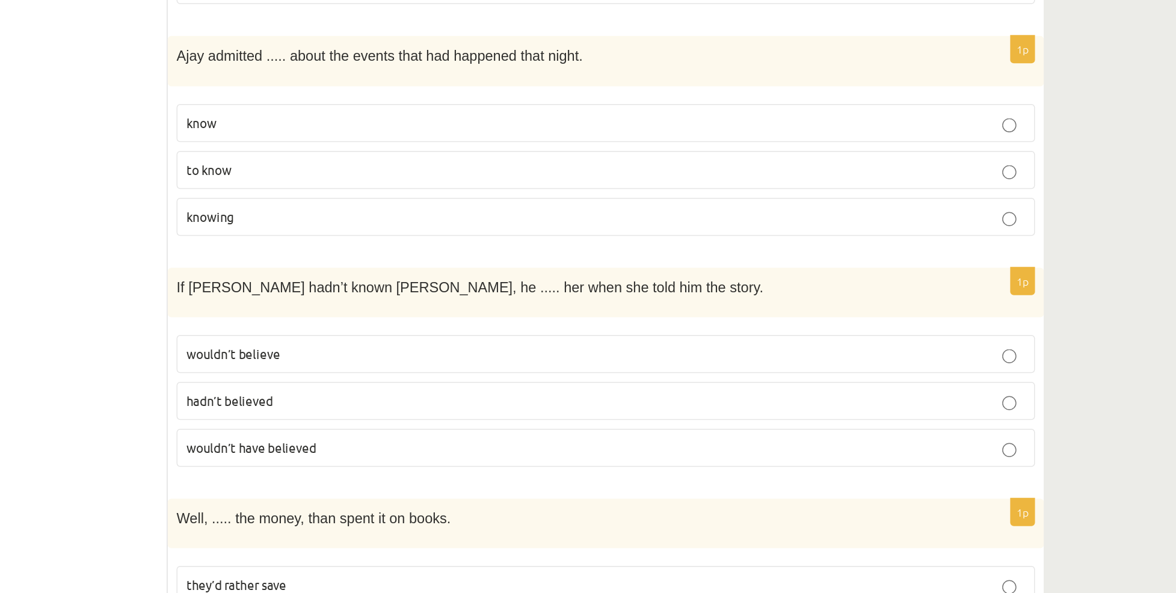
click at [478, 331] on p "knowing" at bounding box center [677, 337] width 570 height 13
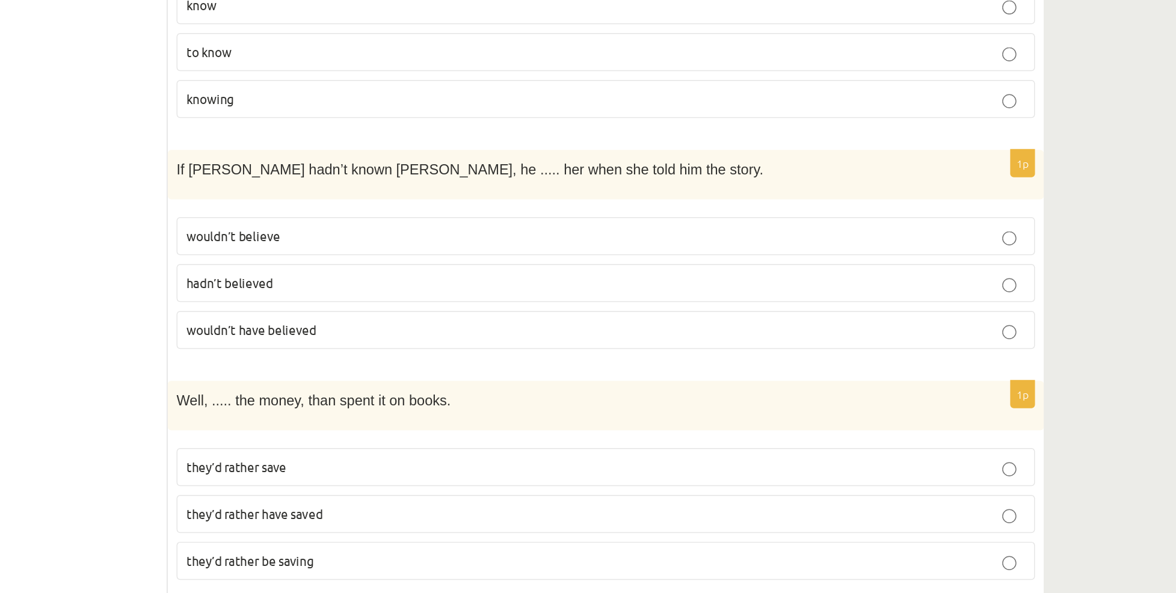
scroll to position [2845, 0]
click at [461, 408] on span "wouldn’t have believed" at bounding box center [436, 413] width 88 height 11
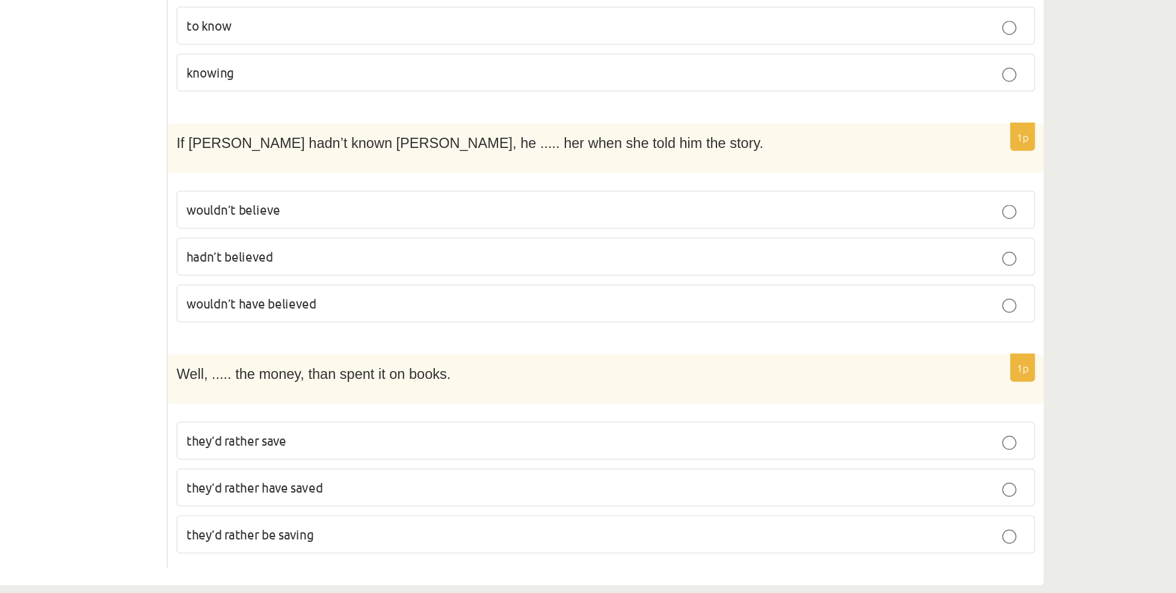
click at [460, 516] on span "they’d rather have saved" at bounding box center [438, 521] width 93 height 11
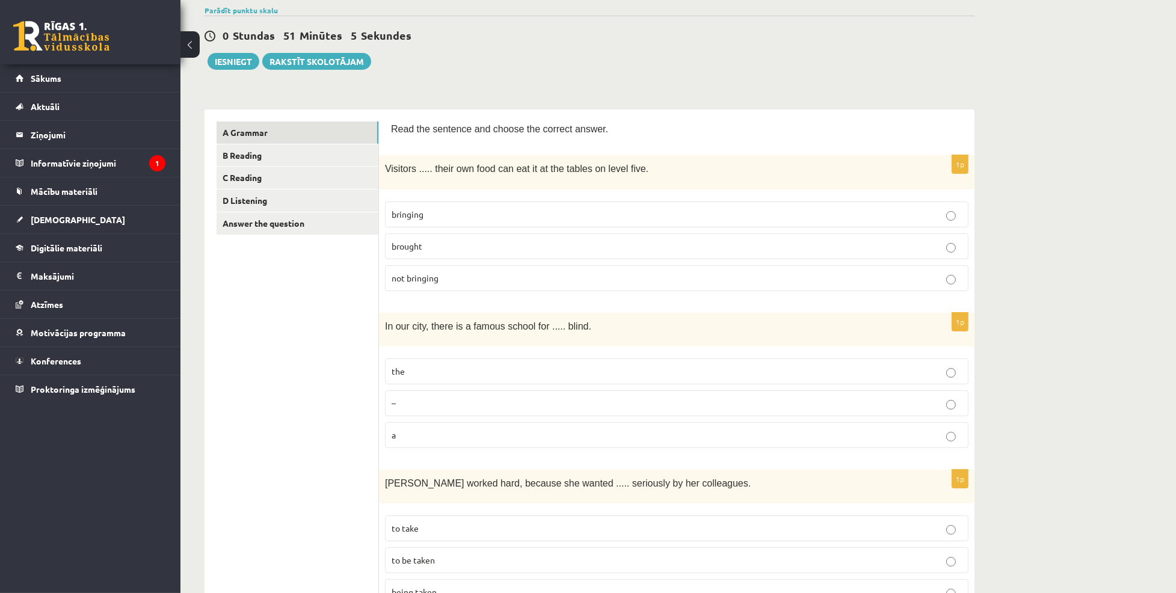
scroll to position [0, 0]
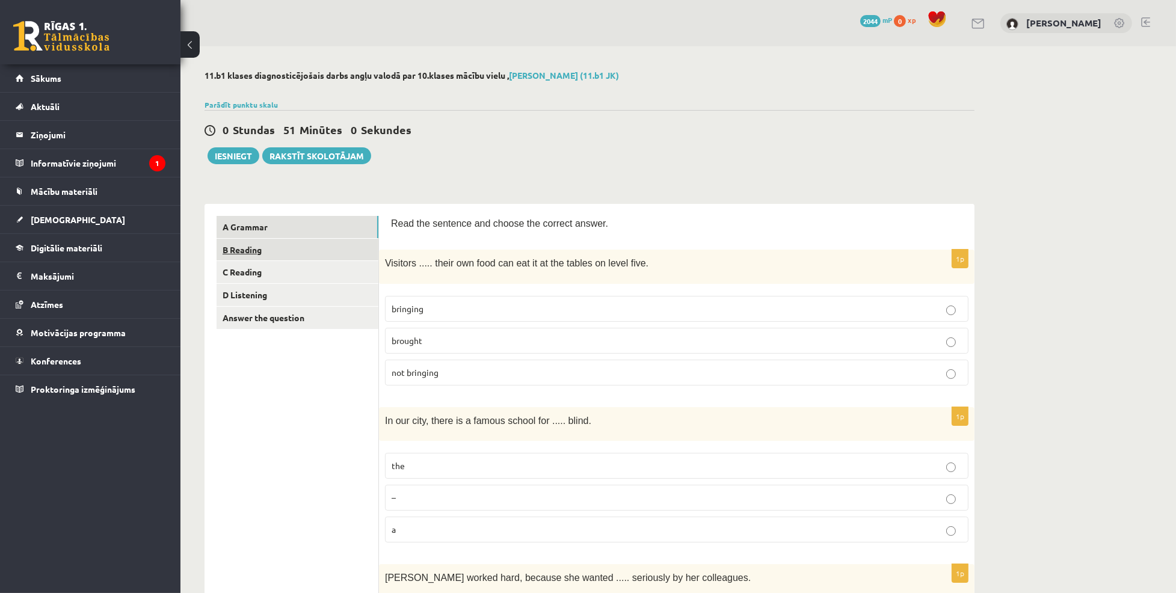
click at [262, 248] on link "B Reading" at bounding box center [298, 250] width 162 height 22
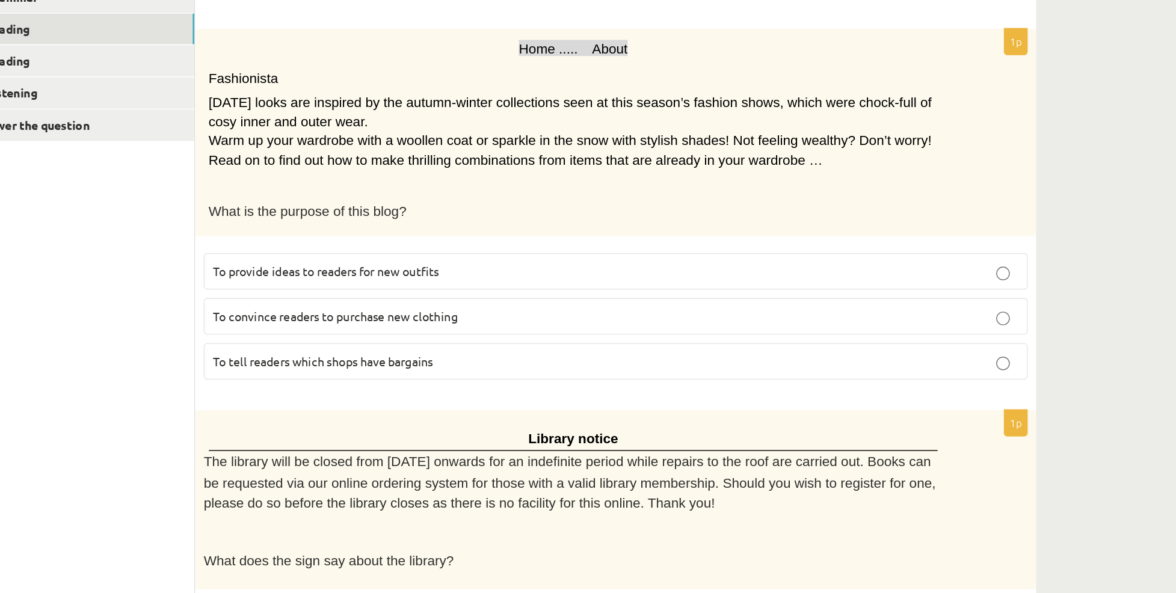
scroll to position [76, 0]
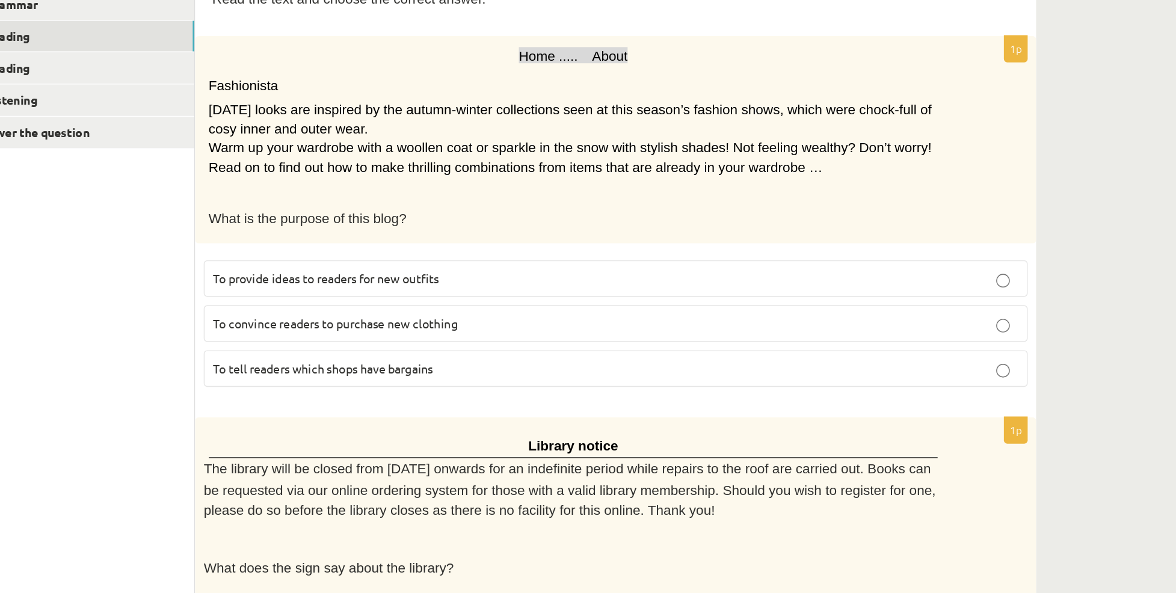
click at [640, 339] on p "To provide ideas to readers for new outfits" at bounding box center [677, 345] width 570 height 13
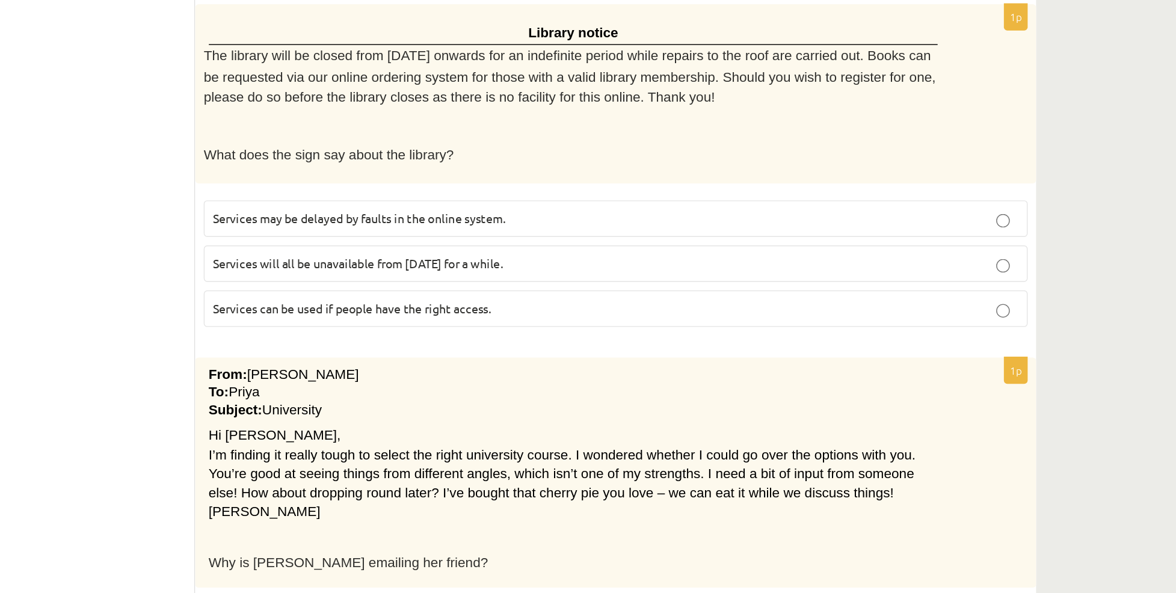
scroll to position [345, 0]
click at [637, 353] on p "Services will all be unavailable from Monday for a while." at bounding box center [677, 359] width 570 height 13
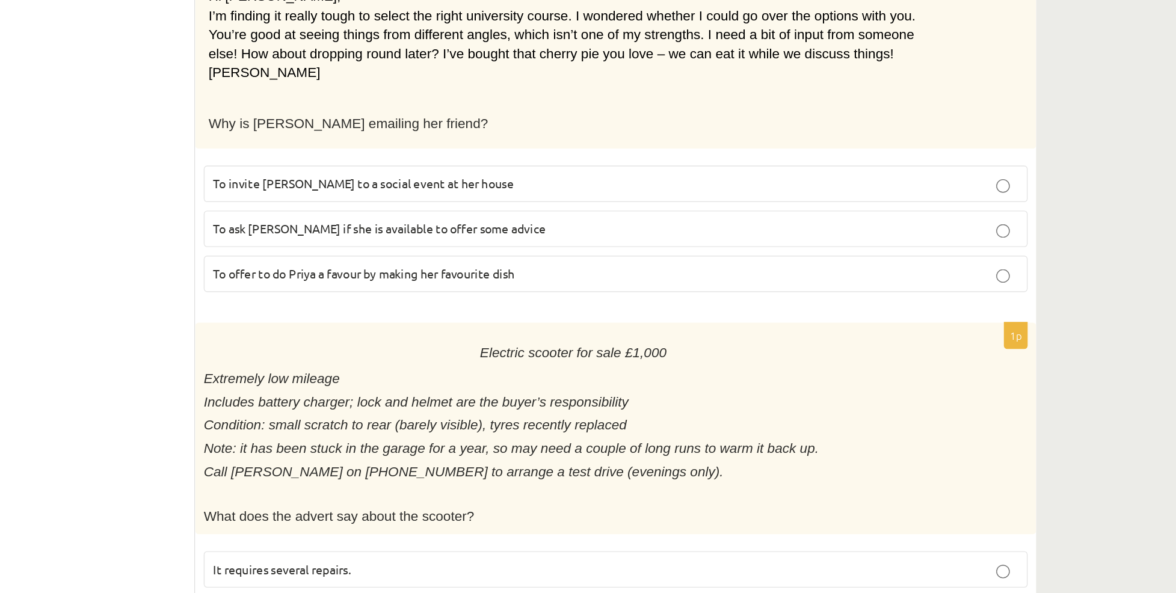
scroll to position [655, 0]
click at [620, 332] on p "To ask Priya if she is available to offer some advice" at bounding box center [677, 335] width 570 height 13
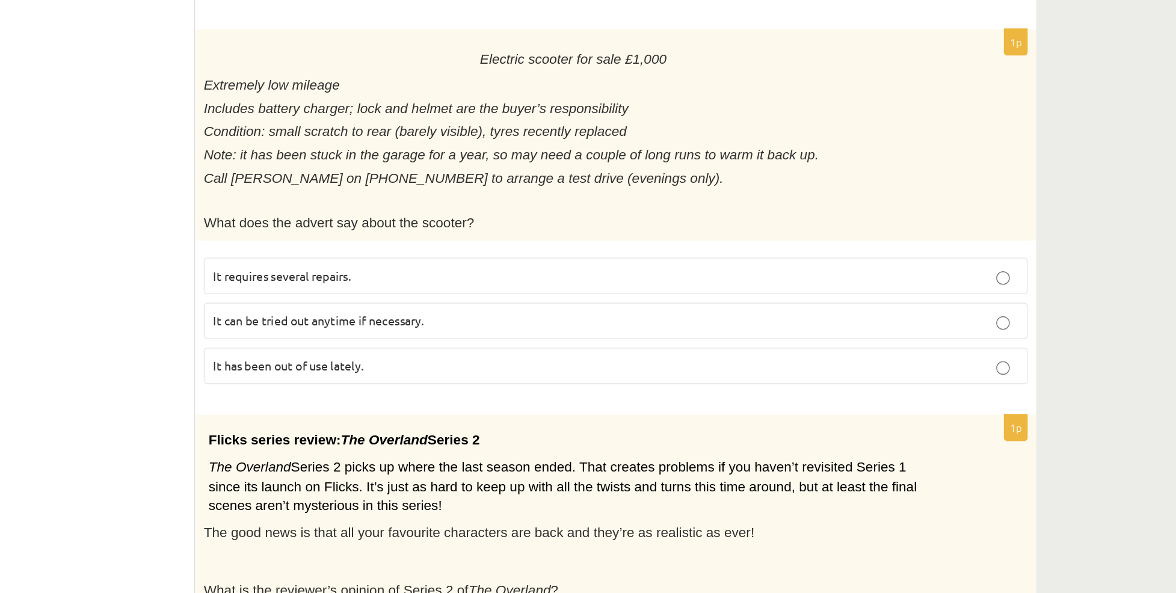
scroll to position [862, 0]
click at [590, 427] on p "It has been out of use lately." at bounding box center [677, 433] width 570 height 13
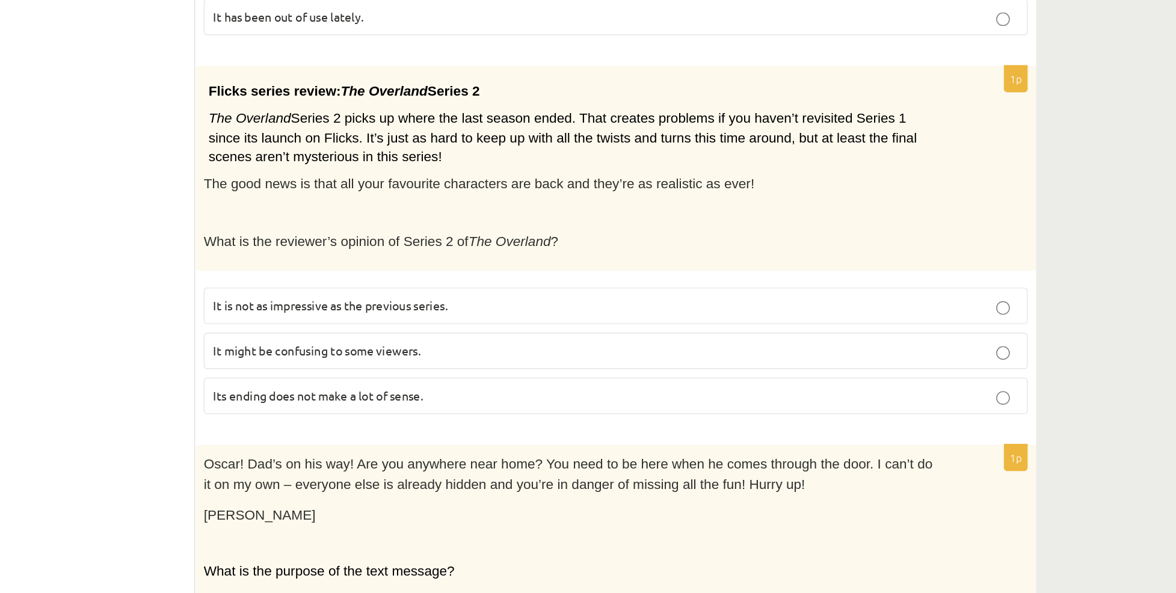
scroll to position [1116, 0]
click at [685, 292] on span "The good news is that all your favourite characters are back and they’re as rea…" at bounding box center [580, 297] width 390 height 10
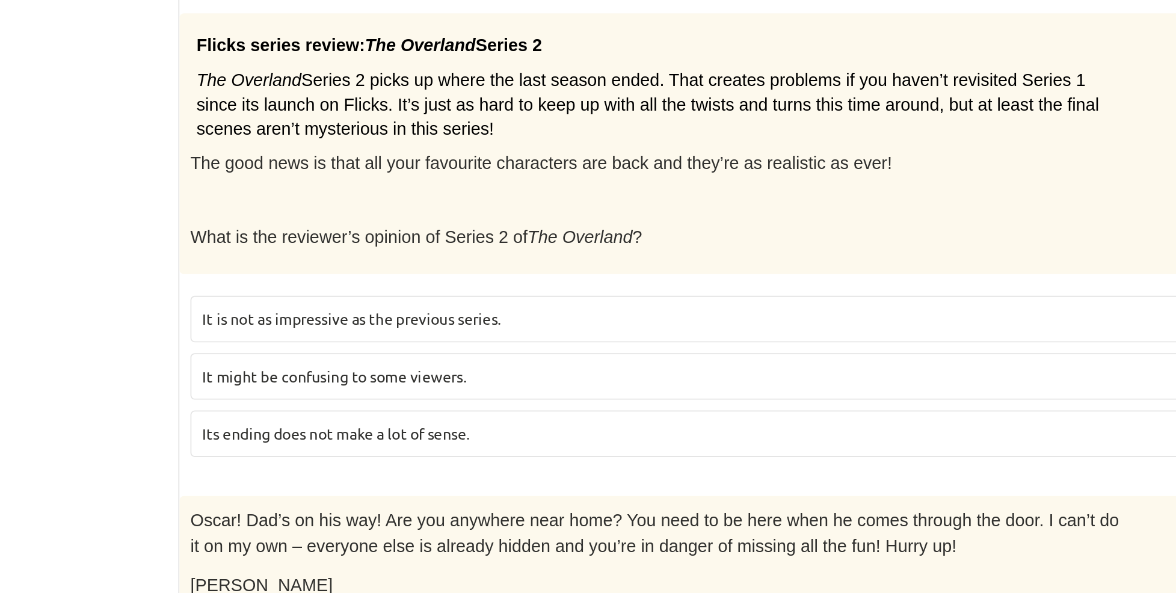
scroll to position [1249, 0]
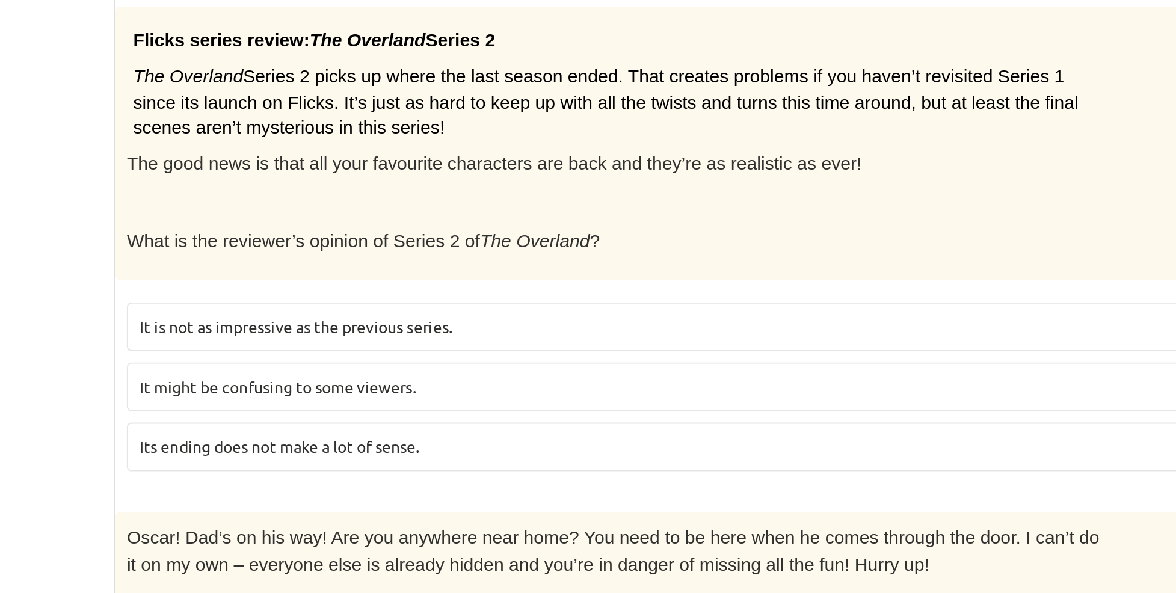
click at [549, 276] on p "It might be confusing to some viewers." at bounding box center [677, 282] width 570 height 13
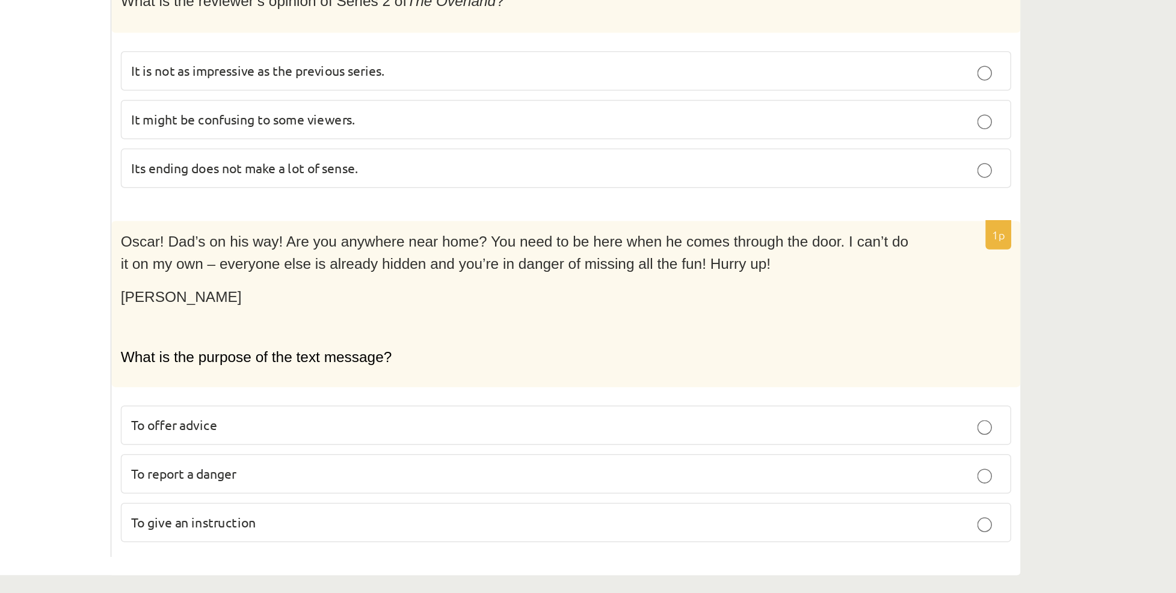
click at [472, 541] on span "To give an instruction" at bounding box center [433, 546] width 82 height 11
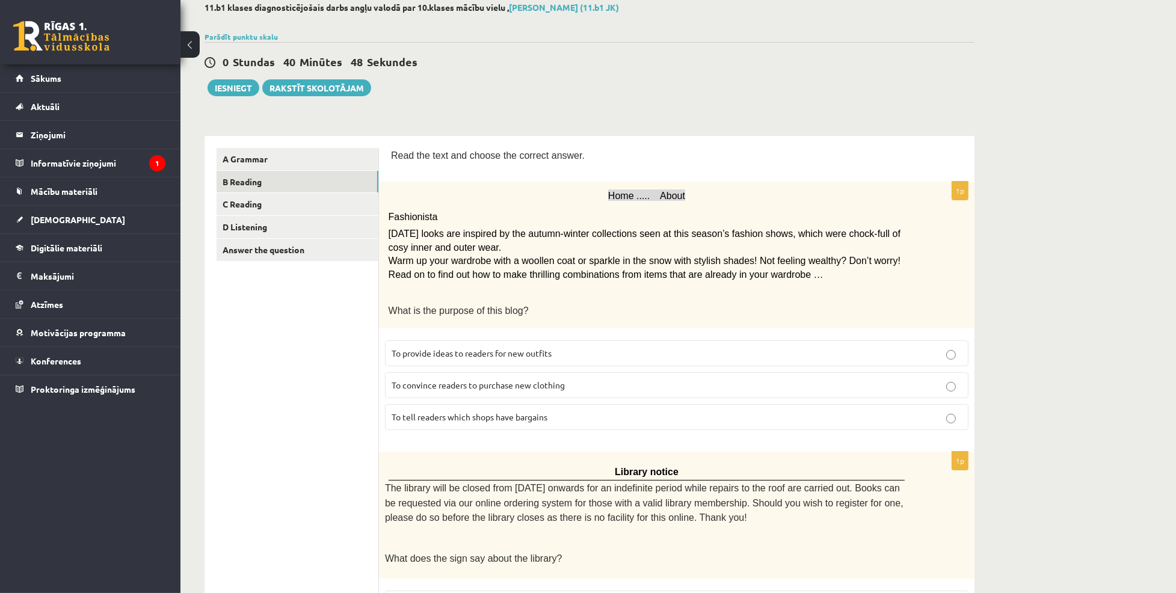
scroll to position [0, 0]
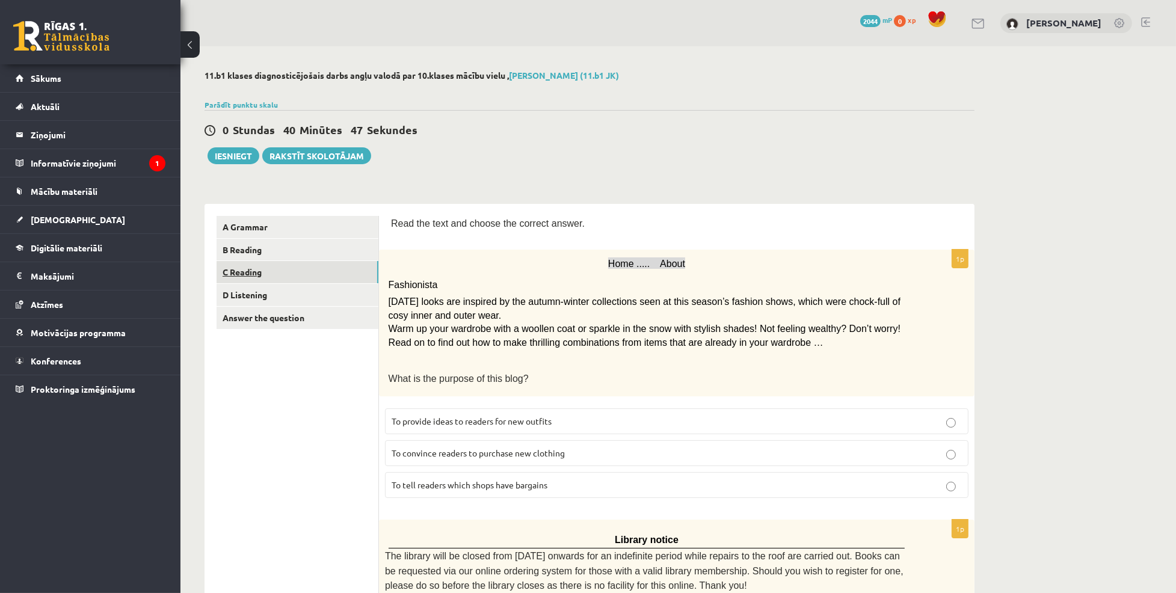
click at [246, 282] on link "C Reading" at bounding box center [298, 272] width 162 height 22
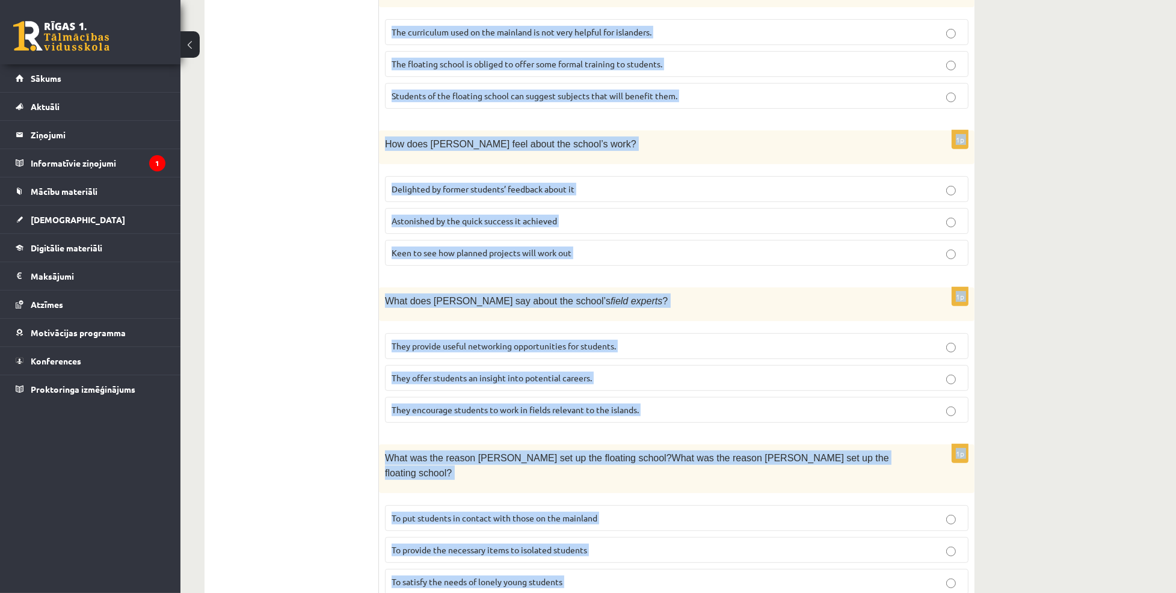
scroll to position [984, 0]
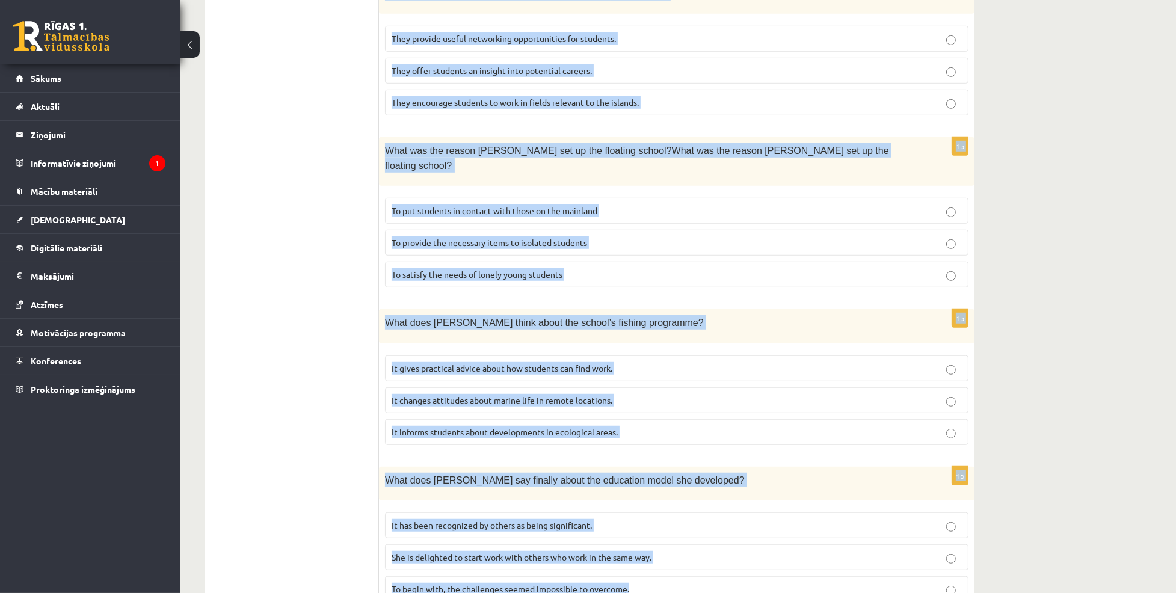
drag, startPoint x: 389, startPoint y: 219, endPoint x: 647, endPoint y: 527, distance: 401.9
copy form "Read the article about an unusual school and choose the correct answer for each…"
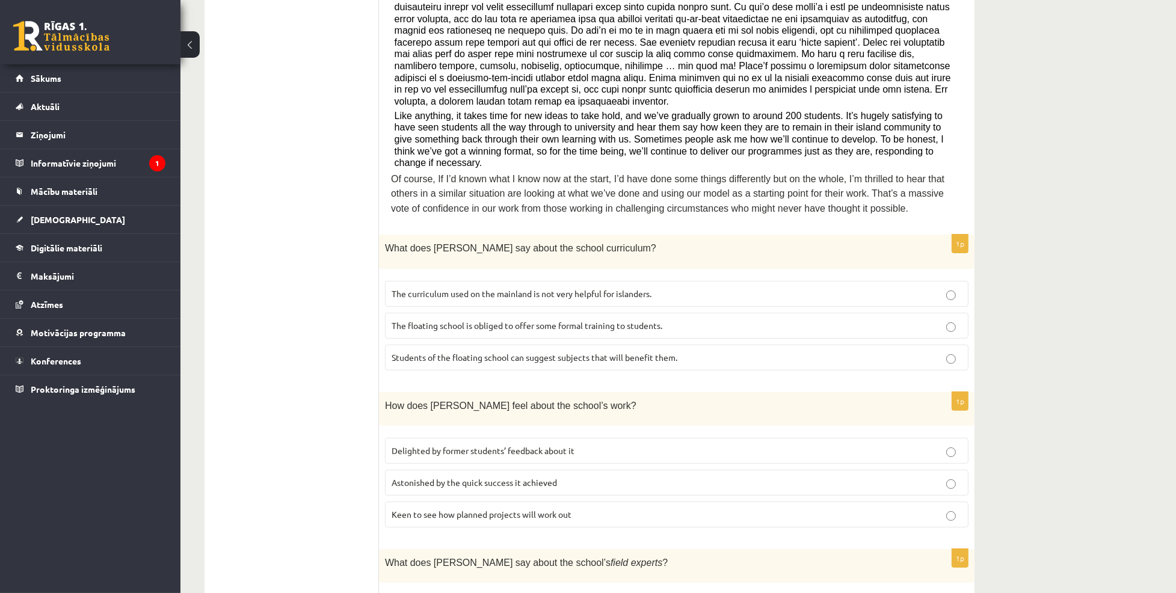
scroll to position [412, 0]
click at [515, 291] on span "The curriculum used on the mainland is not very helpful for islanders." at bounding box center [522, 296] width 260 height 11
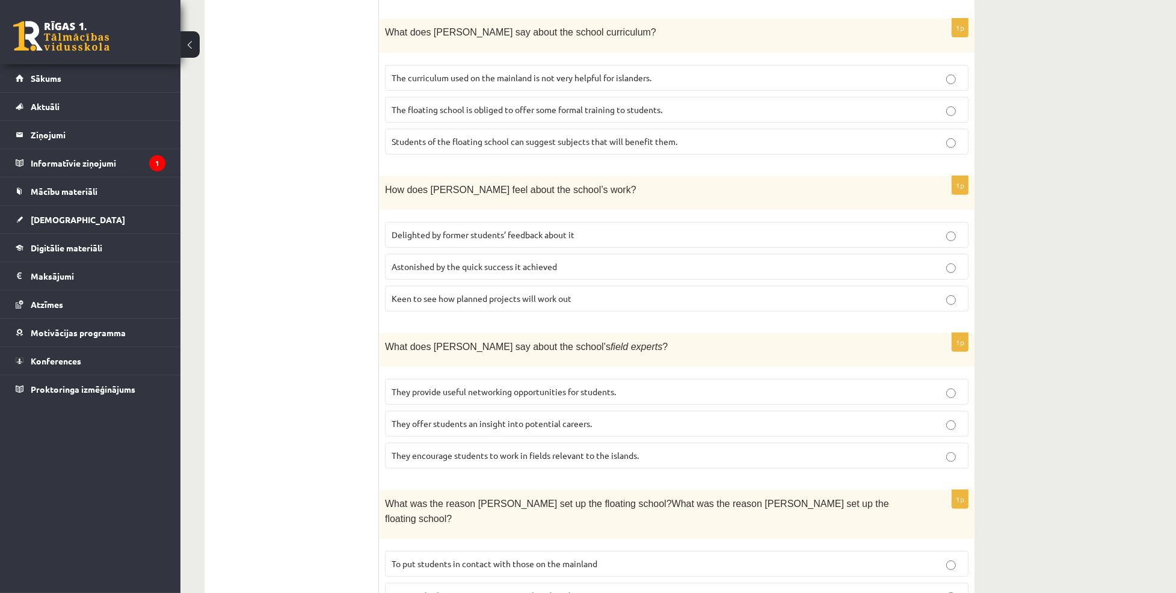
scroll to position [649, 0]
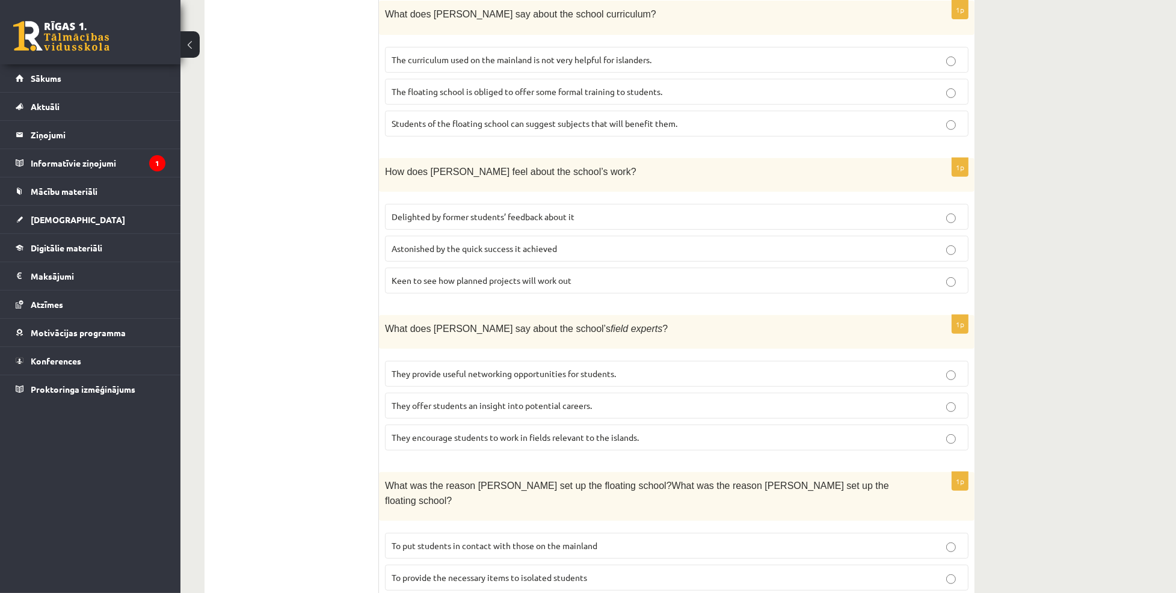
click at [471, 211] on p "Delighted by former students’ feedback about it" at bounding box center [677, 217] width 570 height 13
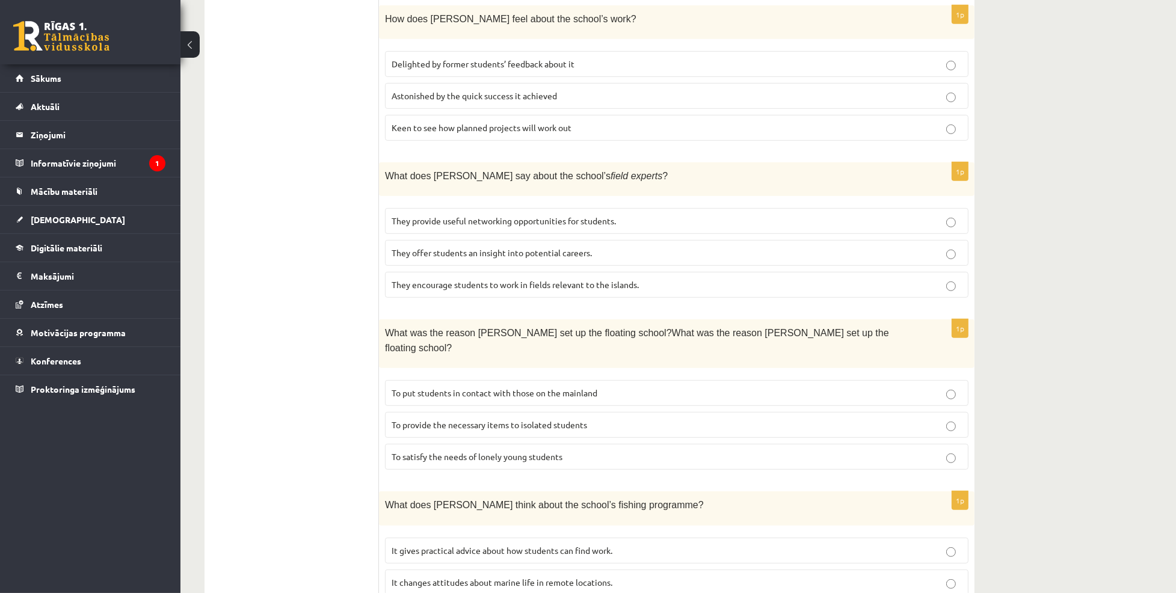
scroll to position [803, 0]
click at [439, 245] on span "They offer students an insight into potential careers." at bounding box center [492, 250] width 200 height 11
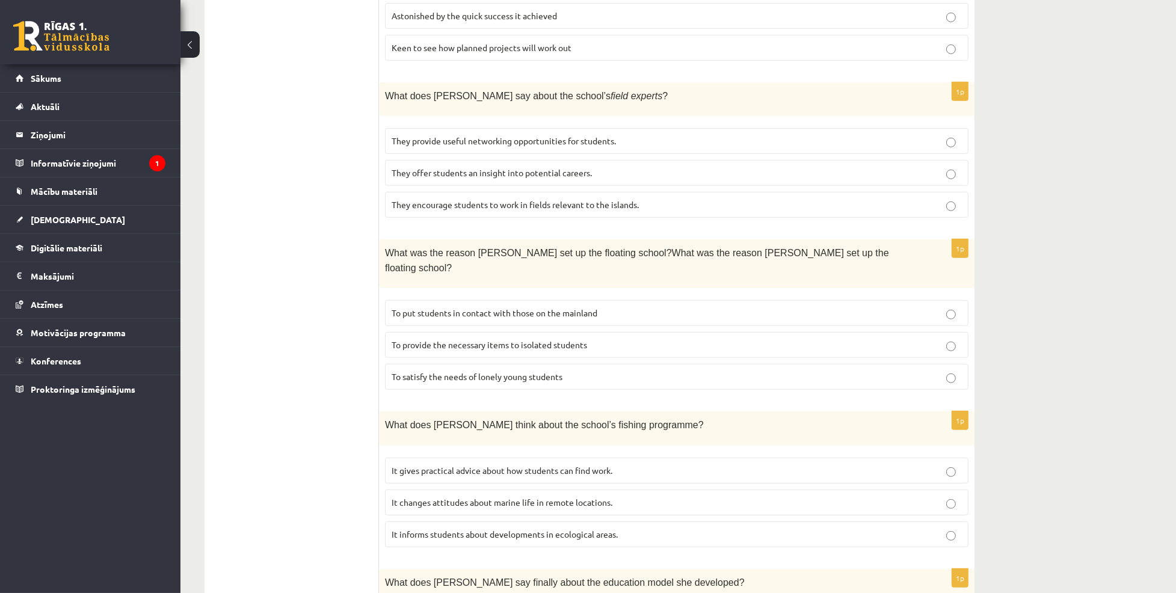
scroll to position [977, 0]
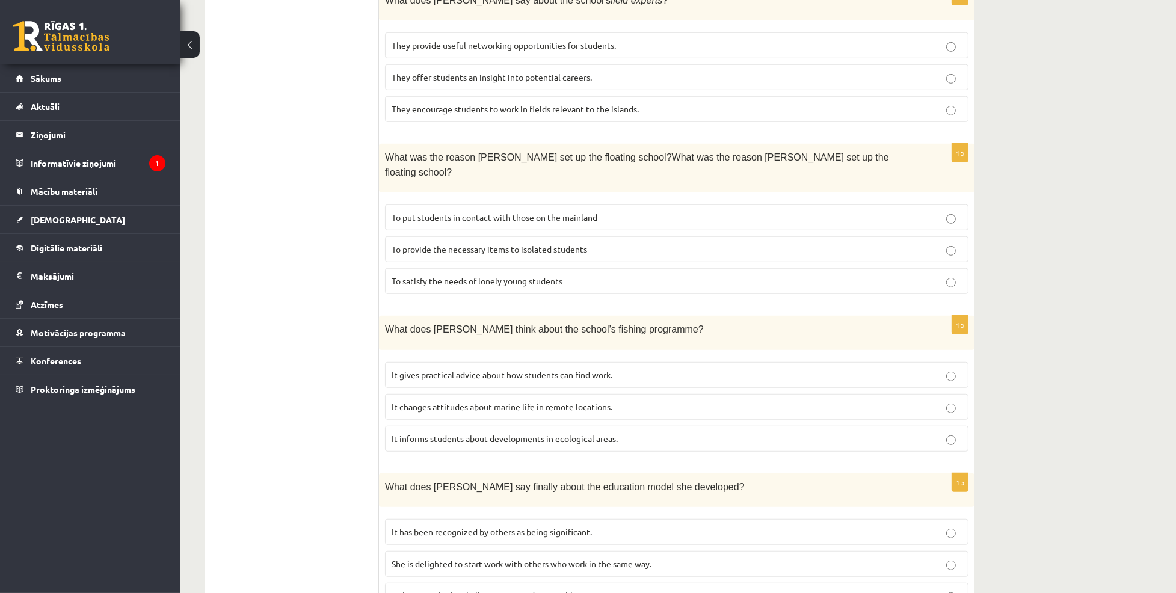
click at [436, 236] on label "To provide the necessary items to isolated students" at bounding box center [677, 249] width 584 height 26
click at [429, 433] on p "It informs students about developments in ecological areas." at bounding box center [677, 439] width 570 height 13
click at [439, 526] on span "It has been recognized by others as being significant." at bounding box center [492, 531] width 200 height 11
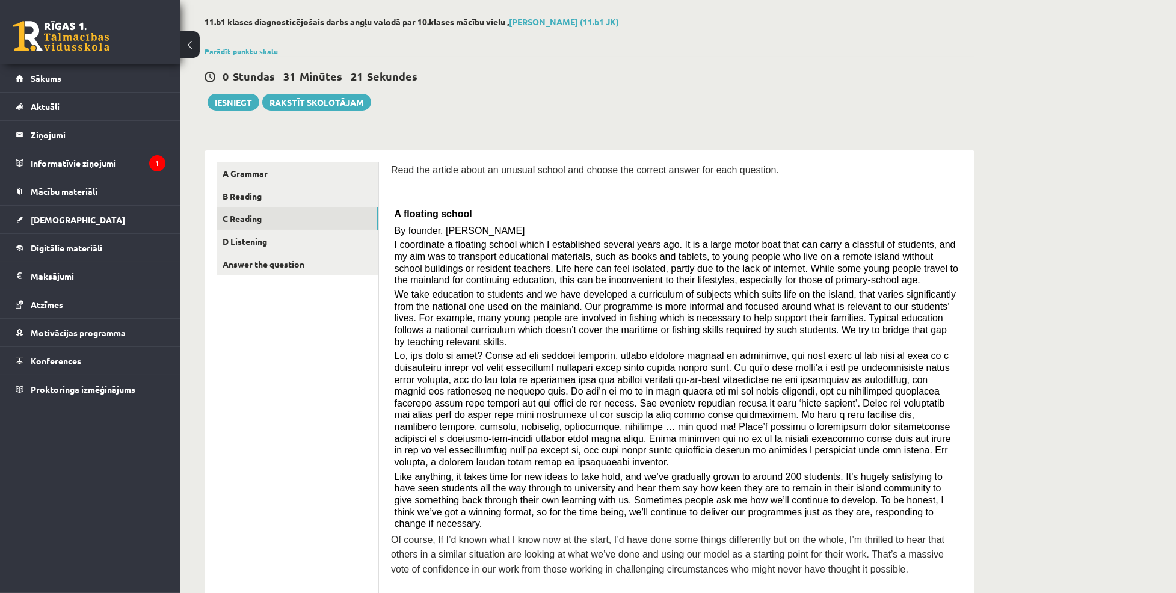
scroll to position [0, 0]
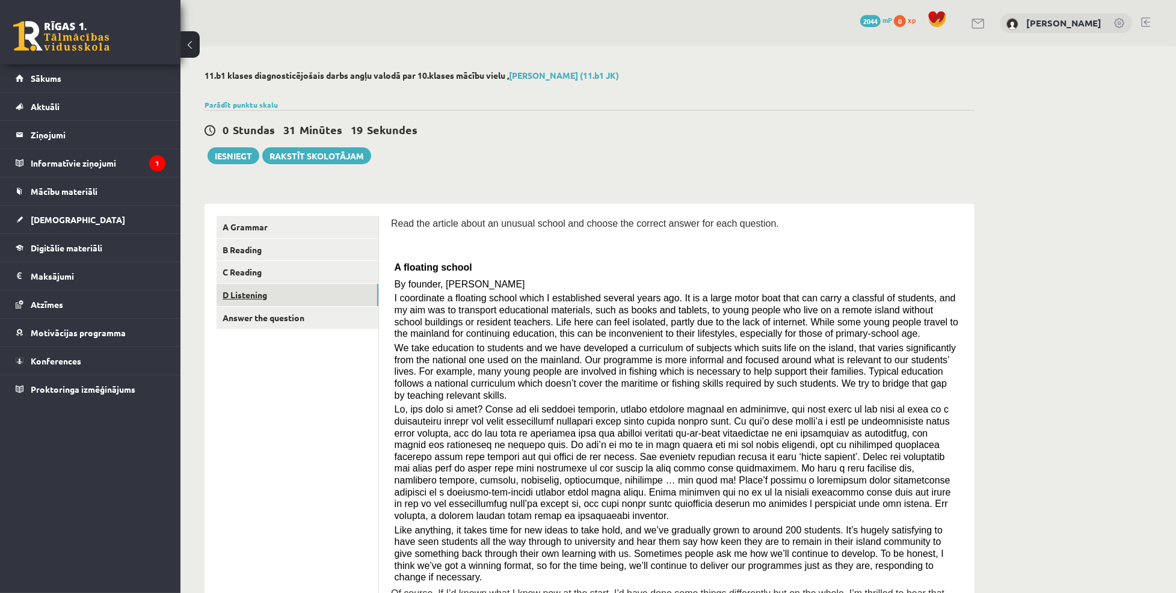
click at [245, 301] on link "D Listening" at bounding box center [298, 295] width 162 height 22
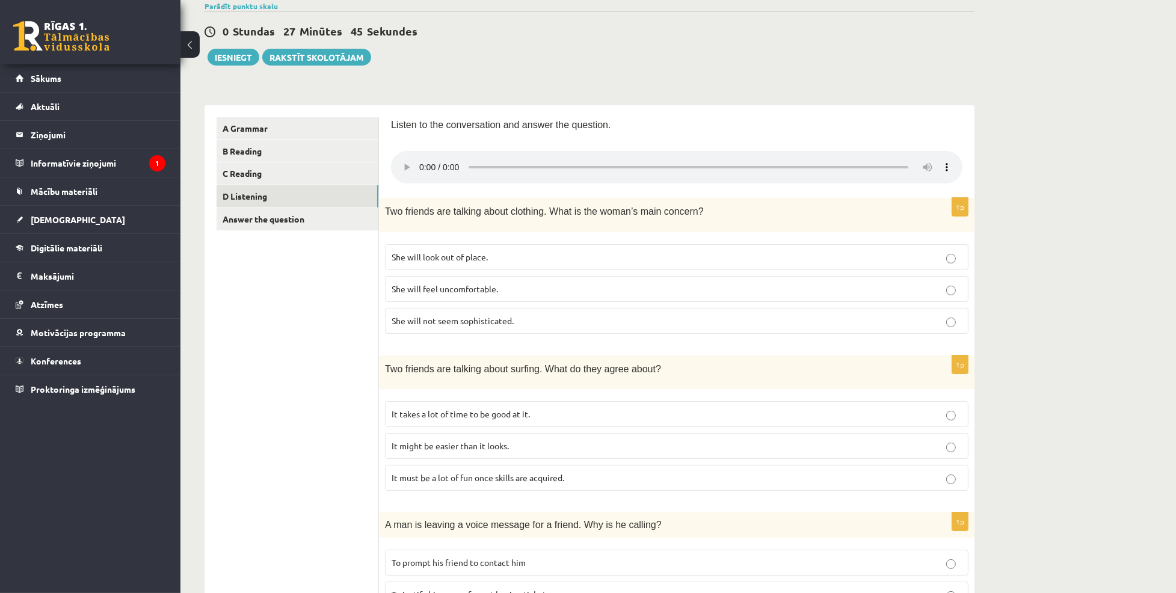
scroll to position [98, 0]
click at [605, 257] on p "She will look out of place." at bounding box center [677, 258] width 570 height 13
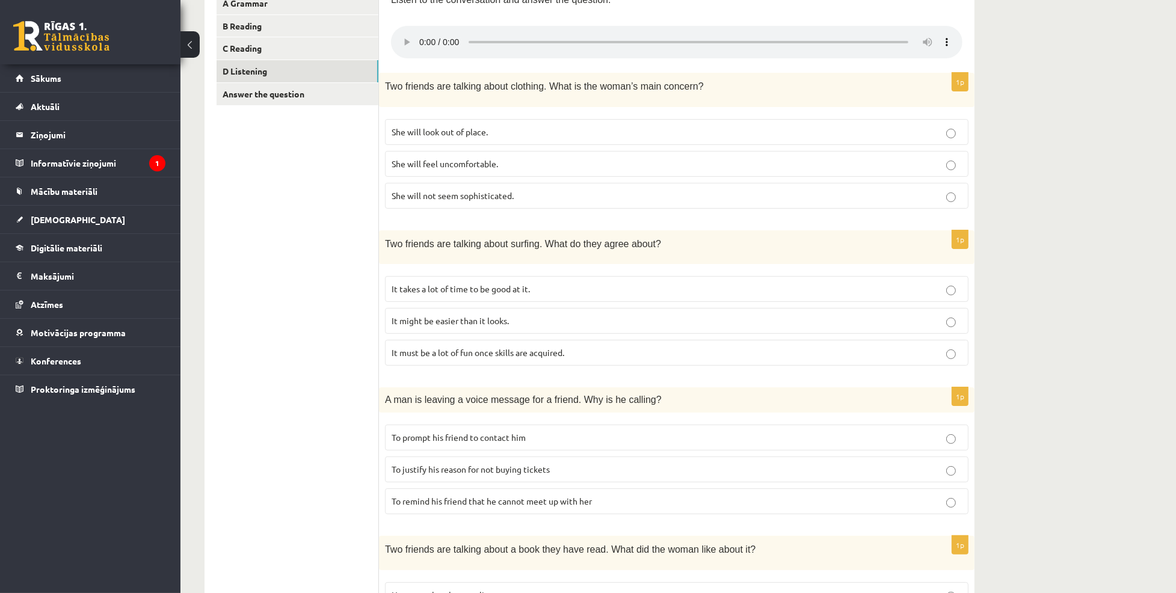
scroll to position [225, 0]
click at [668, 422] on fieldset "To prompt his friend to contact him To justify his reason for not buying ticket…" at bounding box center [677, 467] width 584 height 99
click at [736, 289] on p "It takes a lot of time to be good at it." at bounding box center [677, 288] width 570 height 13
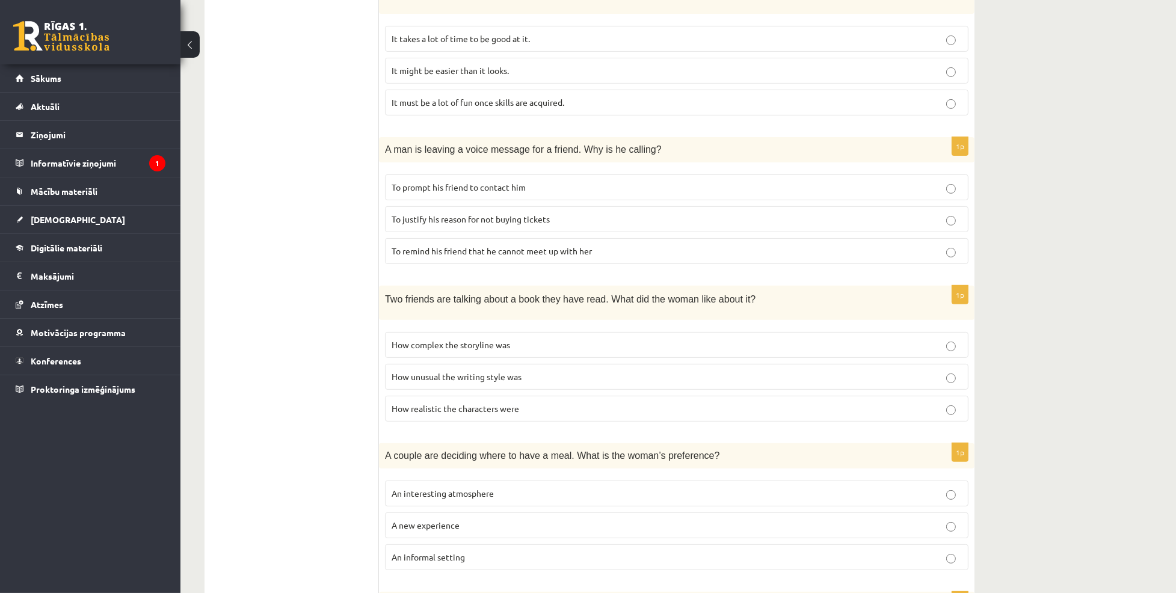
scroll to position [477, 0]
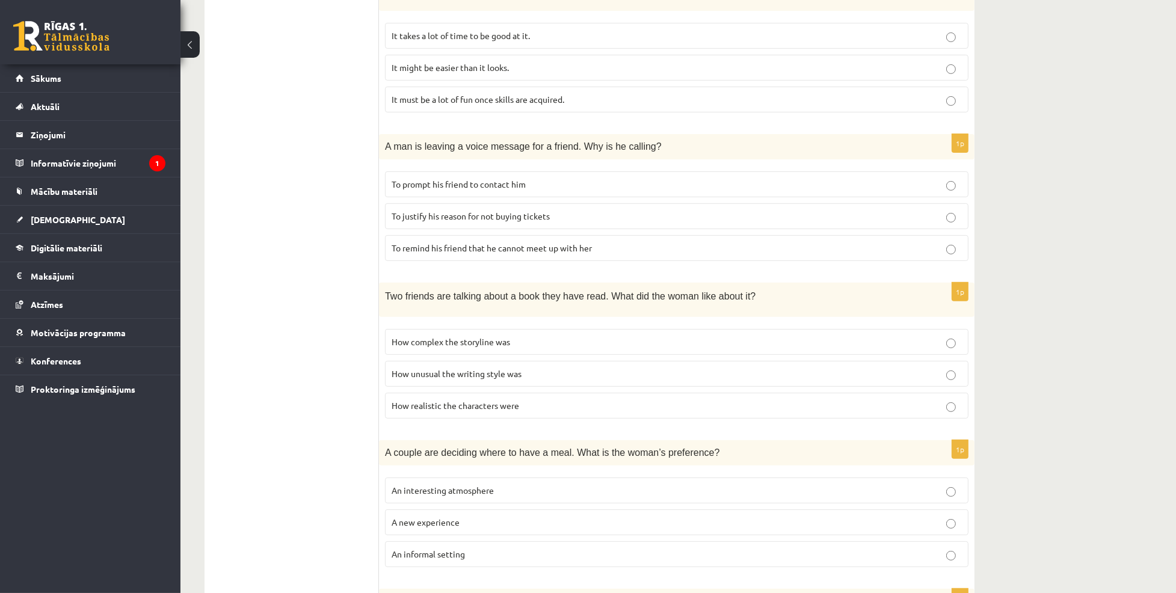
click at [579, 179] on p "To prompt his friend to contact him" at bounding box center [677, 184] width 570 height 13
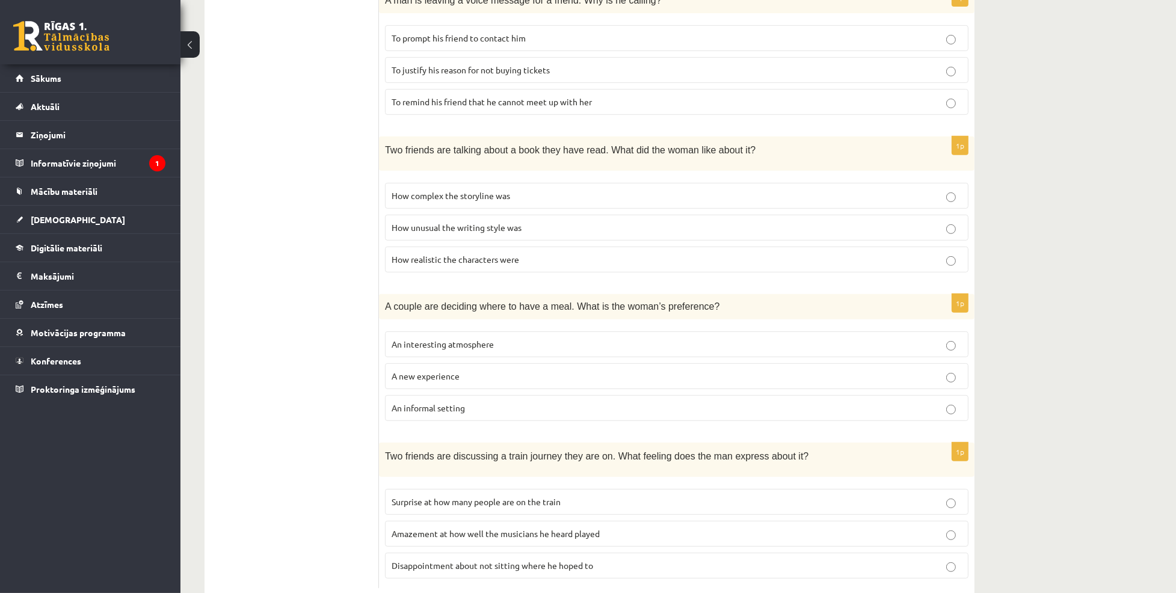
scroll to position [653, 0]
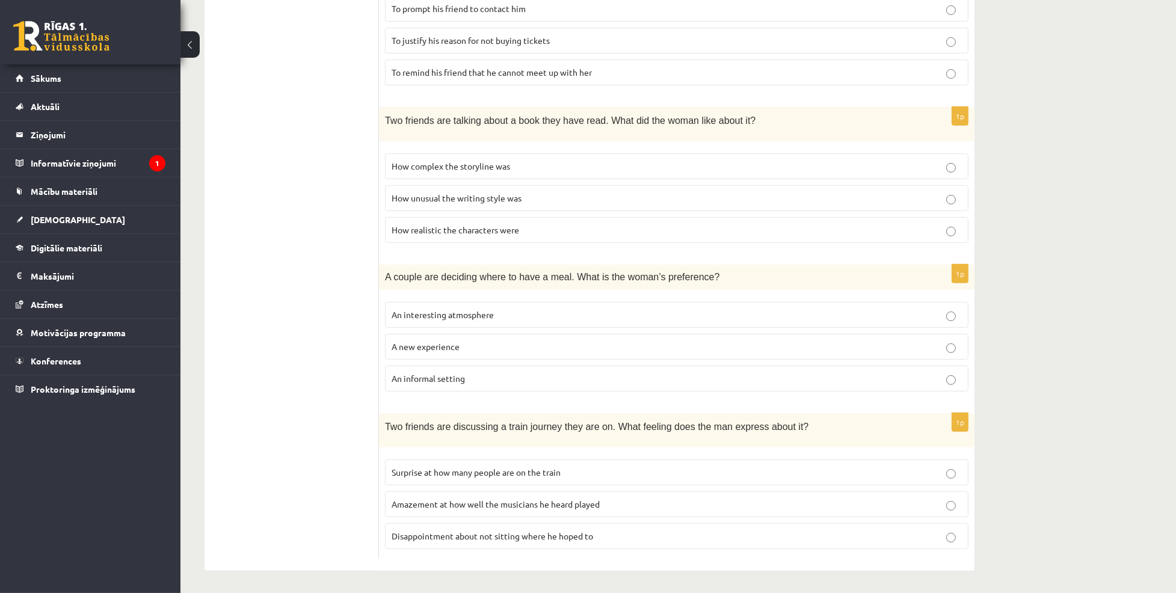
click at [543, 167] on p "How complex the storyline was" at bounding box center [677, 166] width 570 height 13
click at [523, 372] on p "An informal setting" at bounding box center [677, 378] width 570 height 13
click at [639, 499] on p "Amazement at how well the musicians he heard played" at bounding box center [677, 504] width 570 height 13
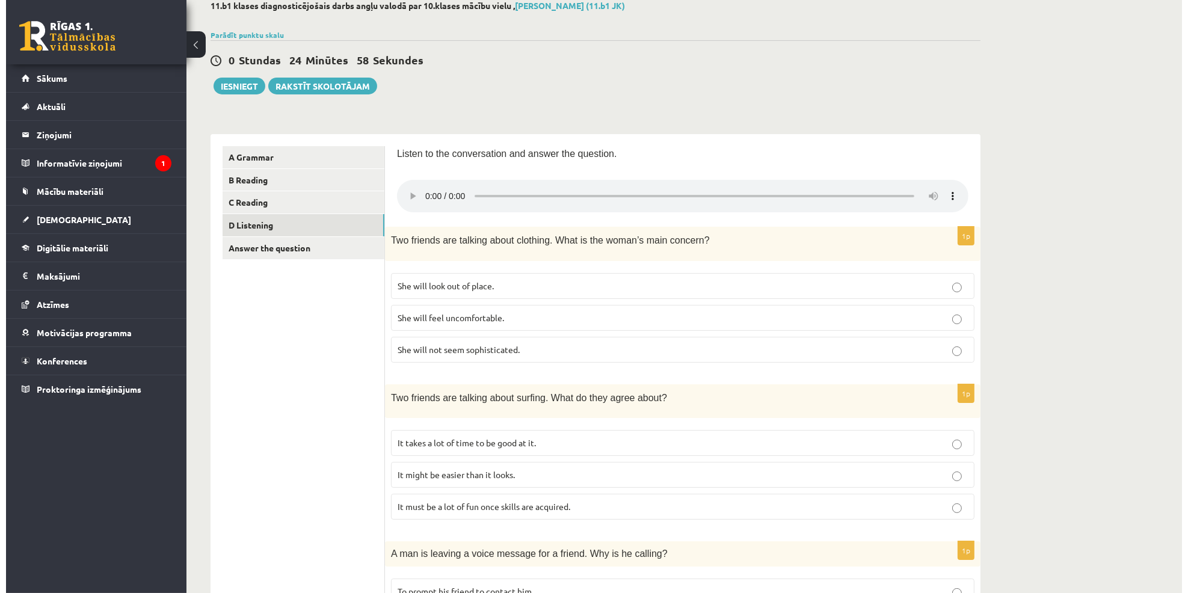
scroll to position [0, 0]
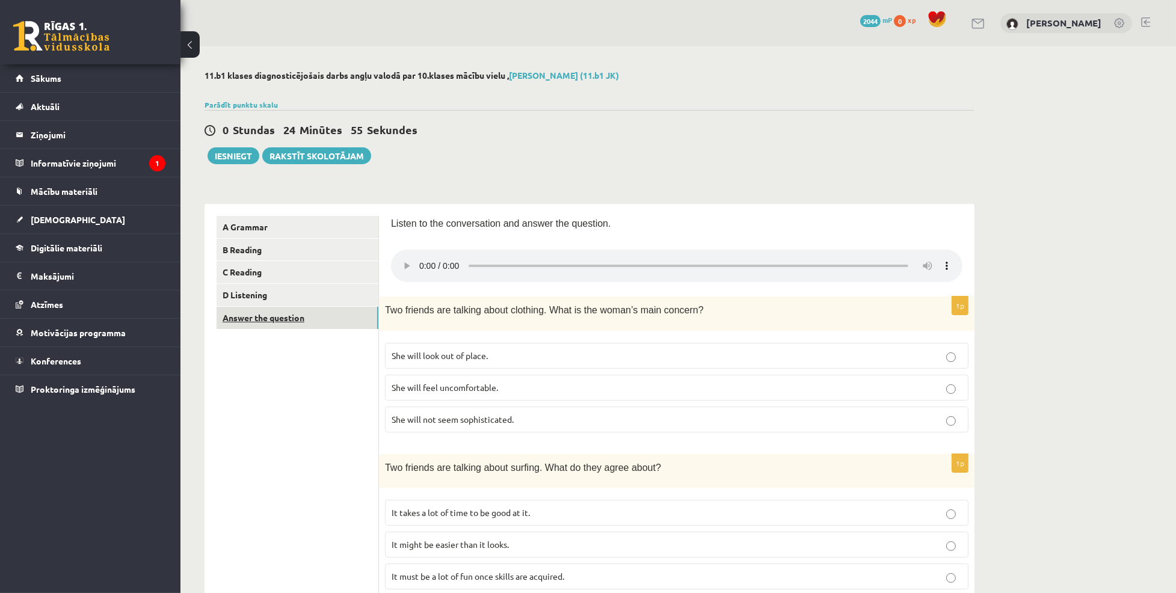
click at [322, 318] on link "Answer the question" at bounding box center [298, 318] width 162 height 22
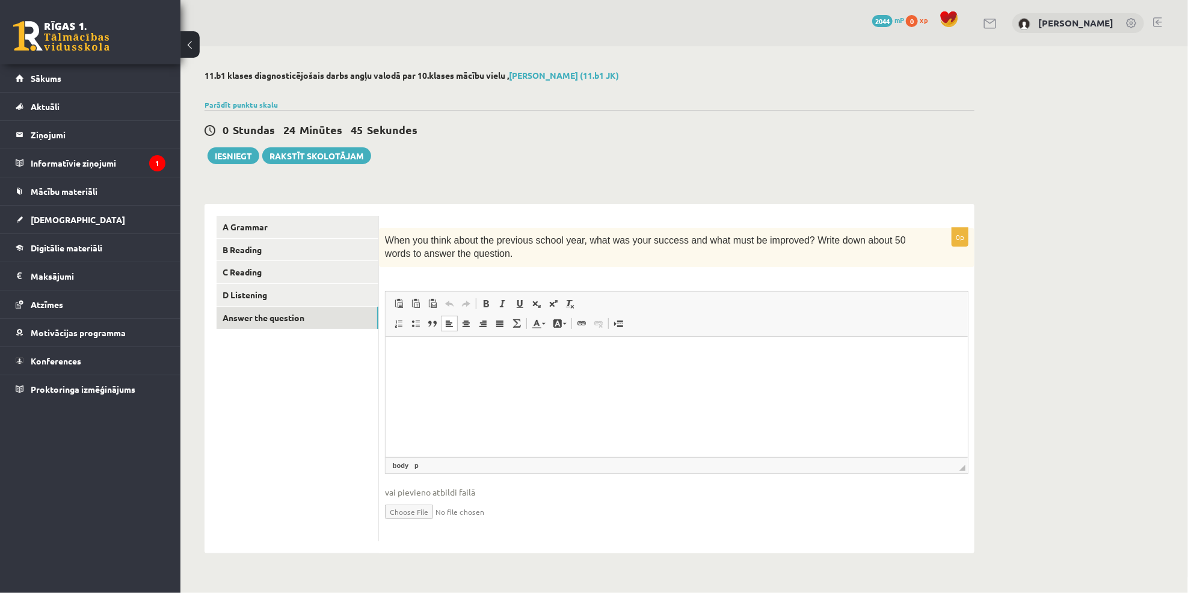
click at [564, 370] on html at bounding box center [676, 354] width 582 height 37
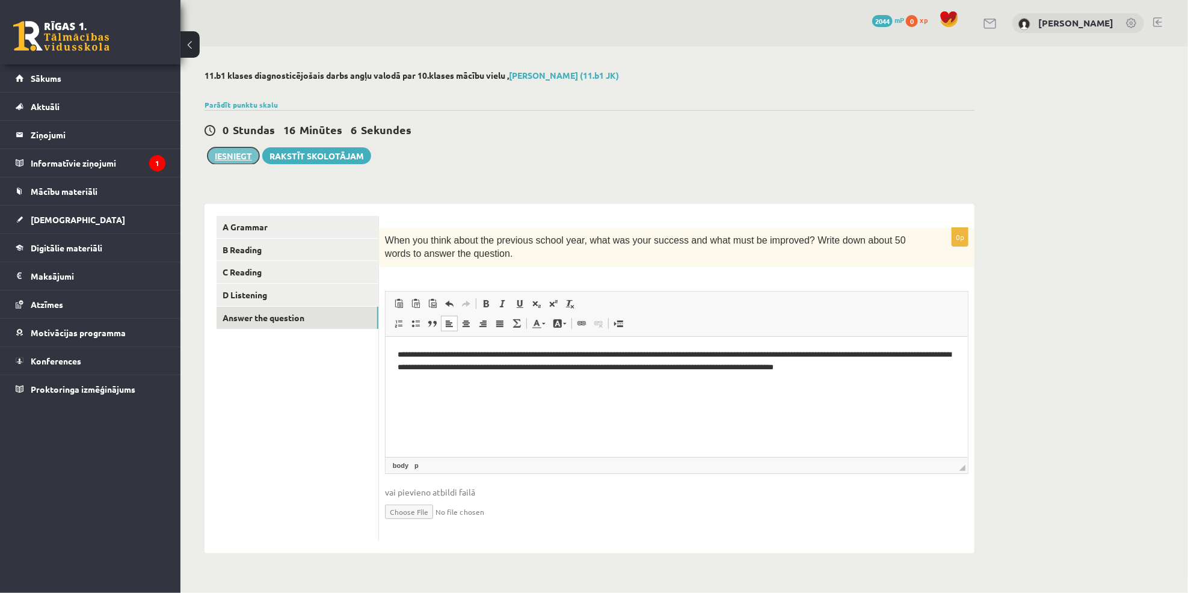
click at [235, 159] on button "Iesniegt" at bounding box center [234, 155] width 52 height 17
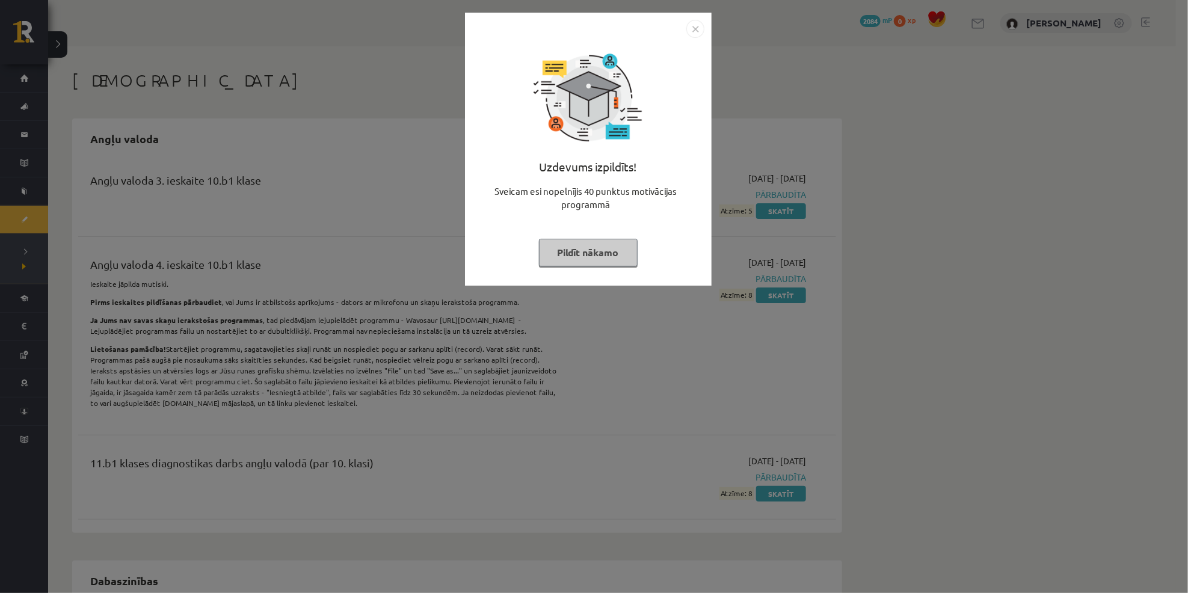
click at [569, 253] on button "Pildīt nākamo" at bounding box center [588, 253] width 99 height 28
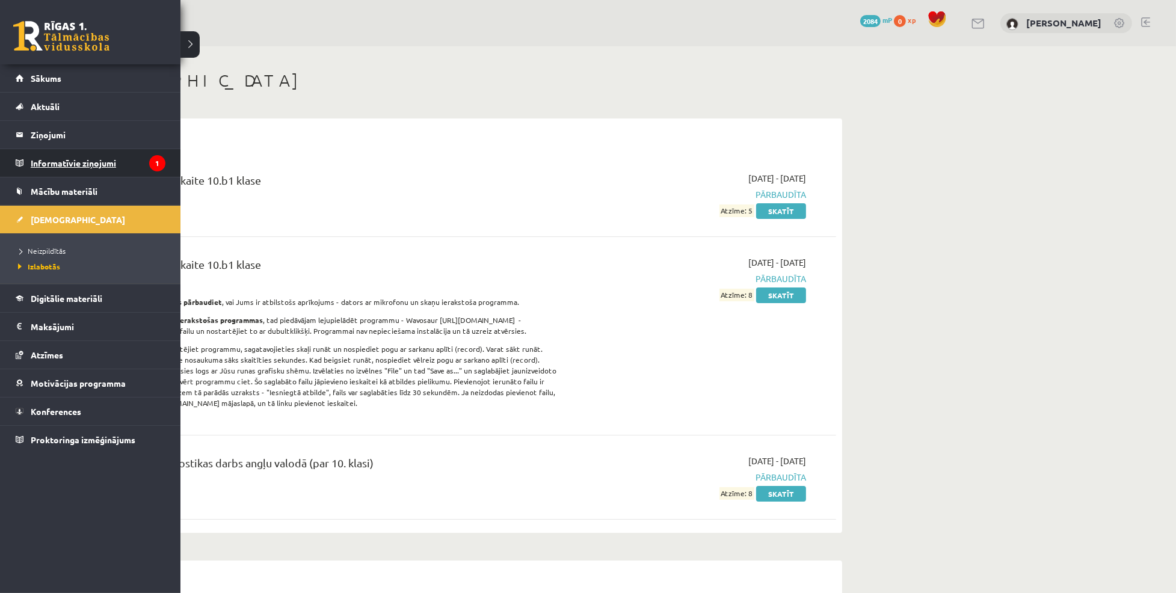
click at [57, 162] on legend "Informatīvie ziņojumi 1" at bounding box center [98, 163] width 135 height 28
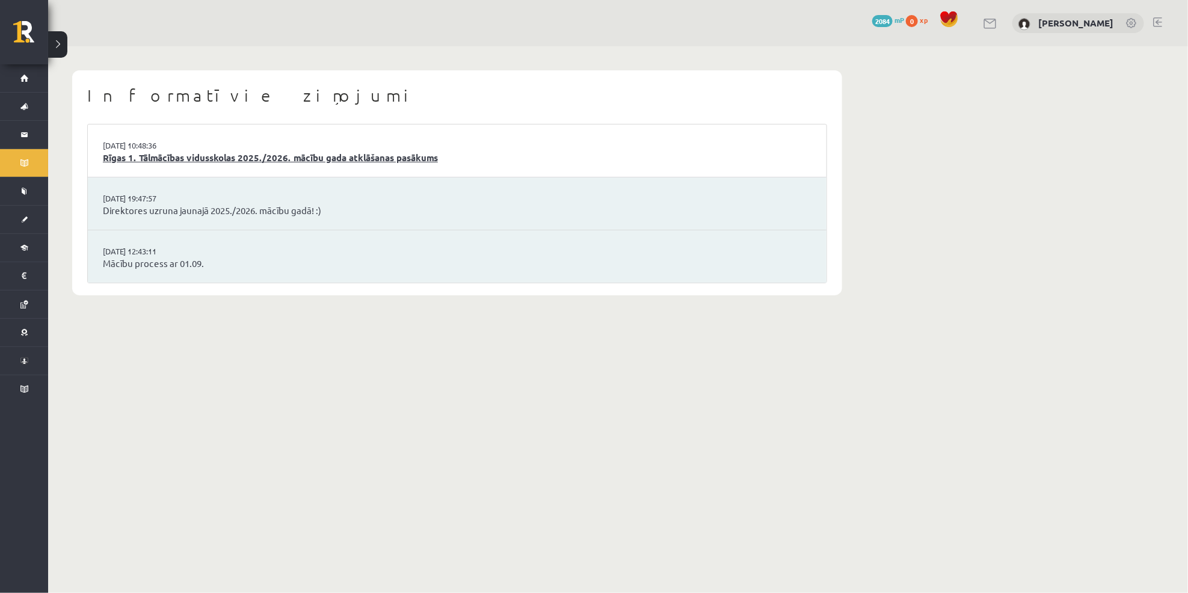
click at [258, 158] on link "Rīgas 1. Tālmācības vidusskolas 2025./2026. mācību gada atklāšanas pasākums" at bounding box center [457, 158] width 709 height 14
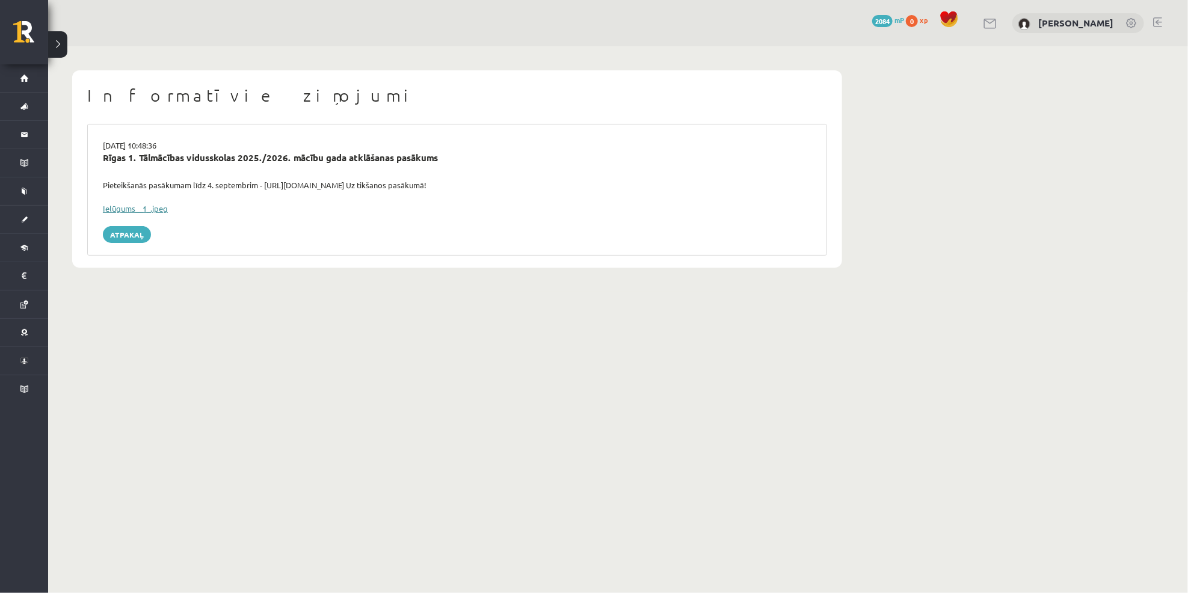
click at [153, 207] on link "Ielūgums__1_.jpeg" at bounding box center [135, 208] width 65 height 10
click at [560, 329] on body "0 Dāvanas 2084 mP 0 xp Anne Marī Hartika Sākums Aktuāli Kā mācīties eSKOLĀ Kont…" at bounding box center [594, 296] width 1188 height 593
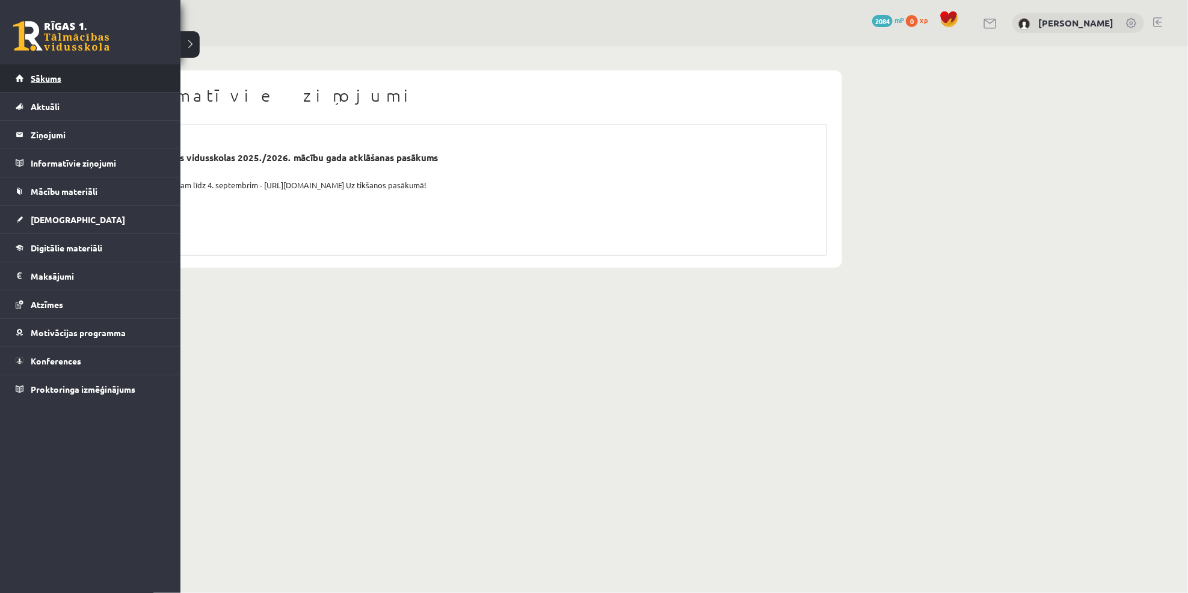
click at [31, 78] on span "Sākums" at bounding box center [46, 78] width 31 height 11
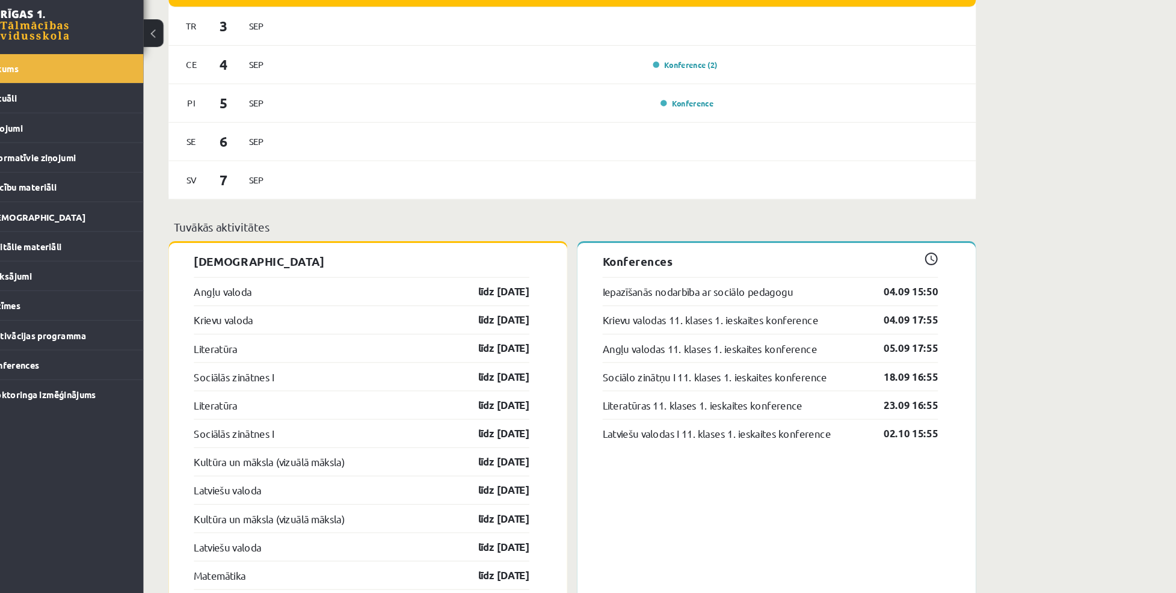
scroll to position [754, 0]
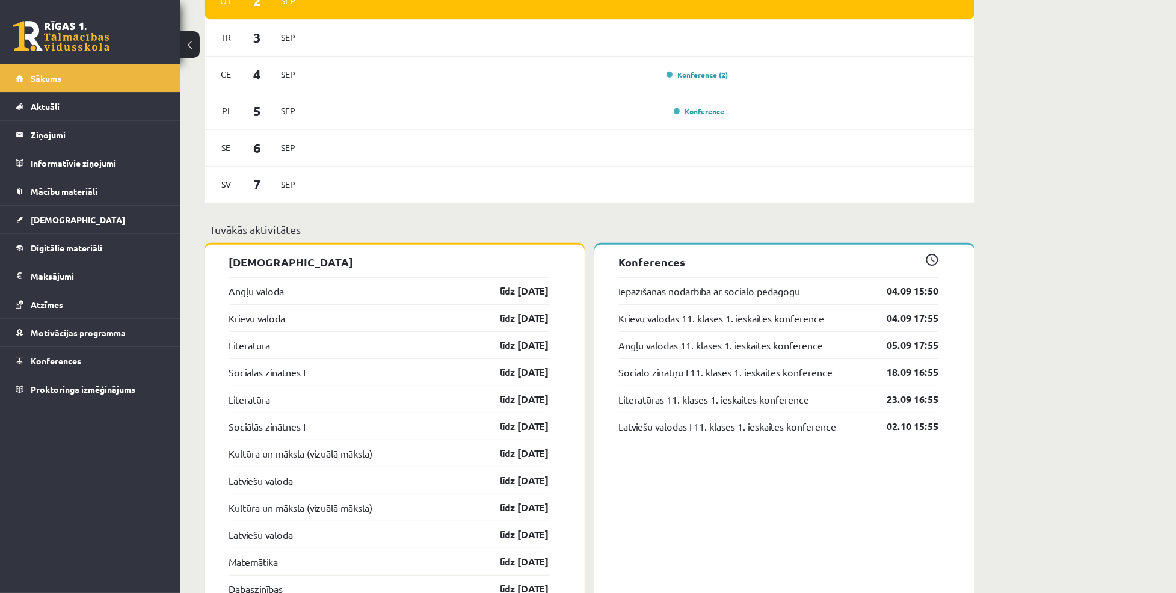
click at [406, 236] on p "Tuvākās aktivitātes" at bounding box center [589, 229] width 761 height 16
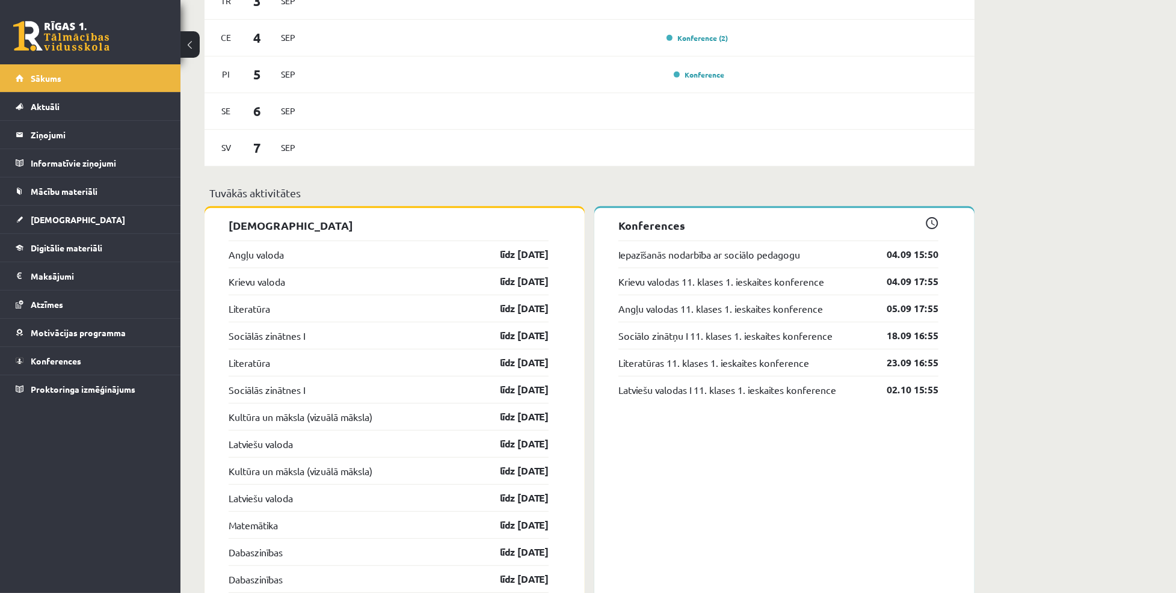
scroll to position [788, 0]
